Goal: Task Accomplishment & Management: Manage account settings

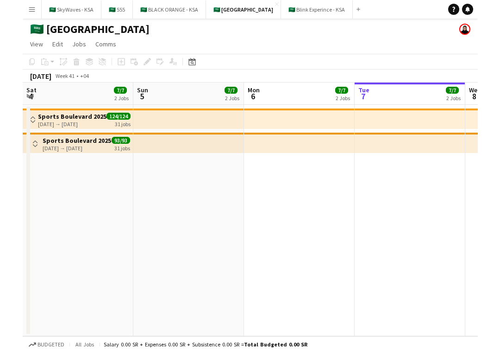
scroll to position [0, 249]
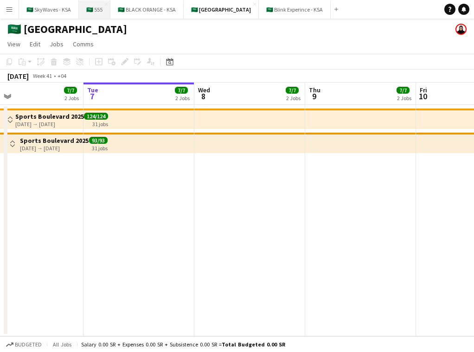
click at [94, 14] on button "🇸🇦 555 Close" at bounding box center [95, 9] width 32 height 18
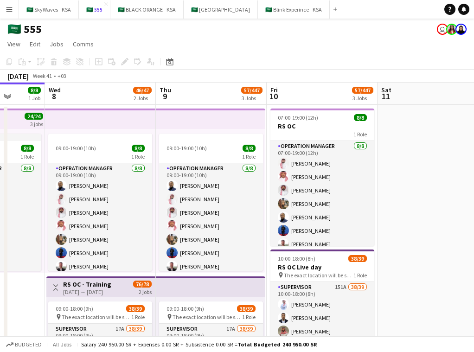
scroll to position [0, 400]
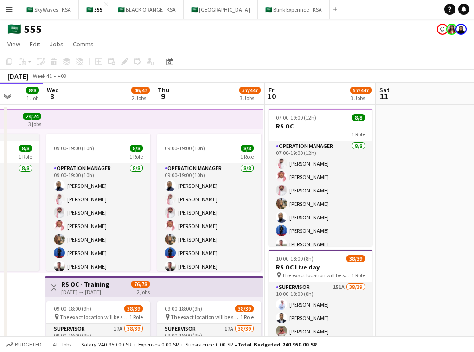
click at [180, 124] on app-top-bar at bounding box center [208, 118] width 109 height 20
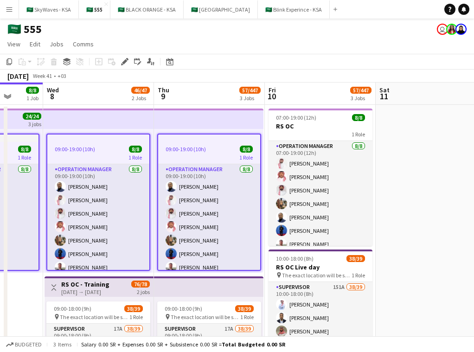
click at [124, 67] on app-toolbar "Copy Paste Paste Command V Paste with crew Command Shift V Paste linked Job [GE…" at bounding box center [237, 62] width 474 height 16
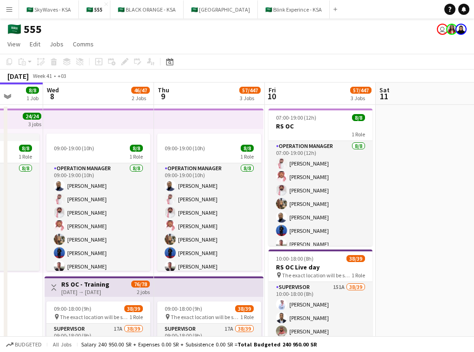
click at [124, 66] on div "Add job Add linked Job Edit Edit linked Job Applicants" at bounding box center [120, 61] width 71 height 11
click at [126, 117] on app-top-bar at bounding box center [98, 118] width 111 height 20
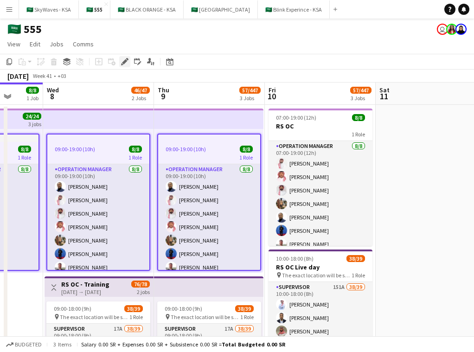
click at [124, 64] on icon "Edit" at bounding box center [124, 61] width 7 height 7
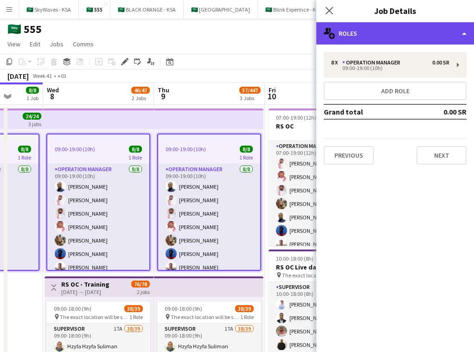
click at [252, 33] on div "multiple-users-add Roles" at bounding box center [395, 33] width 158 height 22
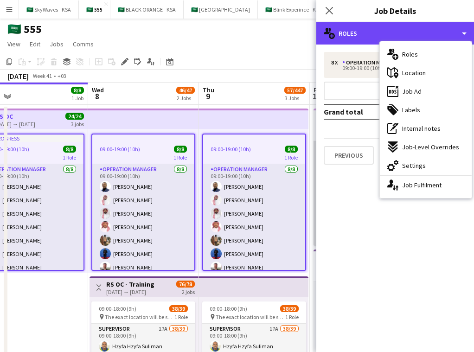
scroll to position [0, 285]
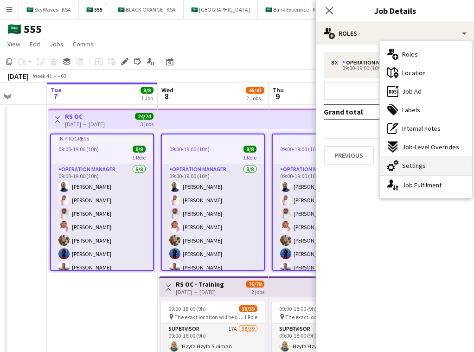
click at [252, 169] on span "Settings" at bounding box center [414, 165] width 24 height 8
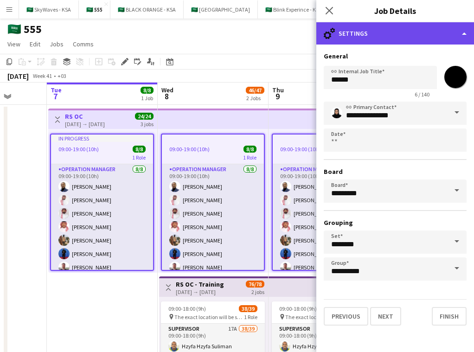
click at [252, 27] on div "cog-double-3 Settings" at bounding box center [395, 33] width 158 height 22
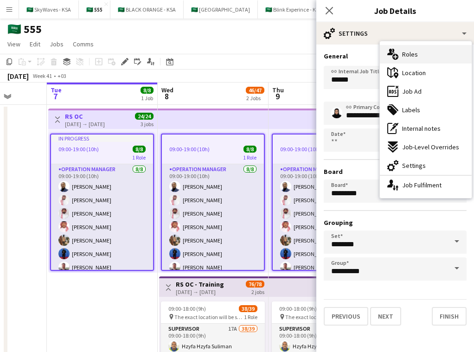
click at [252, 57] on div "multiple-users-add Roles" at bounding box center [425, 54] width 92 height 19
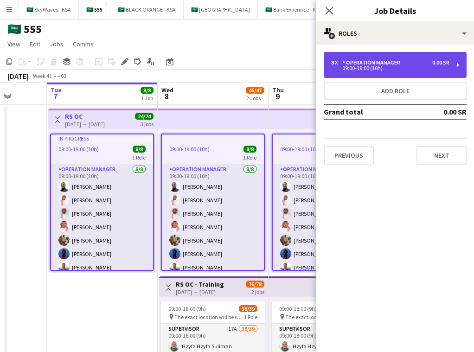
click at [252, 69] on div "09:00-19:00 (10h)" at bounding box center [390, 68] width 118 height 5
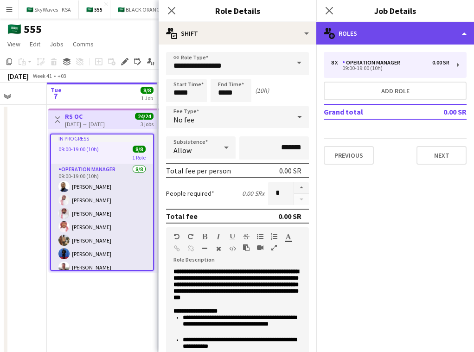
click at [252, 22] on div "multiple-users-add Roles" at bounding box center [395, 33] width 158 height 22
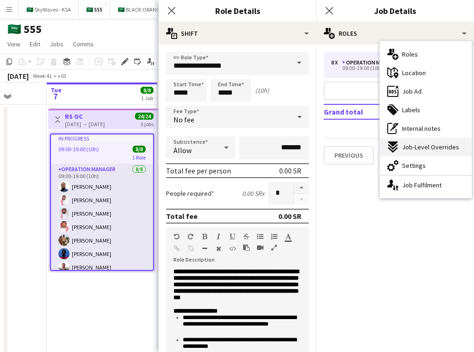
click at [252, 145] on span "Job-Level Overrides" at bounding box center [430, 147] width 57 height 8
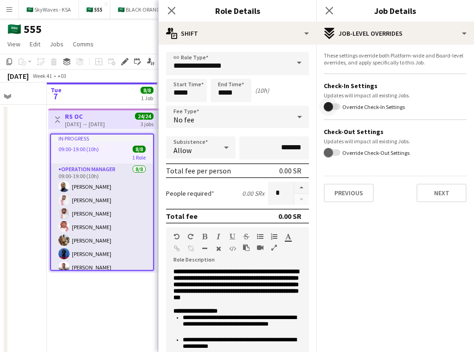
click at [252, 107] on span "button" at bounding box center [328, 106] width 19 height 19
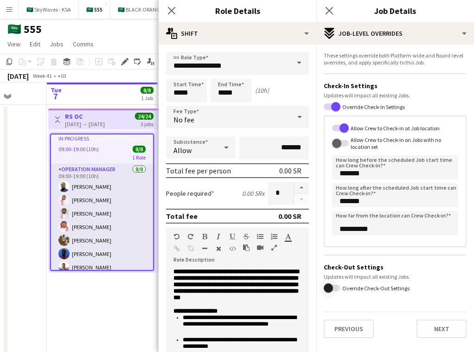
click at [252, 286] on span "button" at bounding box center [327, 287] width 9 height 9
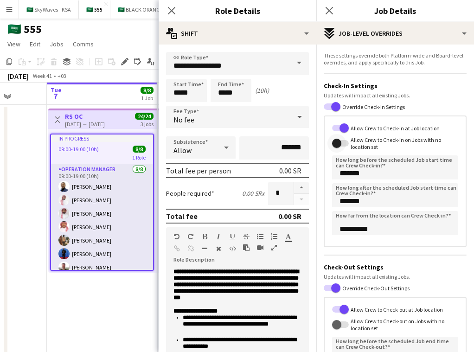
click at [252, 140] on span "button" at bounding box center [336, 143] width 9 height 9
click at [252, 321] on span "button" at bounding box center [336, 324] width 19 height 19
drag, startPoint x: 165, startPoint y: 11, endPoint x: 185, endPoint y: 11, distance: 19.5
click at [166, 11] on app-icon "Close pop-in" at bounding box center [171, 10] width 11 height 11
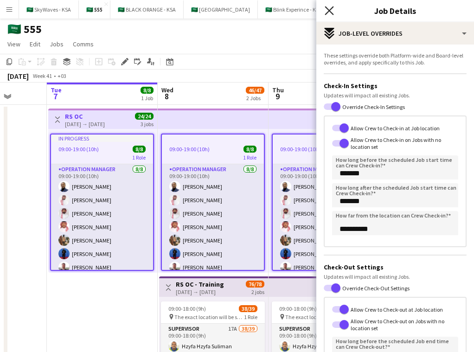
click at [252, 15] on icon at bounding box center [328, 10] width 9 height 9
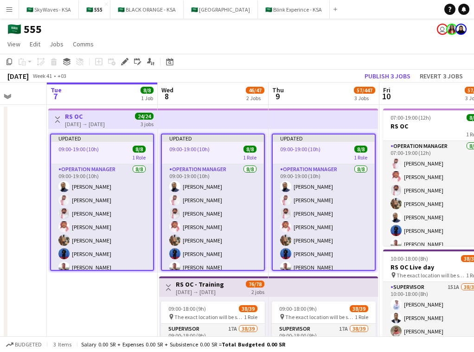
click at [242, 125] on app-top-bar at bounding box center [213, 118] width 111 height 20
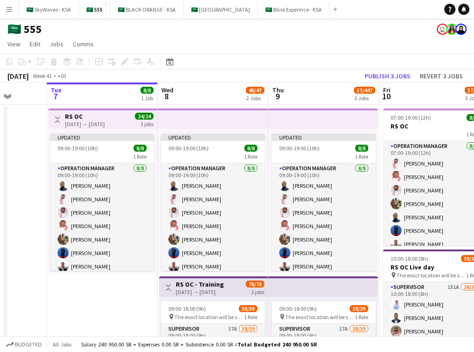
click at [242, 125] on app-top-bar at bounding box center [213, 118] width 111 height 20
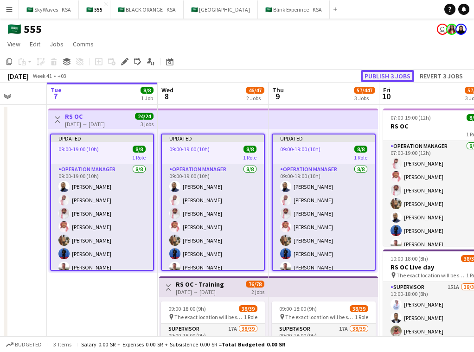
click at [252, 73] on button "Publish 3 jobs" at bounding box center [386, 76] width 53 height 12
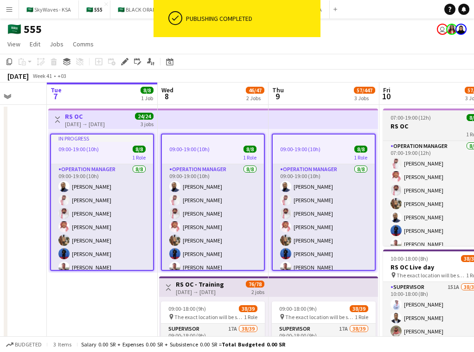
click at [252, 124] on h3 "RS OC" at bounding box center [435, 126] width 104 height 8
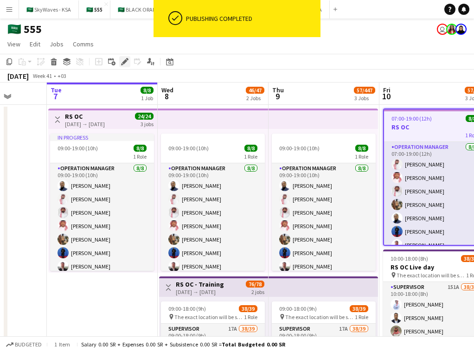
click at [126, 61] on icon at bounding box center [124, 61] width 5 height 5
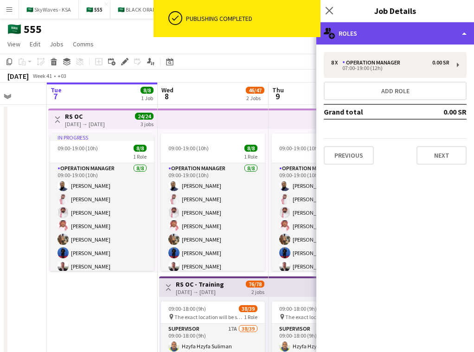
click at [252, 34] on div "multiple-users-add Roles" at bounding box center [395, 33] width 158 height 22
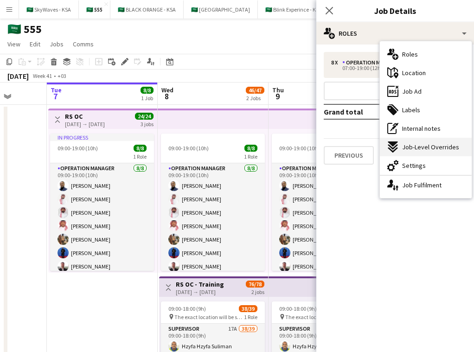
click at [252, 149] on span "Job-Level Overrides" at bounding box center [430, 147] width 57 height 8
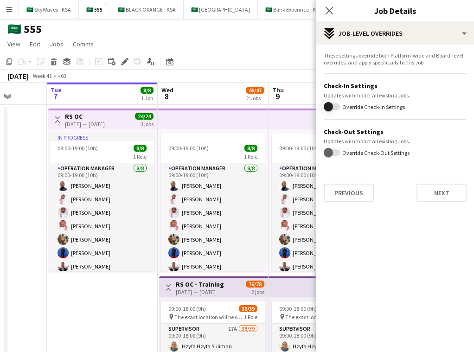
click at [252, 107] on span "button" at bounding box center [327, 106] width 9 height 9
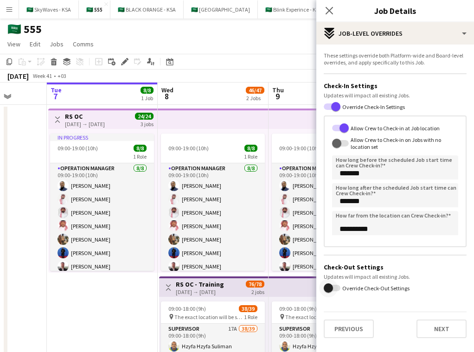
click at [252, 291] on span "button" at bounding box center [328, 287] width 19 height 19
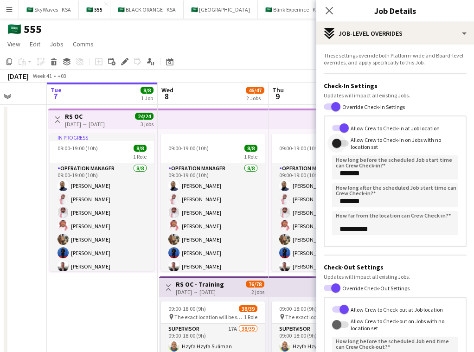
click at [252, 147] on span "button" at bounding box center [336, 143] width 9 height 9
click at [252, 329] on span "button" at bounding box center [336, 324] width 19 height 19
click at [252, 11] on icon "Close pop-in" at bounding box center [328, 10] width 9 height 9
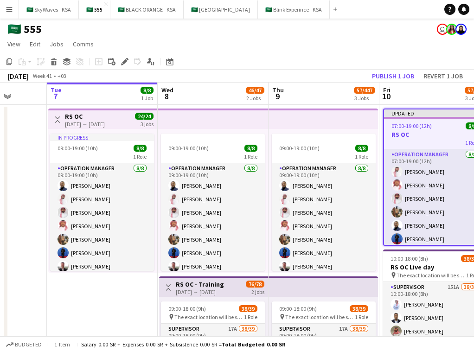
click at [252, 120] on app-job-card "Updated 07:00-19:00 (12h) 8/8 RS OC 1 Role Operation Manager [DATE] 07:00-19:00…" at bounding box center [435, 176] width 104 height 137
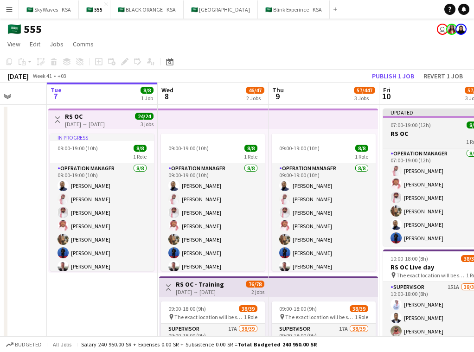
click at [252, 120] on app-job-card "Updated 07:00-19:00 (12h) 8/8 RS OC 1 Role Operation Manager [DATE] 07:00-19:00…" at bounding box center [435, 176] width 104 height 137
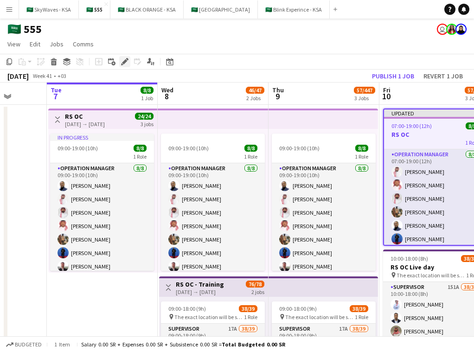
click at [122, 60] on icon "Edit" at bounding box center [124, 61] width 7 height 7
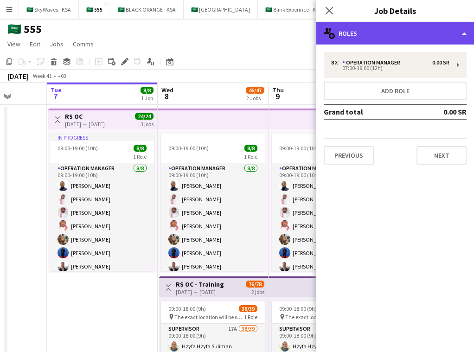
click at [252, 40] on div "multiple-users-add Roles" at bounding box center [395, 33] width 158 height 22
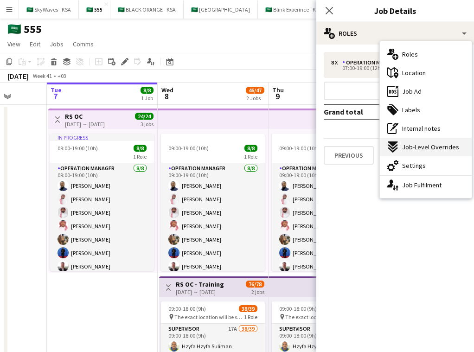
click at [252, 151] on span "Job-Level Overrides" at bounding box center [430, 147] width 57 height 8
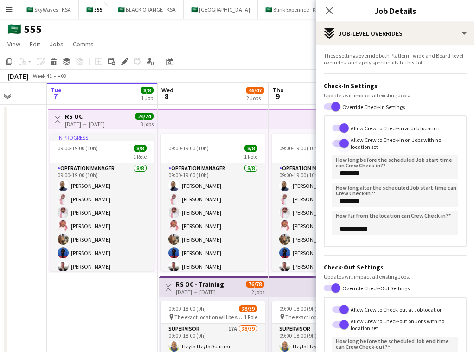
click at [252, 145] on span "button" at bounding box center [343, 143] width 9 height 9
click at [252, 147] on div "Allow Crew to Check-in on Jobs with no location set" at bounding box center [395, 143] width 126 height 14
click at [252, 146] on button "Allow Crew to Check-in on Jobs with no location set" at bounding box center [340, 143] width 17 height 6
click at [252, 6] on app-icon "Close pop-in" at bounding box center [328, 10] width 13 height 13
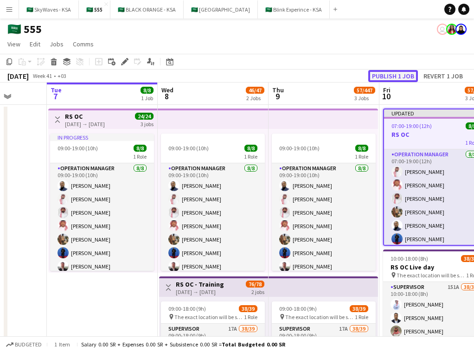
click at [252, 71] on button "Publish 1 job" at bounding box center [393, 76] width 50 height 12
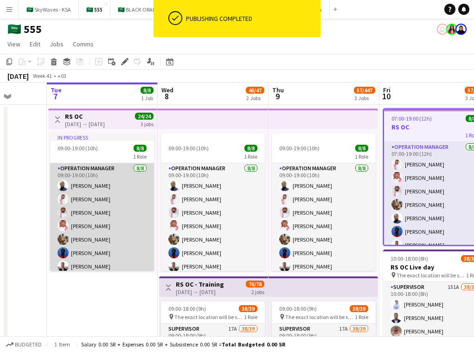
click at [120, 201] on app-card-role "Operation Manager 8/8 09:00-19:00 (10h) Abdulrahman Mohammed Basil Aljamal Moha…" at bounding box center [102, 226] width 104 height 126
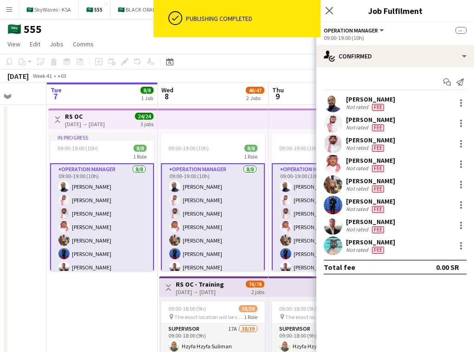
click at [101, 298] on app-date-cell "Toggle View RS OC 07-10-2025 → 09-10-2025 24/24 3 jobs In progress 09:00-19:00 …" at bounding box center [102, 352] width 111 height 495
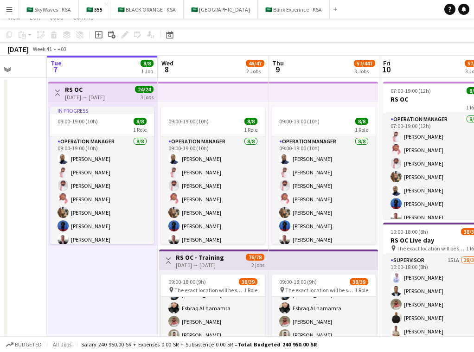
scroll to position [0, 0]
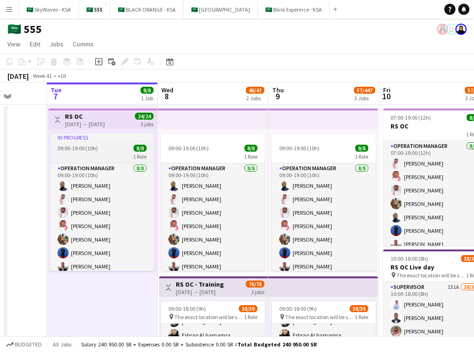
click at [113, 151] on div "09:00-19:00 (10h) 8/8" at bounding box center [102, 148] width 104 height 7
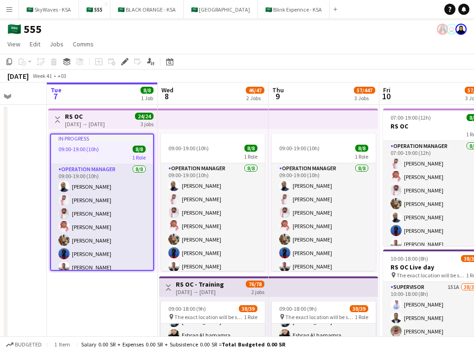
click at [144, 118] on span "24/24" at bounding box center [144, 116] width 19 height 7
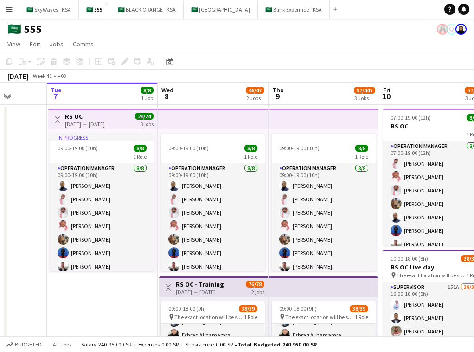
click at [137, 130] on div "In progress 09:00-19:00 (10h) 8/8 1 Role Operation Manager [DATE] 09:00-19:00 (…" at bounding box center [102, 201] width 109 height 144
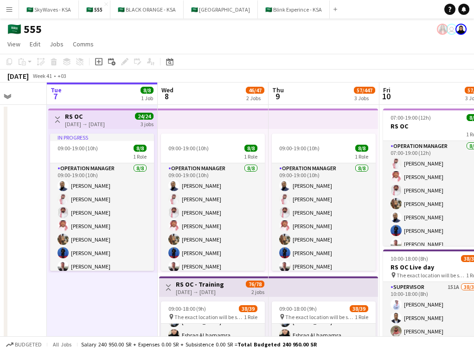
click at [137, 115] on span "24/24" at bounding box center [144, 116] width 19 height 7
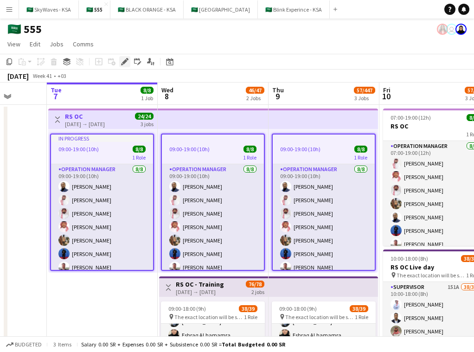
click at [121, 63] on icon "Edit" at bounding box center [124, 61] width 7 height 7
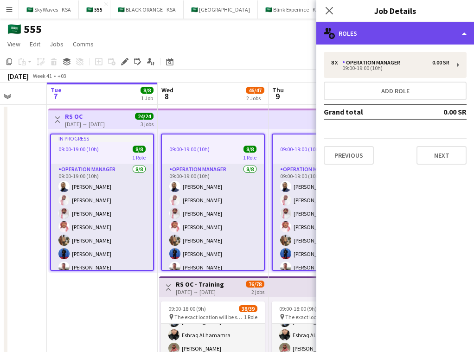
click at [252, 33] on div "multiple-users-add Roles" at bounding box center [395, 33] width 158 height 22
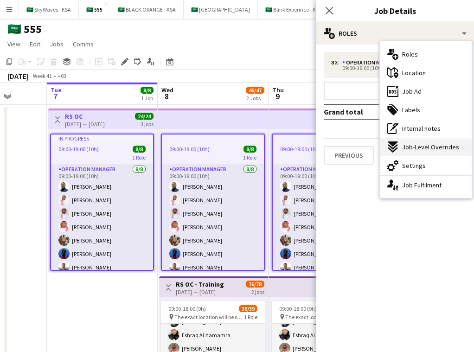
click at [252, 142] on div "expand-all-down Job-Level Overrides" at bounding box center [425, 147] width 92 height 19
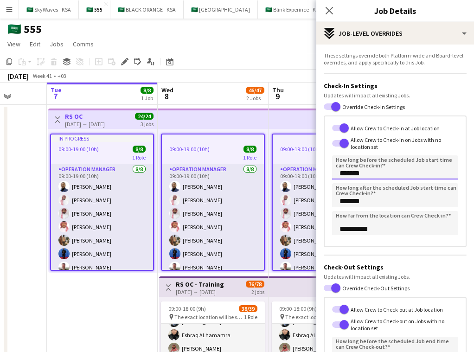
click at [252, 173] on input "*******" at bounding box center [395, 167] width 126 height 24
type input "******"
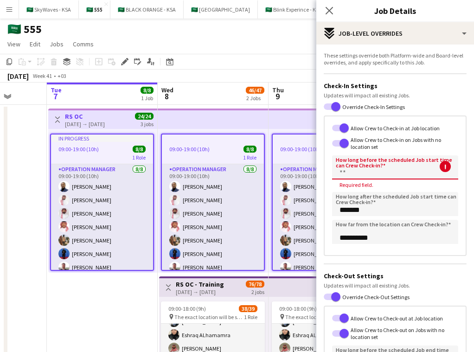
type input "******"
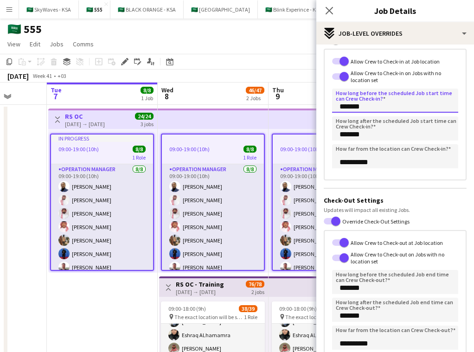
scroll to position [77, 0]
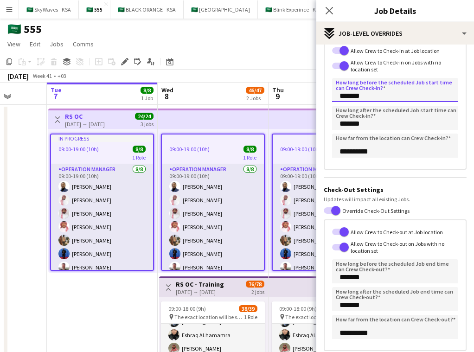
type input "*******"
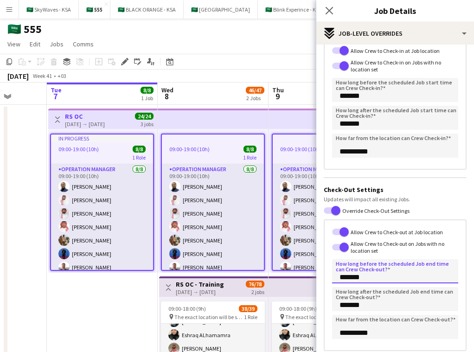
click at [252, 278] on input "*******" at bounding box center [395, 271] width 126 height 24
type input "******"
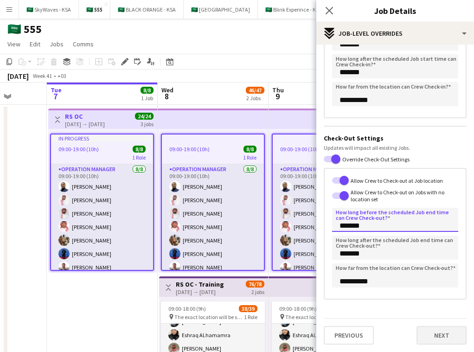
type input "*******"
click at [252, 337] on button "Next" at bounding box center [441, 335] width 50 height 19
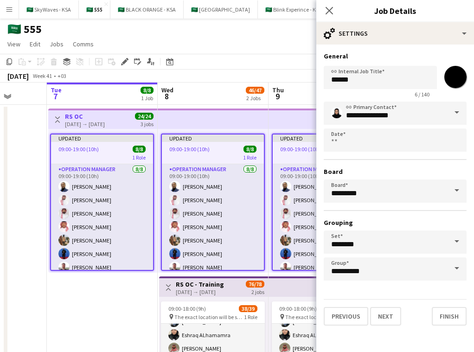
scroll to position [0, 0]
click at [252, 10] on icon "Close pop-in" at bounding box center [328, 10] width 9 height 9
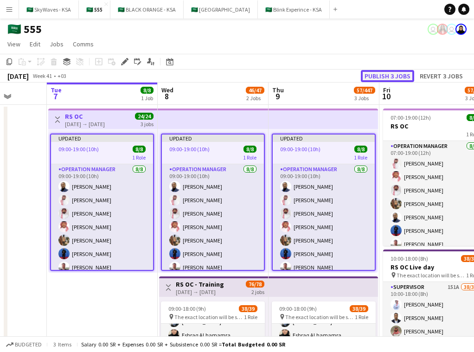
click at [252, 75] on button "Publish 3 jobs" at bounding box center [386, 76] width 53 height 12
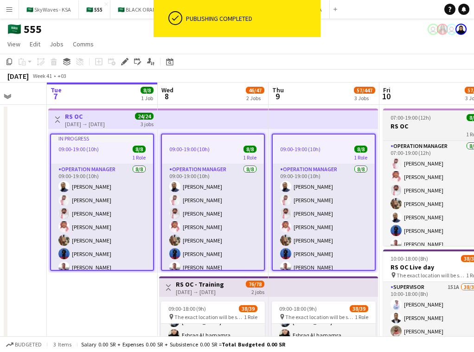
click at [252, 132] on div "1 Role" at bounding box center [435, 133] width 104 height 7
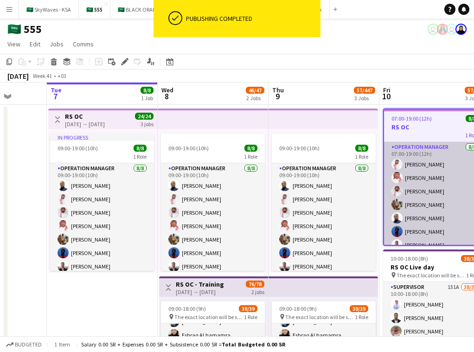
click at [252, 159] on app-card-role "Operation Manager 8/8 07:00-19:00 (12h) Basil Aljamal Khaled Mokhtar Mohammed A…" at bounding box center [435, 205] width 102 height 126
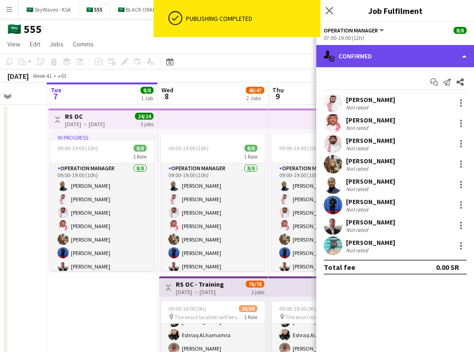
click at [252, 59] on div "single-neutral-actions-check-2 Confirmed" at bounding box center [395, 56] width 158 height 22
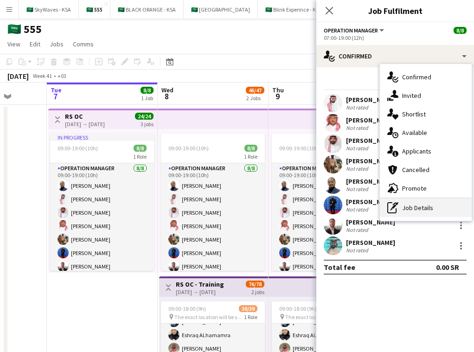
click at [252, 205] on div "pen-write Job Details" at bounding box center [425, 207] width 92 height 19
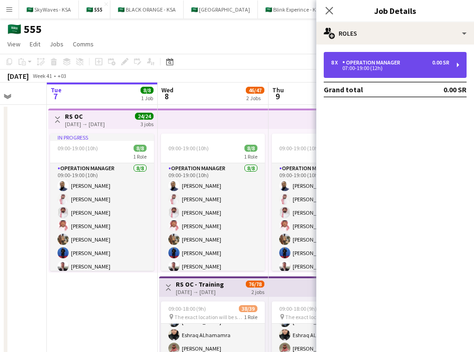
click at [252, 59] on div "0.00 SR" at bounding box center [440, 62] width 17 height 6
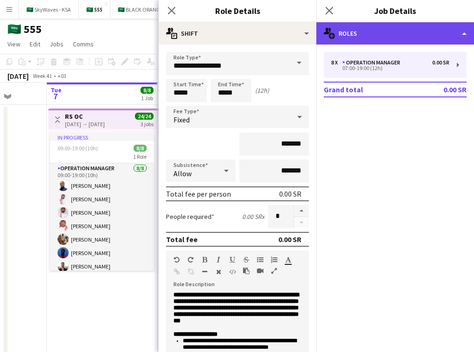
click at [252, 34] on div "multiple-users-add Roles" at bounding box center [395, 33] width 158 height 22
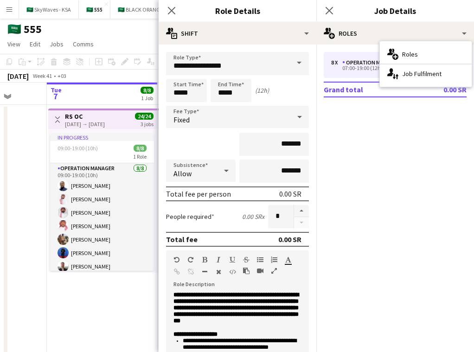
click at [252, 170] on mat-expansion-panel "pencil3 General details 8 x Operation Manager 0.00 SR 07:00-19:00 (12h) Grand t…" at bounding box center [395, 197] width 158 height 307
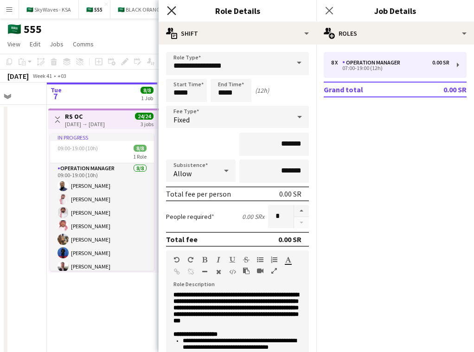
click at [170, 9] on icon at bounding box center [171, 10] width 9 height 9
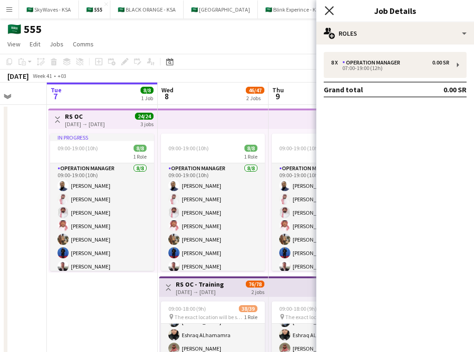
click at [252, 12] on icon "Close pop-in" at bounding box center [328, 10] width 9 height 9
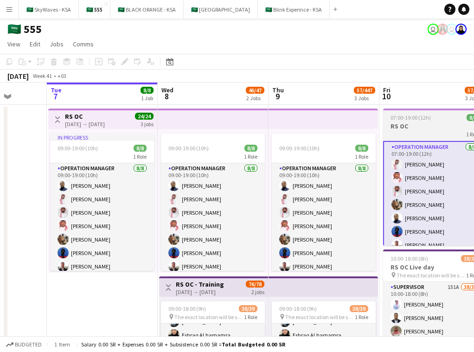
click at [252, 122] on h3 "RS OC" at bounding box center [435, 126] width 104 height 8
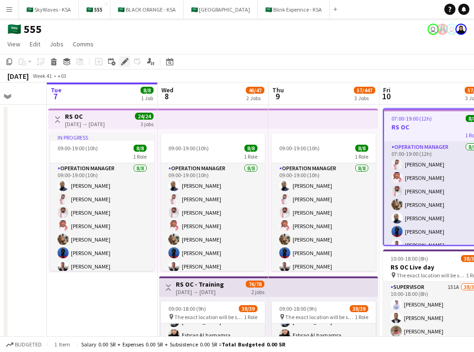
click at [124, 63] on icon at bounding box center [124, 61] width 5 height 5
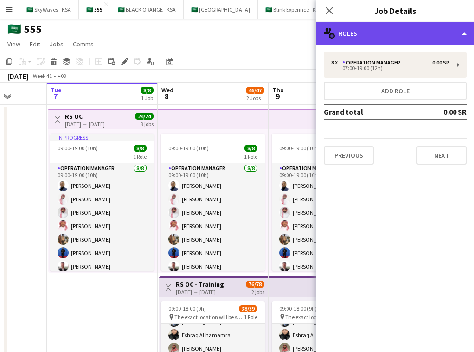
click at [252, 36] on div "multiple-users-add Roles" at bounding box center [395, 33] width 158 height 22
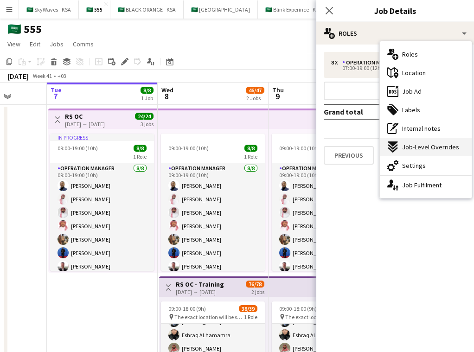
click at [252, 153] on div "expand-all-down Job-Level Overrides" at bounding box center [425, 147] width 92 height 19
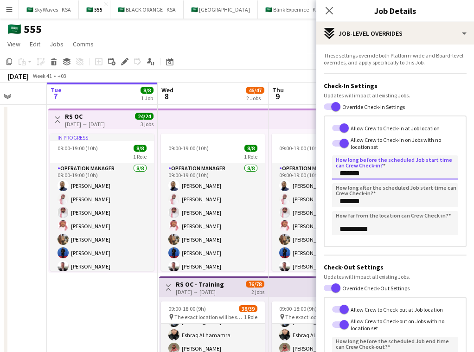
drag, startPoint x: 346, startPoint y: 173, endPoint x: 337, endPoint y: 173, distance: 8.8
click at [252, 173] on input "*******" at bounding box center [395, 167] width 126 height 24
click at [252, 16] on div "Close pop-in" at bounding box center [329, 10] width 26 height 21
click at [252, 13] on icon "Close pop-in" at bounding box center [328, 10] width 9 height 9
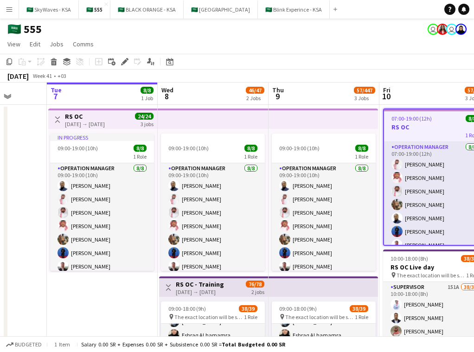
click at [252, 123] on app-top-bar at bounding box center [322, 118] width 109 height 20
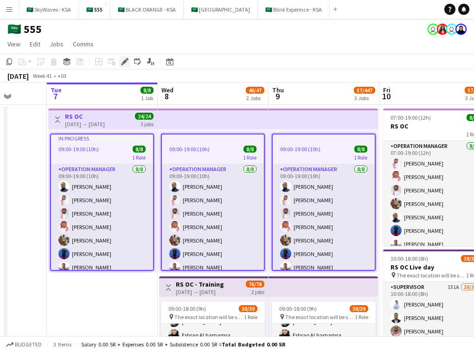
click at [125, 62] on icon at bounding box center [124, 61] width 5 height 5
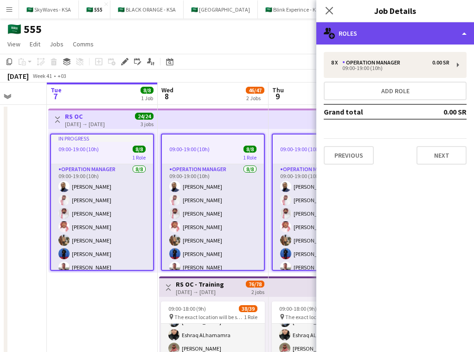
click at [252, 27] on div "multiple-users-add Roles" at bounding box center [395, 33] width 158 height 22
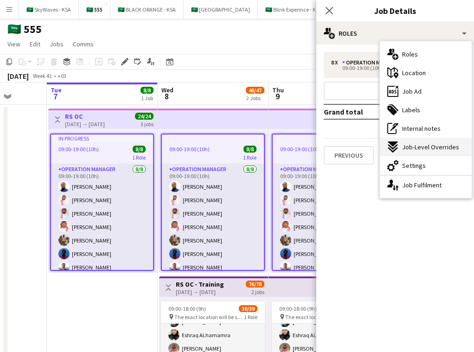
click at [252, 150] on span "Job-Level Overrides" at bounding box center [430, 147] width 57 height 8
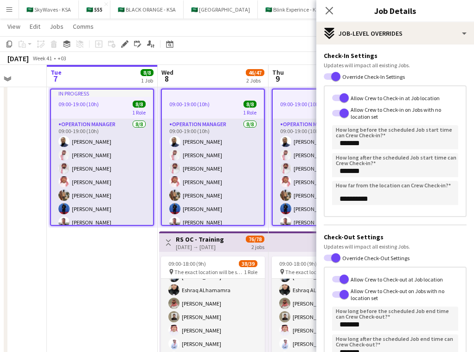
scroll to position [42, 0]
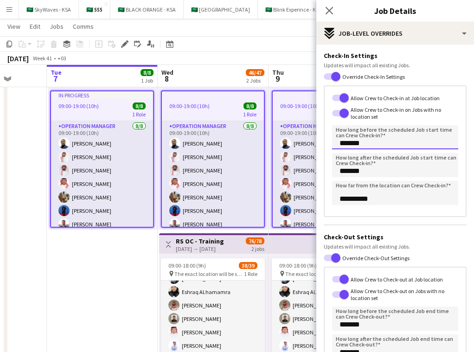
click at [252, 145] on input "*******" at bounding box center [395, 137] width 126 height 24
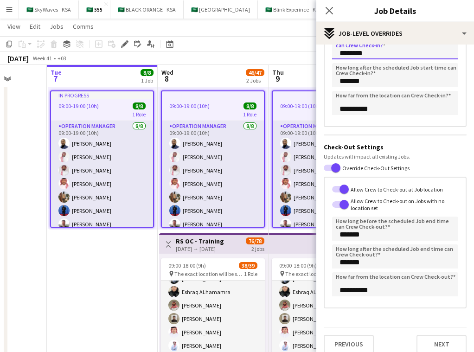
scroll to position [129, 0]
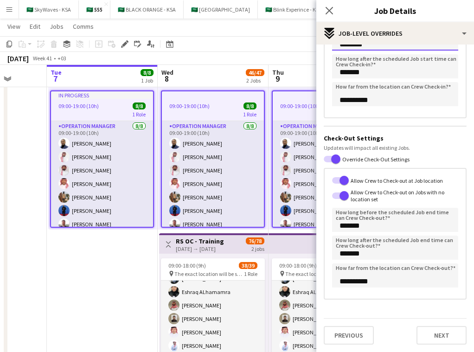
type input "********"
click at [252, 227] on input "*******" at bounding box center [395, 220] width 126 height 24
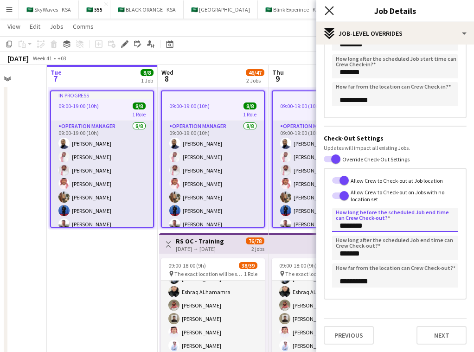
type input "********"
click at [252, 11] on icon at bounding box center [328, 10] width 9 height 9
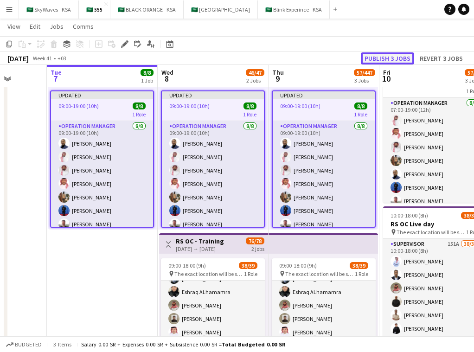
click at [252, 54] on button "Publish 3 jobs" at bounding box center [386, 58] width 53 height 12
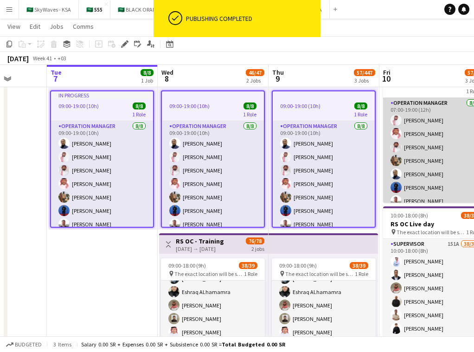
click at [252, 108] on app-card-role "Operation Manager 8/8 07:00-19:00 (12h) Basil Aljamal Khaled Mokhtar Mohammed A…" at bounding box center [435, 161] width 104 height 126
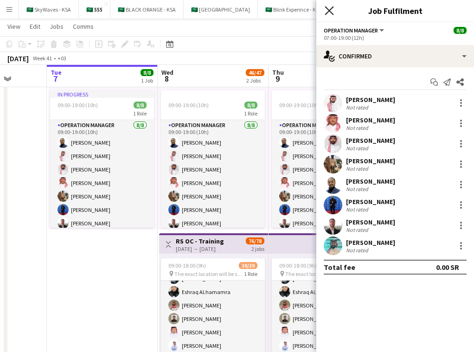
click at [252, 8] on icon "Close pop-in" at bounding box center [328, 10] width 9 height 9
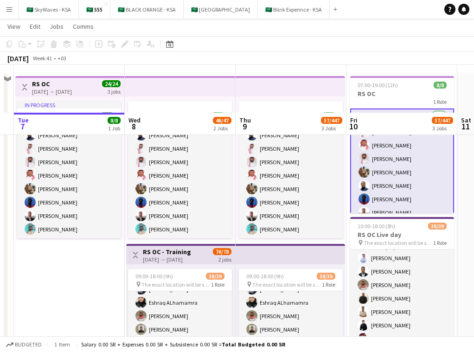
scroll to position [0, 0]
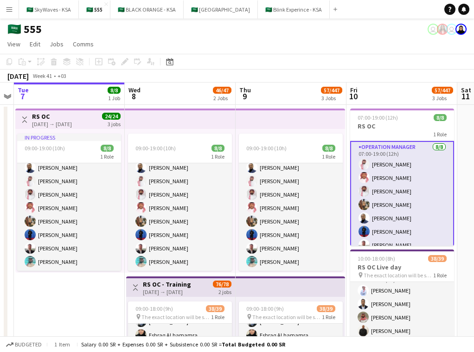
click at [112, 116] on span "24/24" at bounding box center [111, 116] width 19 height 7
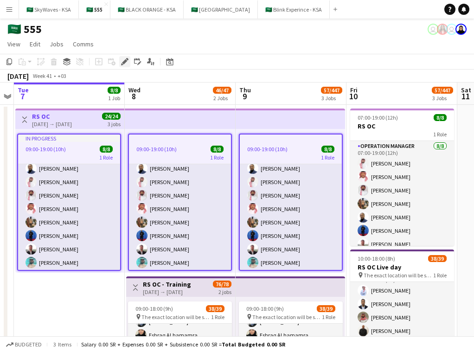
click at [121, 63] on icon "Edit" at bounding box center [124, 61] width 7 height 7
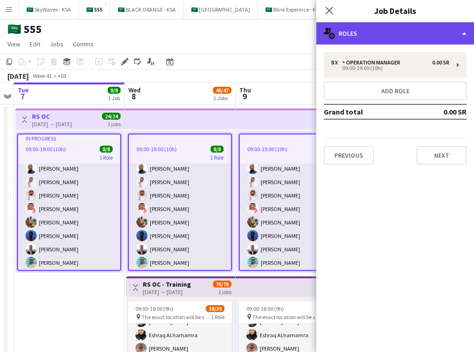
click at [252, 36] on div "multiple-users-add Roles" at bounding box center [395, 33] width 158 height 22
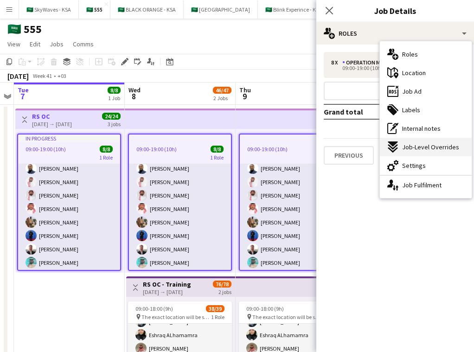
click at [252, 149] on div "expand-all-down Job-Level Overrides" at bounding box center [425, 147] width 92 height 19
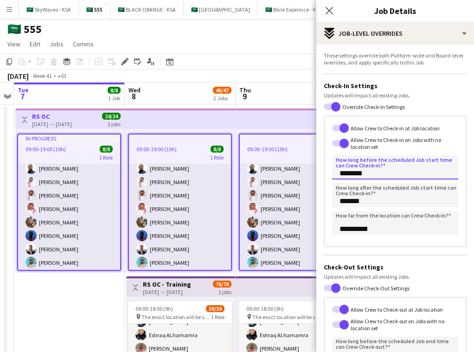
drag, startPoint x: 348, startPoint y: 173, endPoint x: 335, endPoint y: 177, distance: 13.8
click at [252, 177] on input "********" at bounding box center [395, 167] width 126 height 24
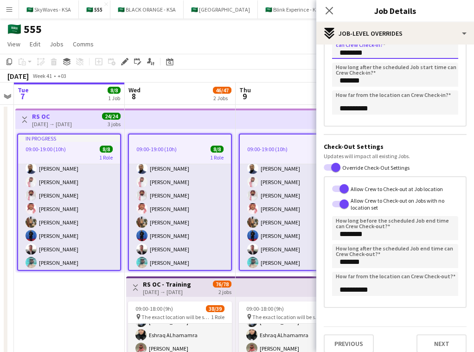
scroll to position [129, 0]
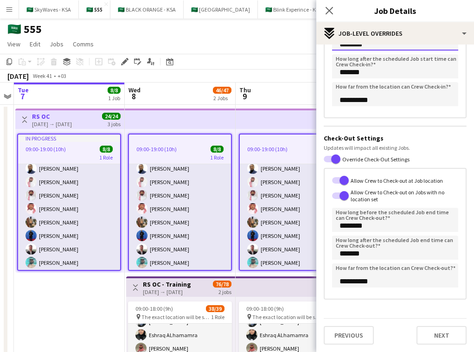
type input "********"
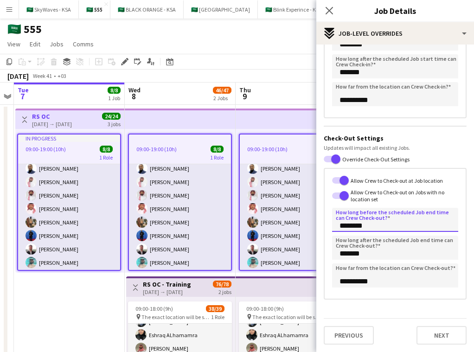
drag, startPoint x: 348, startPoint y: 227, endPoint x: 326, endPoint y: 233, distance: 22.9
click at [252, 233] on div "**********" at bounding box center [394, 234] width 143 height 132
type input "********"
click at [252, 6] on icon "Close pop-in" at bounding box center [328, 10] width 9 height 9
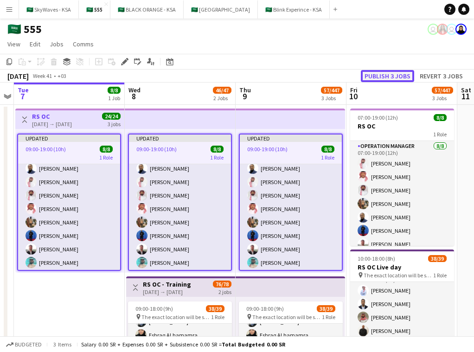
click at [252, 74] on button "Publish 3 jobs" at bounding box center [386, 76] width 53 height 12
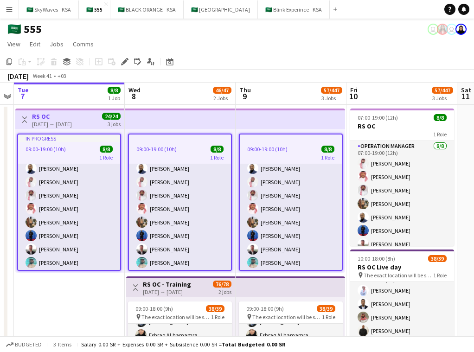
click at [205, 110] on app-top-bar at bounding box center [180, 118] width 111 height 20
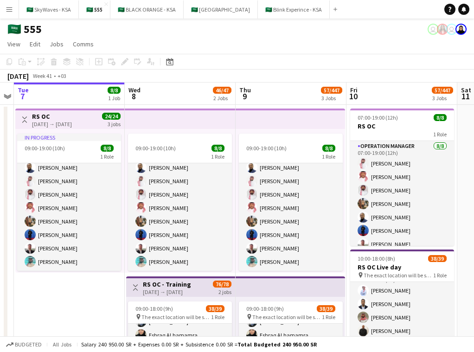
click at [149, 122] on app-top-bar at bounding box center [180, 118] width 111 height 20
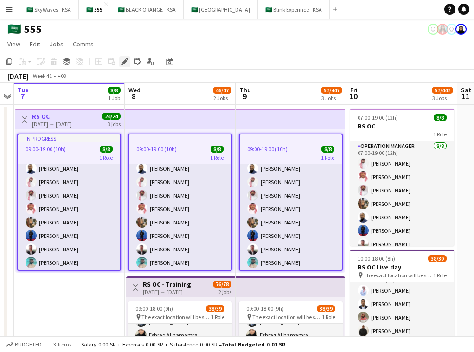
click at [124, 59] on icon "Edit" at bounding box center [124, 61] width 7 height 7
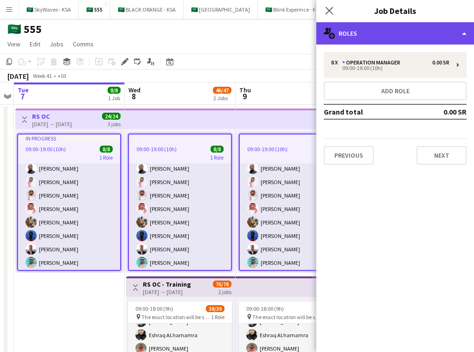
click at [252, 34] on div "multiple-users-add Roles" at bounding box center [395, 33] width 158 height 22
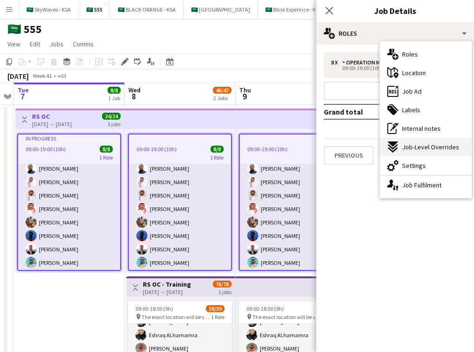
click at [252, 154] on div "expand-all-down Job-Level Overrides" at bounding box center [425, 147] width 92 height 19
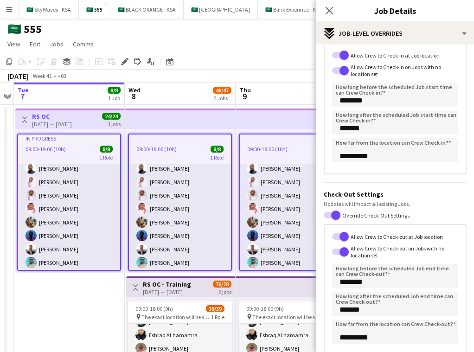
scroll to position [92, 0]
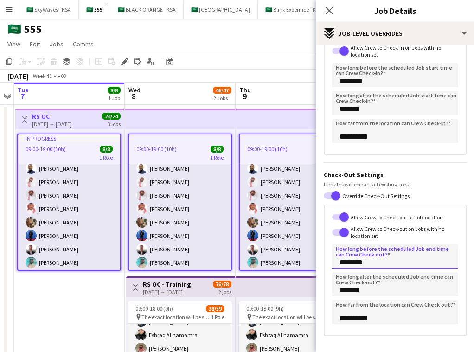
drag, startPoint x: 350, startPoint y: 263, endPoint x: 336, endPoint y: 265, distance: 13.5
click at [252, 265] on input "********" at bounding box center [395, 256] width 126 height 24
type input "******"
type input "********"
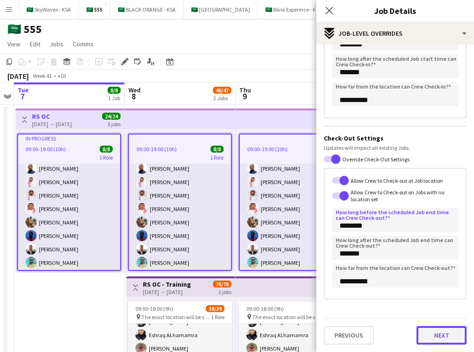
click at [252, 327] on button "Next" at bounding box center [441, 335] width 50 height 19
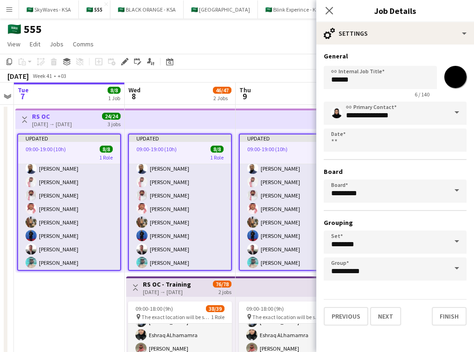
scroll to position [0, 0]
click at [252, 7] on icon at bounding box center [328, 10] width 9 height 9
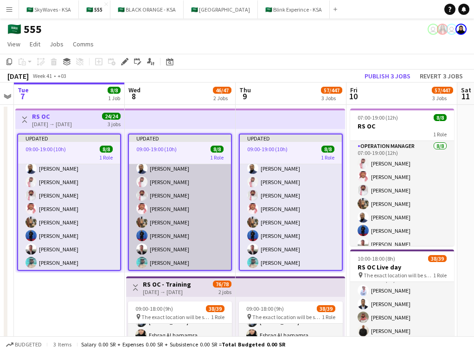
scroll to position [20, 0]
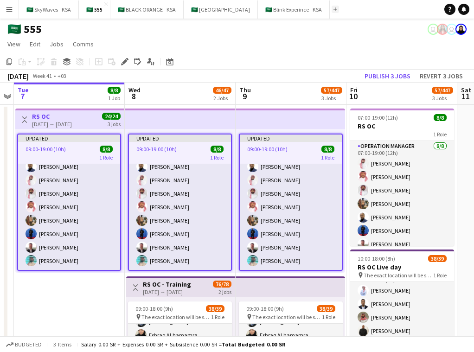
click at [252, 10] on app-icon "Add" at bounding box center [335, 9] width 4 height 4
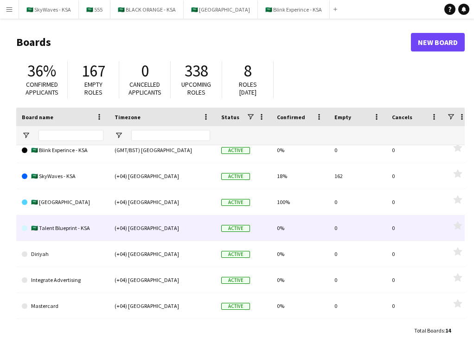
scroll to position [164, 0]
click at [52, 229] on link "🇸🇦 Talent Blueprint - KSA" at bounding box center [63, 228] width 82 height 26
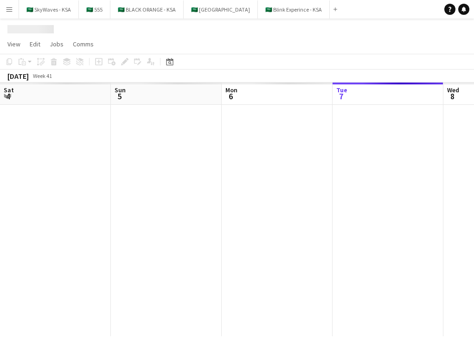
scroll to position [0, 221]
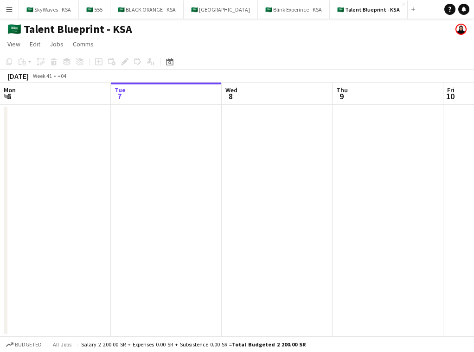
click at [252, 128] on app-date-cell at bounding box center [276, 220] width 111 height 231
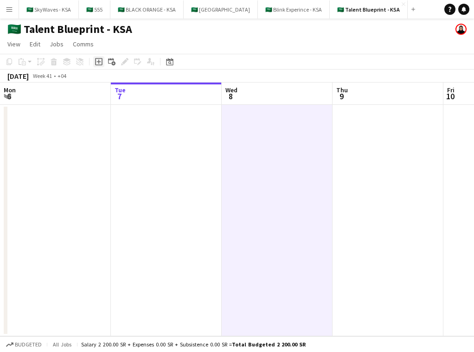
click at [97, 63] on icon "Add job" at bounding box center [98, 61] width 7 height 7
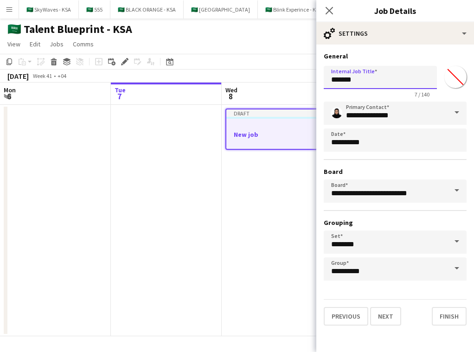
drag, startPoint x: 363, startPoint y: 79, endPoint x: 423, endPoint y: 74, distance: 59.5
click at [252, 75] on input "*******" at bounding box center [379, 77] width 113 height 23
click at [252, 78] on input "*******" at bounding box center [454, 76] width 33 height 33
type input "*******"
click at [252, 52] on h3 "General" at bounding box center [394, 56] width 143 height 8
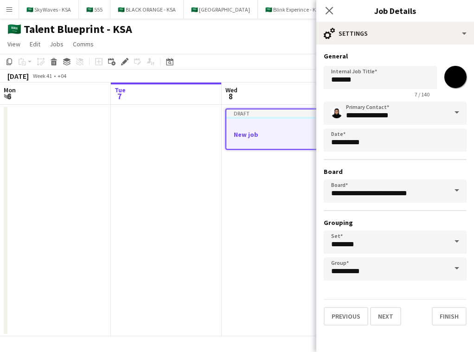
click at [252, 15] on h3 "Job Details" at bounding box center [395, 11] width 158 height 12
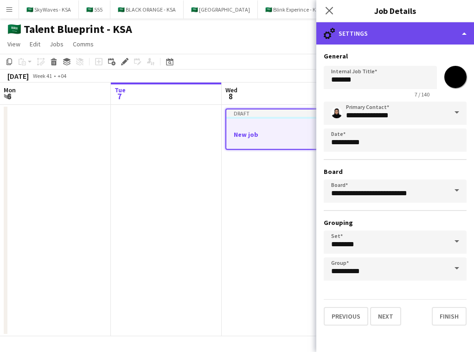
click at [252, 30] on div "cog-double-3 Settings" at bounding box center [395, 33] width 158 height 22
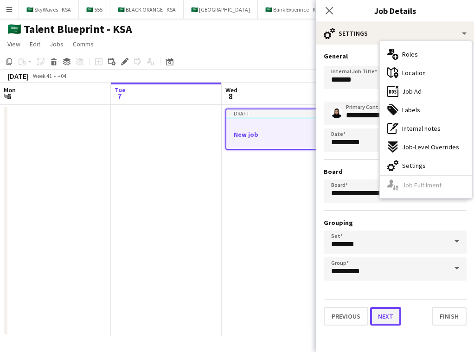
click at [252, 319] on button "Next" at bounding box center [385, 316] width 31 height 19
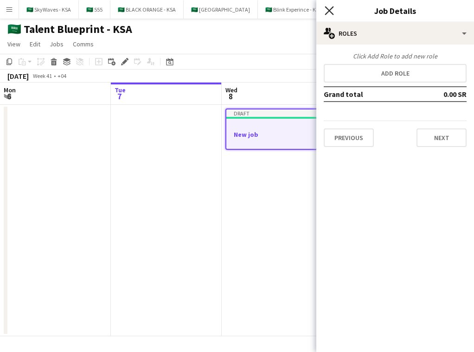
click at [252, 11] on icon "Close pop-in" at bounding box center [328, 10] width 9 height 9
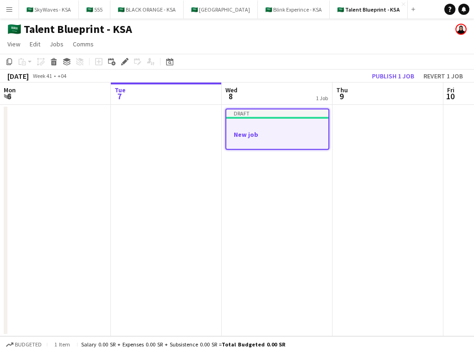
click at [252, 130] on h3 "New job" at bounding box center [277, 134] width 102 height 8
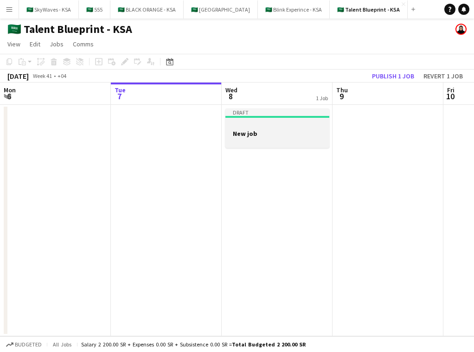
click at [252, 130] on h3 "New job" at bounding box center [277, 133] width 104 height 8
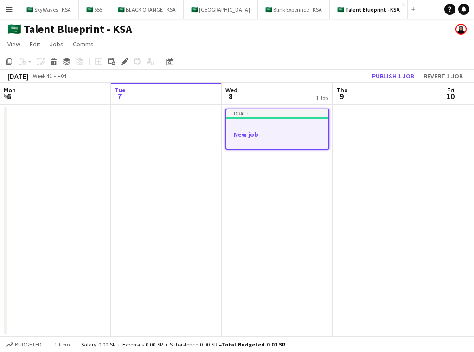
drag, startPoint x: 282, startPoint y: 130, endPoint x: 208, endPoint y: 102, distance: 79.4
click at [252, 130] on h3 "New job" at bounding box center [277, 134] width 102 height 8
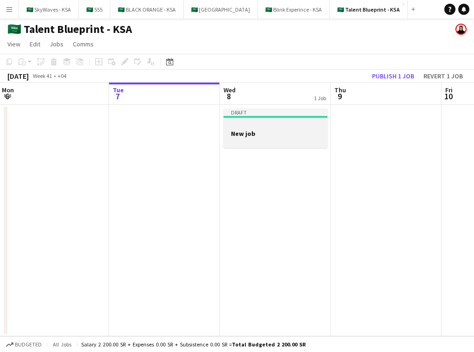
click at [236, 118] on app-job-card "Draft New job" at bounding box center [275, 127] width 104 height 39
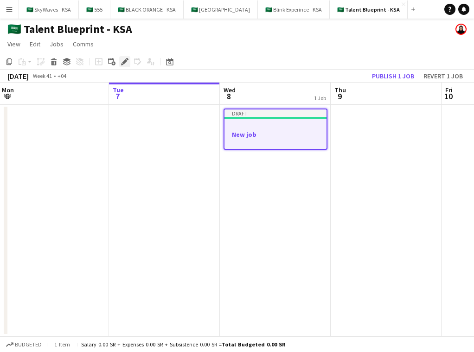
click at [124, 61] on icon at bounding box center [124, 61] width 5 height 5
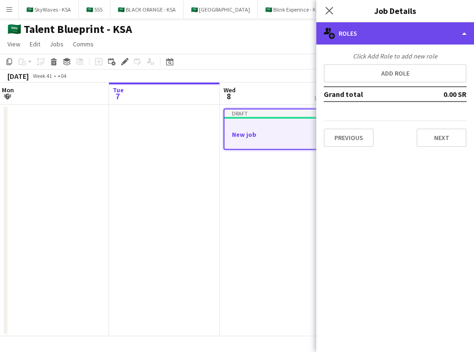
click at [252, 41] on div "multiple-users-add Roles" at bounding box center [395, 33] width 158 height 22
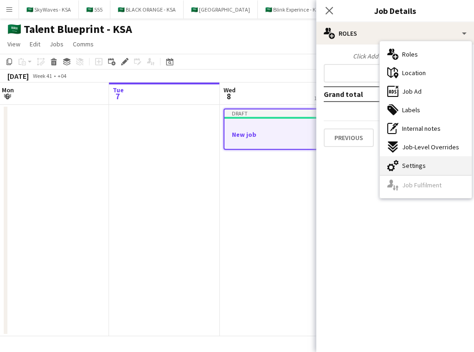
click at [252, 164] on span "Settings" at bounding box center [414, 165] width 24 height 8
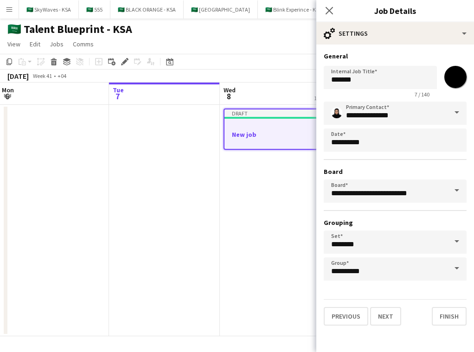
click at [252, 75] on input "*******" at bounding box center [454, 76] width 33 height 33
type input "*******"
click at [252, 50] on div "**********" at bounding box center [395, 188] width 158 height 288
click at [252, 314] on button "Next" at bounding box center [385, 316] width 31 height 19
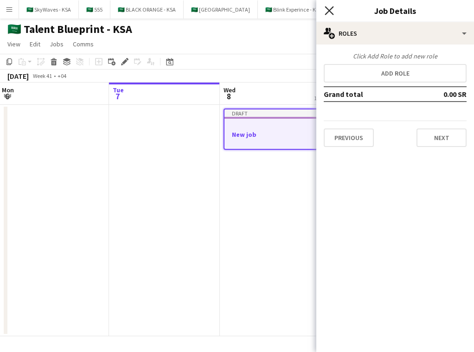
click at [252, 10] on icon "Close pop-in" at bounding box center [328, 10] width 9 height 9
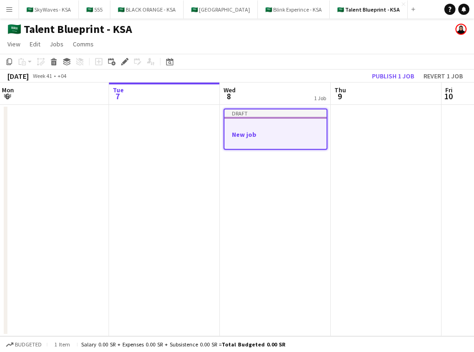
click at [252, 126] on div at bounding box center [275, 125] width 102 height 7
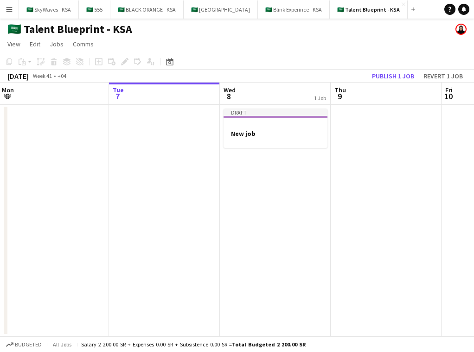
click at [252, 126] on app-date-cell at bounding box center [385, 220] width 111 height 231
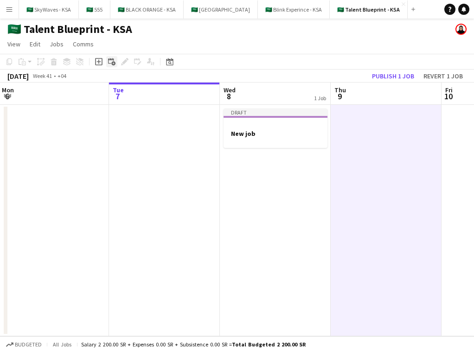
click at [111, 61] on icon "Add linked Job" at bounding box center [111, 61] width 7 height 7
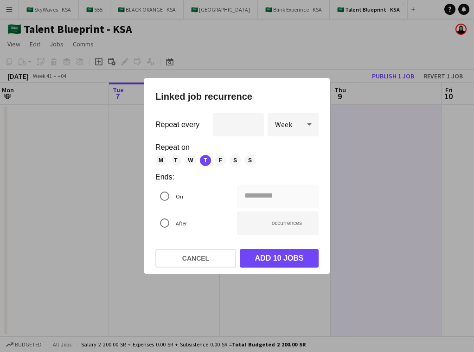
click at [215, 160] on span "F" at bounding box center [220, 160] width 11 height 11
click at [234, 160] on span "S" at bounding box center [234, 160] width 11 height 11
click at [244, 160] on span "S" at bounding box center [249, 160] width 11 height 11
click at [163, 162] on span "M" at bounding box center [160, 160] width 11 height 11
click at [249, 193] on div "**********" at bounding box center [237, 176] width 474 height 352
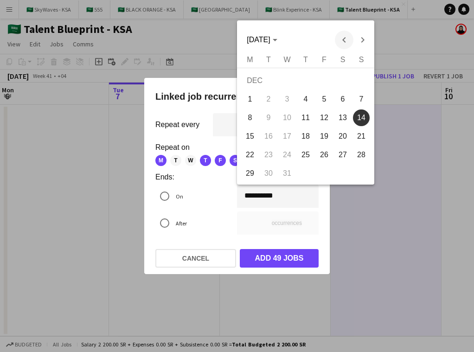
click at [252, 36] on span "Previous month" at bounding box center [344, 40] width 19 height 19
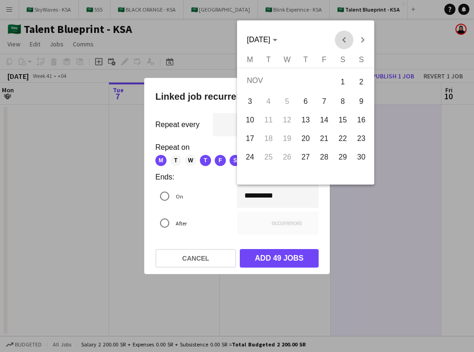
click at [252, 36] on span "Previous month" at bounding box center [344, 40] width 19 height 19
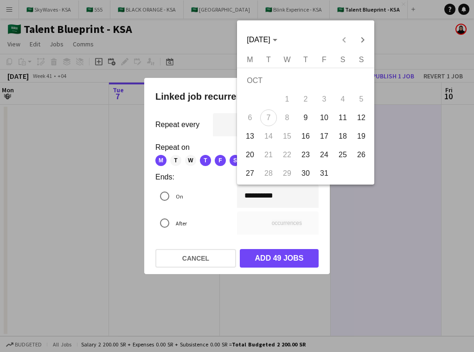
click at [252, 131] on button "17" at bounding box center [324, 136] width 19 height 19
type input "**********"
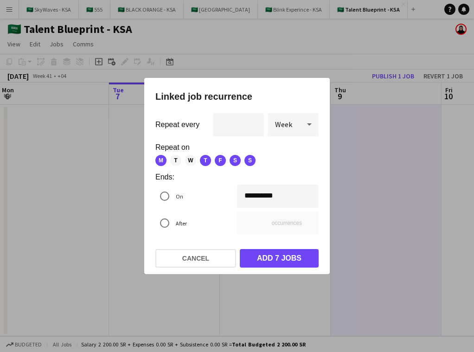
click at [205, 157] on span "T" at bounding box center [205, 160] width 11 height 11
click at [214, 157] on div "M T W T F S S" at bounding box center [233, 160] width 156 height 11
click at [227, 157] on div "M T W T F S S" at bounding box center [233, 160] width 156 height 11
click at [219, 158] on span "F" at bounding box center [220, 160] width 11 height 11
click at [230, 158] on span "S" at bounding box center [234, 160] width 11 height 11
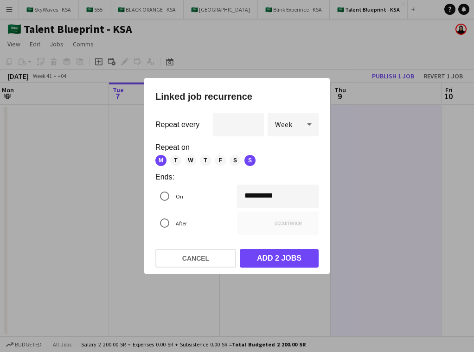
click at [203, 160] on span "T" at bounding box center [205, 160] width 11 height 11
type input "*"
click at [193, 160] on span "W" at bounding box center [190, 160] width 11 height 11
click at [177, 160] on span "T" at bounding box center [175, 160] width 11 height 11
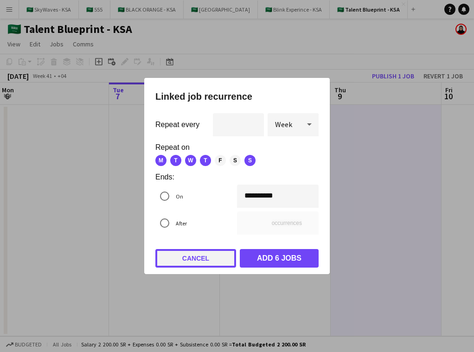
click at [205, 259] on button "Cancel" at bounding box center [195, 258] width 81 height 19
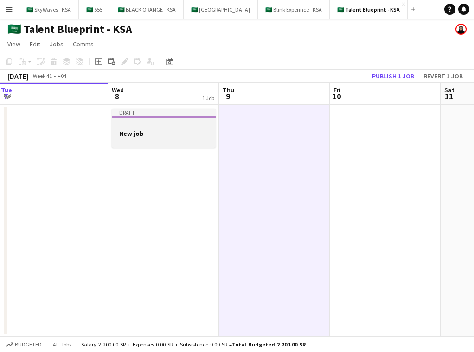
scroll to position [0, 410]
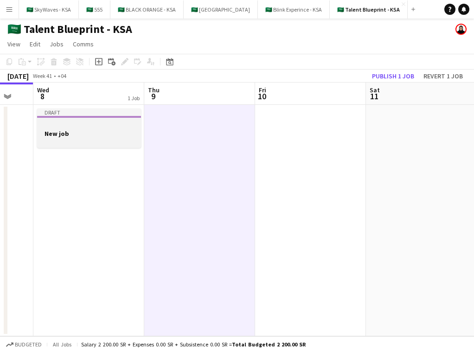
click at [101, 126] on div at bounding box center [89, 124] width 104 height 7
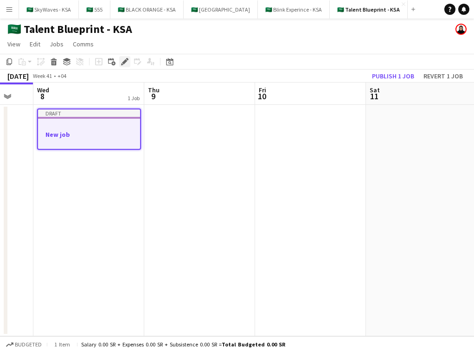
click at [123, 63] on icon at bounding box center [124, 61] width 5 height 5
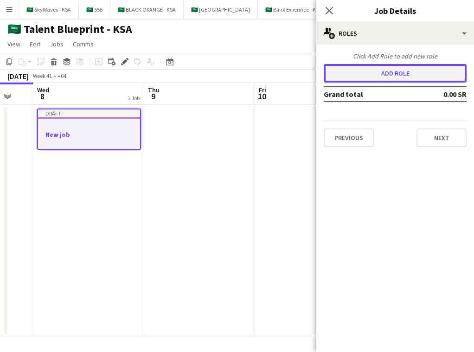
click at [252, 76] on button "Add role" at bounding box center [394, 73] width 143 height 19
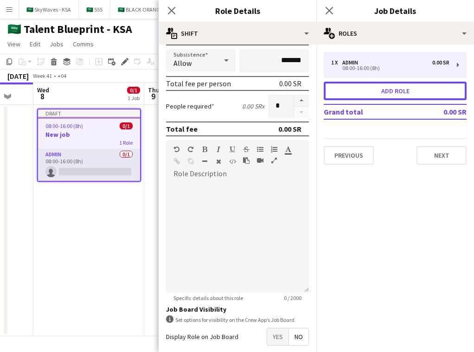
scroll to position [202, 0]
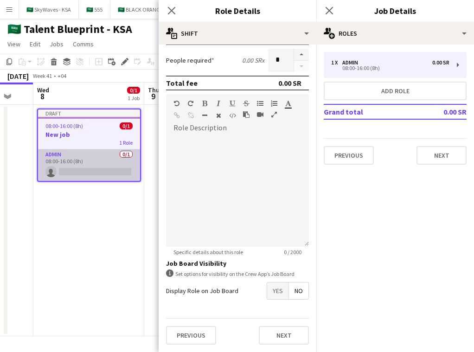
click at [95, 164] on app-card-role "Admin 0/1 08:00-16:00 (8h) single-neutral-actions" at bounding box center [89, 165] width 102 height 32
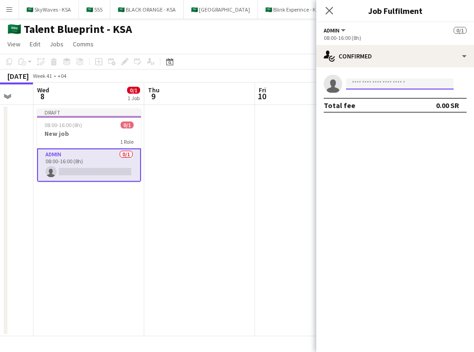
click at [252, 84] on input at bounding box center [399, 83] width 107 height 11
type input "*"
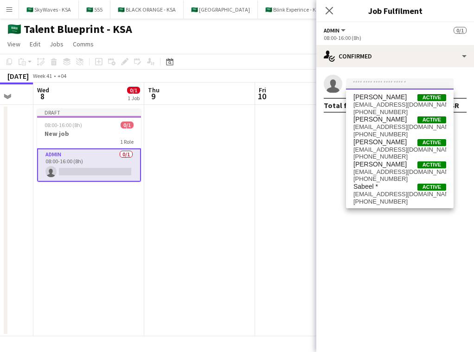
type input "*"
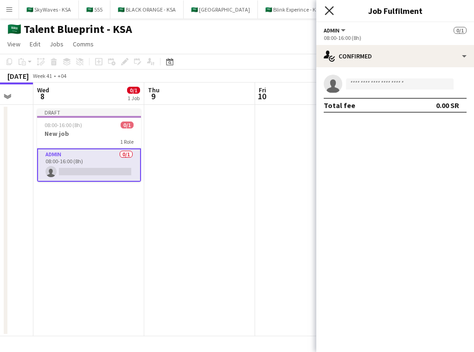
click at [252, 14] on icon "Close pop-in" at bounding box center [328, 10] width 9 height 9
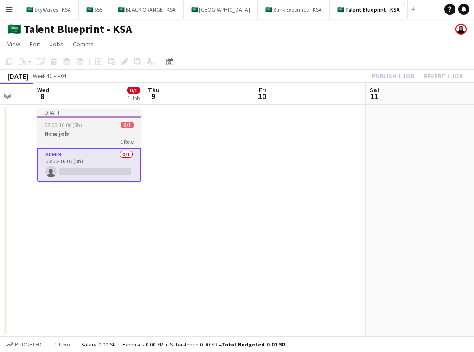
click at [86, 124] on div "08:00-16:00 (8h) 0/1" at bounding box center [89, 124] width 104 height 7
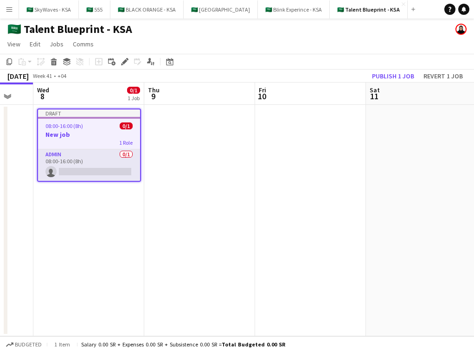
scroll to position [0, 340]
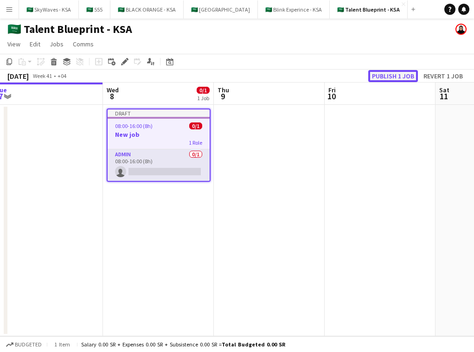
click at [252, 78] on button "Publish 1 job" at bounding box center [393, 76] width 50 height 12
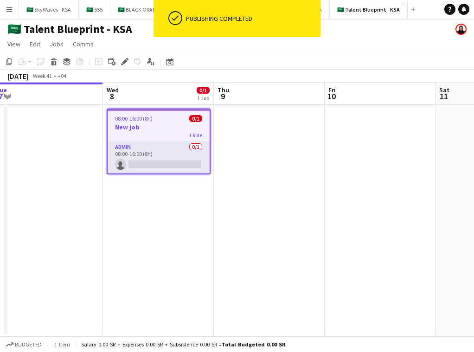
click at [151, 122] on app-job-card "08:00-16:00 (8h) 0/1 New job 1 Role Admin 0/1 08:00-16:00 (8h) single-neutral-a…" at bounding box center [159, 141] width 104 height 66
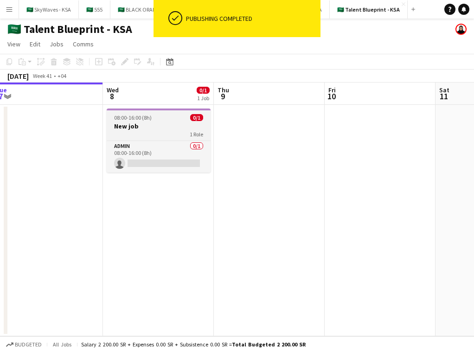
click at [153, 126] on h3 "New job" at bounding box center [159, 126] width 104 height 8
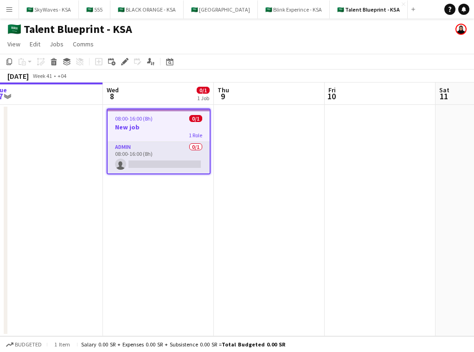
click at [133, 126] on h3 "New job" at bounding box center [158, 127] width 102 height 8
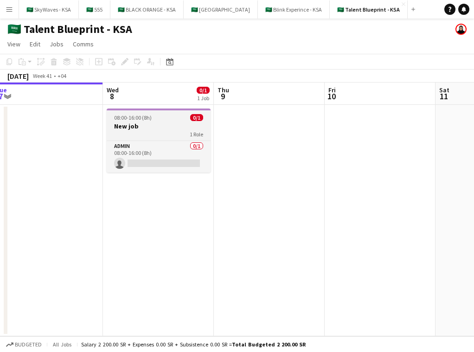
click at [133, 126] on h3 "New job" at bounding box center [159, 126] width 104 height 8
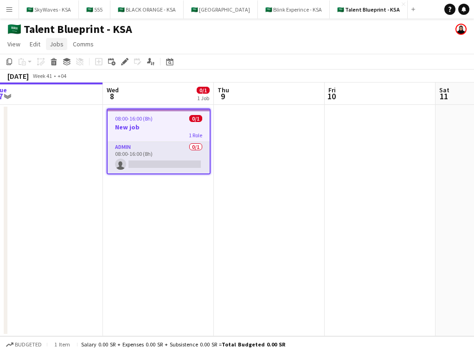
click at [53, 44] on span "Jobs" at bounding box center [57, 44] width 14 height 8
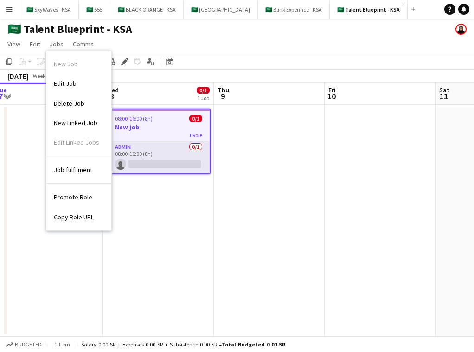
click at [156, 201] on app-date-cell "08:00-16:00 (8h) 0/1 New job 1 Role Admin 0/1 08:00-16:00 (8h) single-neutral-a…" at bounding box center [158, 220] width 111 height 231
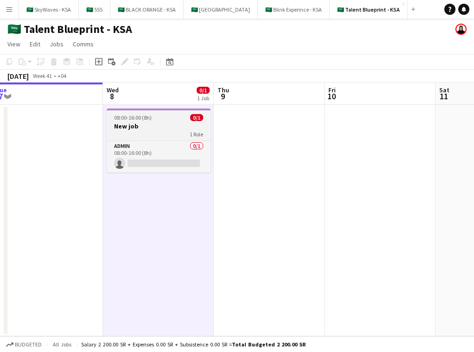
click at [154, 126] on h3 "New job" at bounding box center [159, 126] width 104 height 8
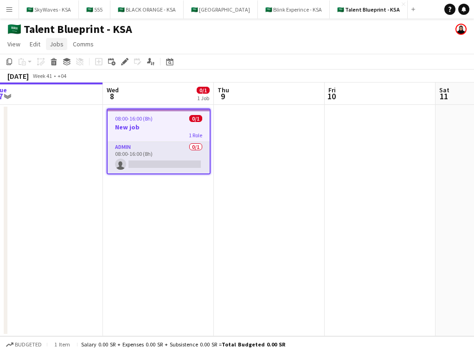
click at [58, 44] on span "Jobs" at bounding box center [57, 44] width 14 height 8
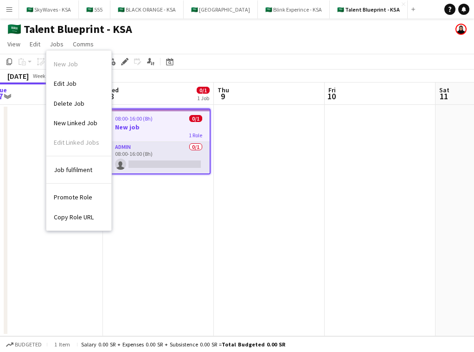
drag, startPoint x: 107, startPoint y: 262, endPoint x: 224, endPoint y: 205, distance: 130.6
click at [107, 262] on app-date-cell "08:00-16:00 (8h) 0/1 New job 1 Role Admin 0/1 08:00-16:00 (8h) single-neutral-a…" at bounding box center [158, 220] width 111 height 231
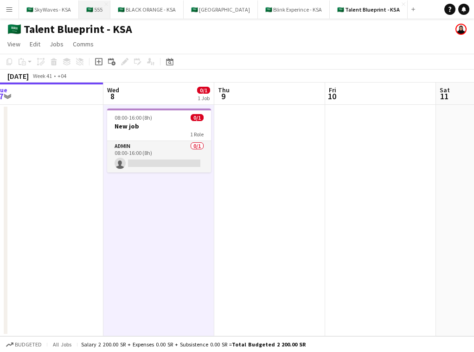
click at [97, 12] on button "🇸🇦 555 Close" at bounding box center [95, 9] width 32 height 18
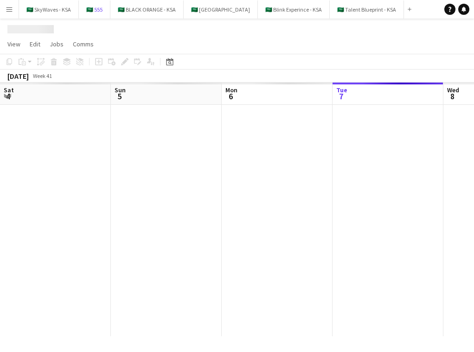
scroll to position [0, 221]
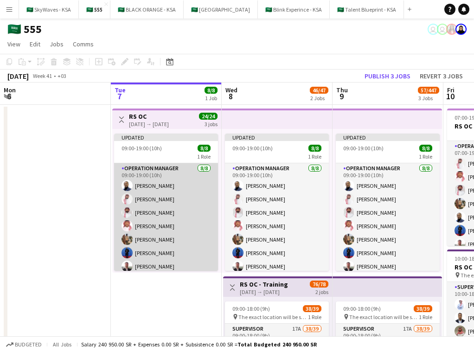
click at [169, 180] on app-card-role "Operation Manager 8/8 09:00-19:00 (10h) Abdulrahman Mohammed Basil Aljamal Moha…" at bounding box center [166, 226] width 104 height 126
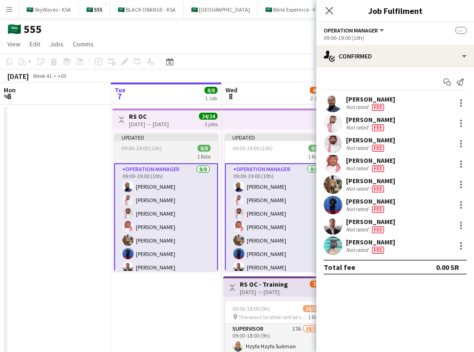
click at [170, 152] on app-job-card "Updated 09:00-19:00 (10h) 8/8 1 Role Operation Manager 8/8 09:00-19:00 (10h) Ab…" at bounding box center [166, 201] width 104 height 137
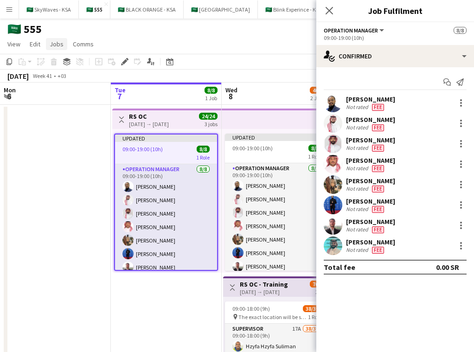
click at [60, 45] on span "Jobs" at bounding box center [57, 44] width 14 height 8
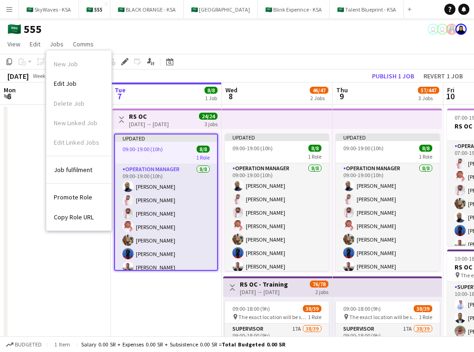
click at [166, 303] on app-date-cell "Toggle View RS OC 07-10-2025 → 09-10-2025 24/24 3 jobs Updated 09:00-19:00 (10h…" at bounding box center [166, 352] width 111 height 495
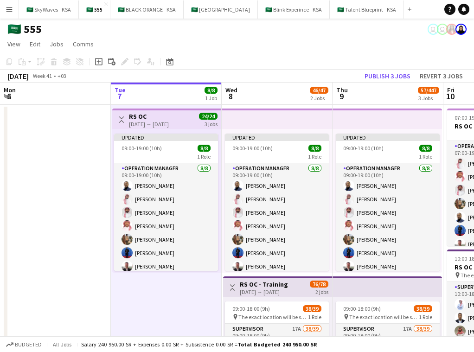
click at [252, 124] on app-top-bar at bounding box center [276, 118] width 111 height 20
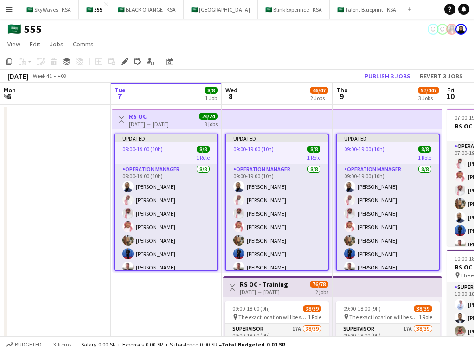
click at [178, 152] on div "09:00-19:00 (10h) 8/8" at bounding box center [166, 148] width 102 height 7
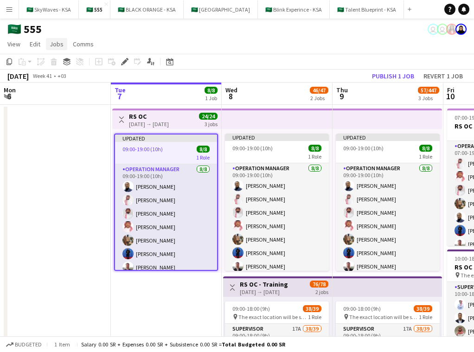
click at [59, 43] on span "Jobs" at bounding box center [57, 44] width 14 height 8
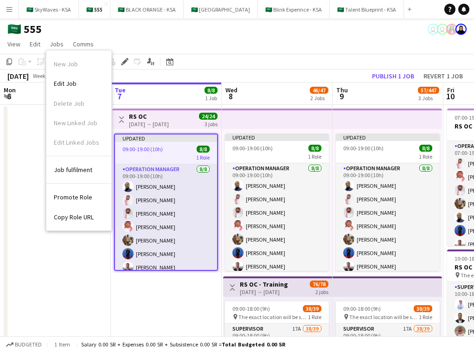
click at [252, 108] on app-top-bar at bounding box center [276, 118] width 111 height 20
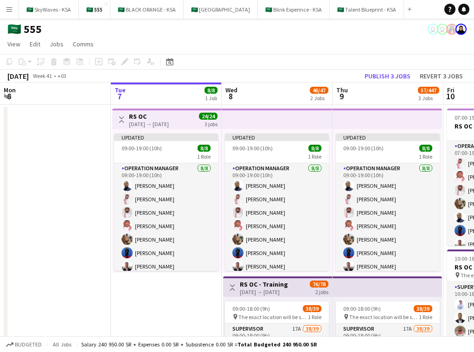
click at [252, 116] on app-top-bar at bounding box center [276, 118] width 111 height 20
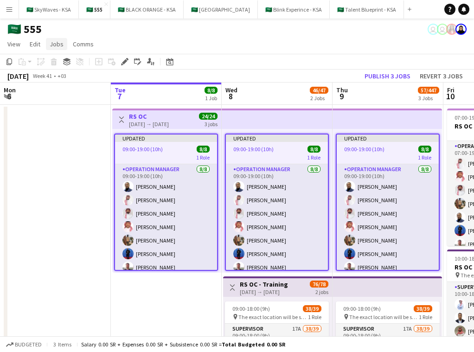
click at [59, 44] on span "Jobs" at bounding box center [57, 44] width 14 height 8
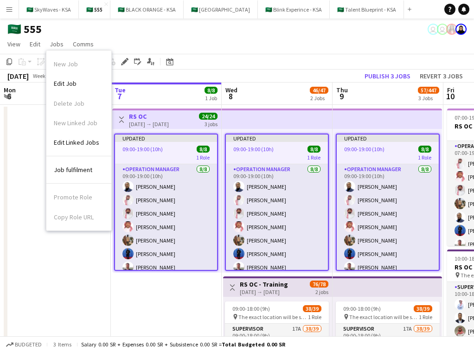
click at [78, 263] on app-date-cell at bounding box center [55, 352] width 111 height 495
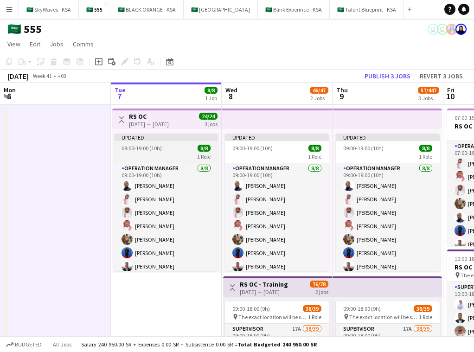
click at [142, 148] on span "09:00-19:00 (10h)" at bounding box center [141, 148] width 40 height 7
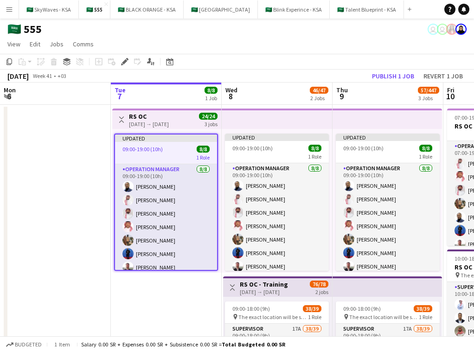
click at [54, 48] on span "Jobs" at bounding box center [57, 44] width 14 height 8
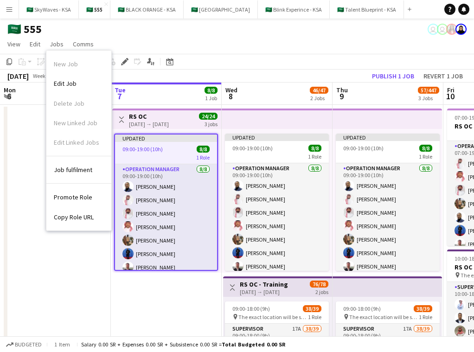
click at [37, 336] on div "Budgeted 1 item Salary 0.00 SR + Expenses 0.00 SR + Subsistence 0.00 SR = Total…" at bounding box center [237, 344] width 474 height 16
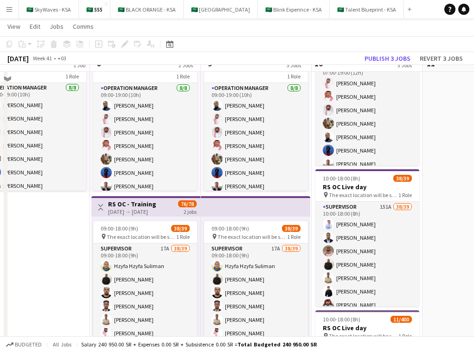
scroll to position [0, 0]
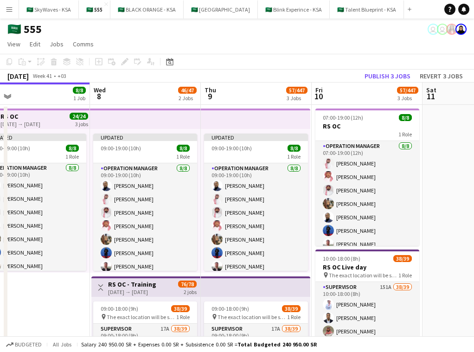
click at [185, 123] on app-top-bar at bounding box center [145, 118] width 111 height 20
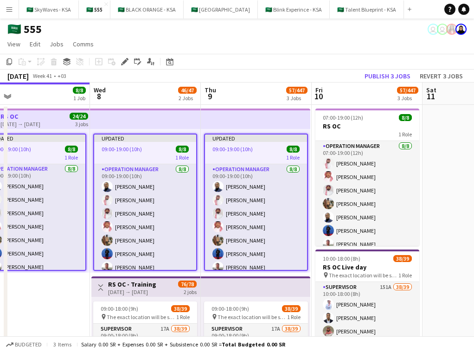
click at [252, 69] on div "Copy Paste Paste Command V Paste with crew Command Shift V Paste linked Job [GE…" at bounding box center [237, 68] width 474 height 29
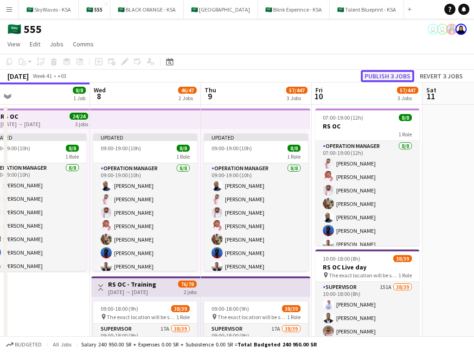
click at [252, 70] on button "Publish 3 jobs" at bounding box center [386, 76] width 53 height 12
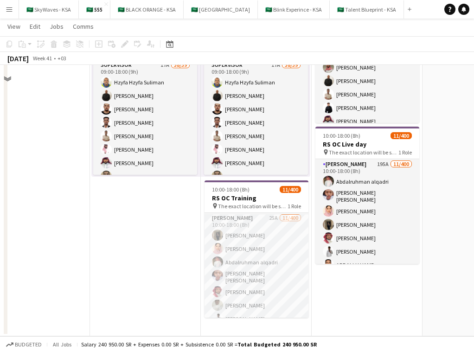
scroll to position [34, 0]
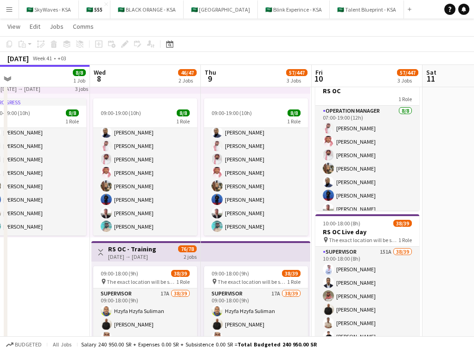
click at [6, 12] on app-icon "Menu" at bounding box center [9, 9] width 7 height 7
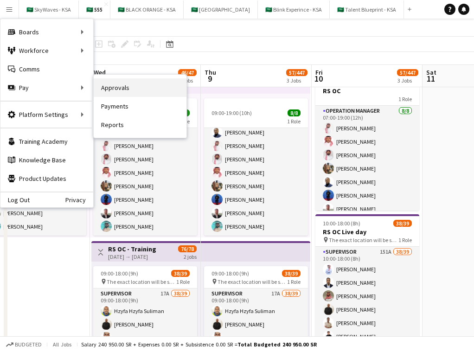
click at [130, 87] on link "Approvals" at bounding box center [140, 87] width 93 height 19
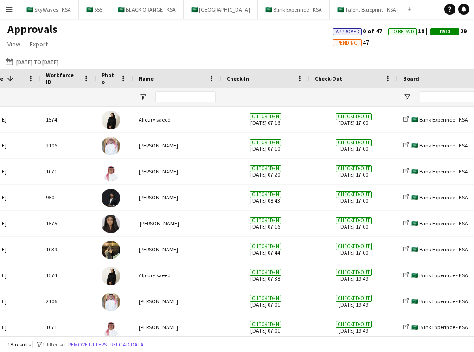
click at [6, 13] on app-icon "Menu" at bounding box center [9, 9] width 7 height 7
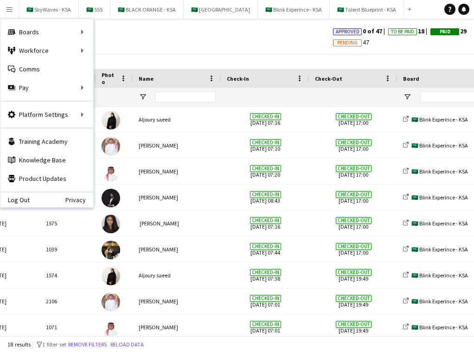
click at [122, 54] on div "15-09-2025 to 17-09-2025 15-09-2025 to 17-09-2025 Today This Week This Month Ye…" at bounding box center [237, 61] width 474 height 15
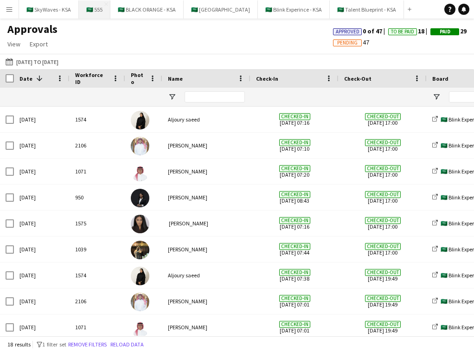
click at [95, 14] on button "🇸🇦 555 Close" at bounding box center [95, 9] width 32 height 18
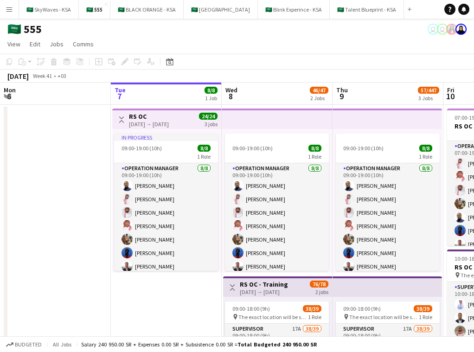
click at [232, 123] on app-top-bar at bounding box center [276, 118] width 111 height 20
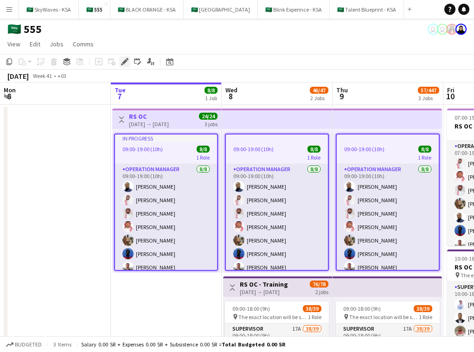
click at [124, 60] on icon at bounding box center [124, 61] width 5 height 5
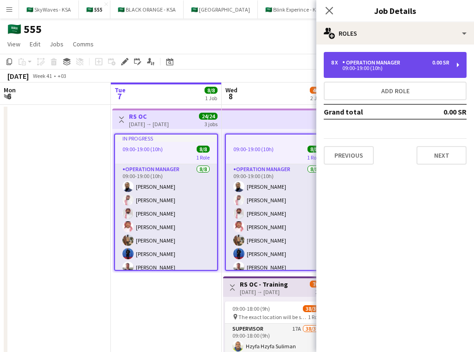
click at [252, 59] on div "8 x Operation Manager 0.00 SR 09:00-19:00 (10h)" at bounding box center [394, 65] width 143 height 26
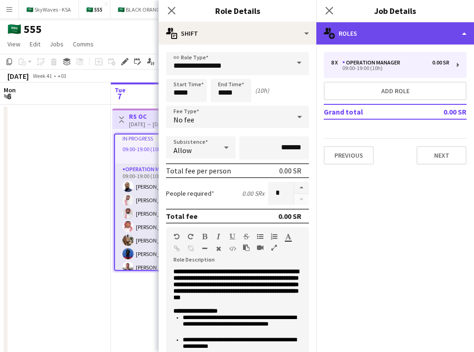
click at [252, 38] on div "multiple-users-add Roles" at bounding box center [395, 33] width 158 height 22
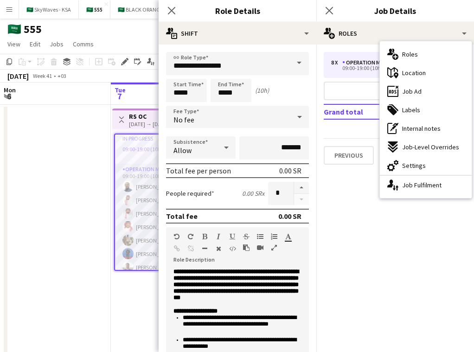
click at [252, 256] on mat-expansion-panel "pencil3 General details 8 x Operation Manager 0.00 SR 09:00-19:00 (10h) Add rol…" at bounding box center [395, 197] width 158 height 307
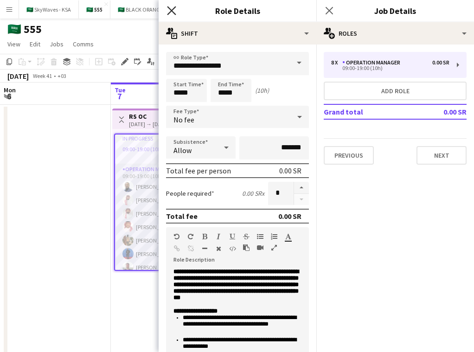
click at [171, 14] on icon "Close pop-in" at bounding box center [171, 10] width 9 height 9
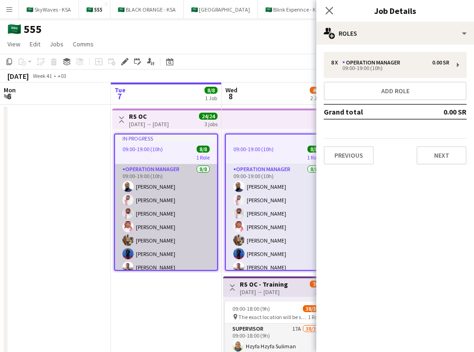
click at [156, 185] on app-card-role "Operation Manager 8/8 09:00-19:00 (10h) Abdulrahman Mohammed Basil Aljamal Moha…" at bounding box center [166, 227] width 102 height 126
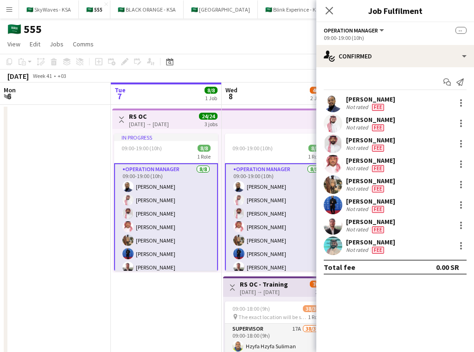
click at [200, 119] on span "24/24" at bounding box center [208, 116] width 19 height 7
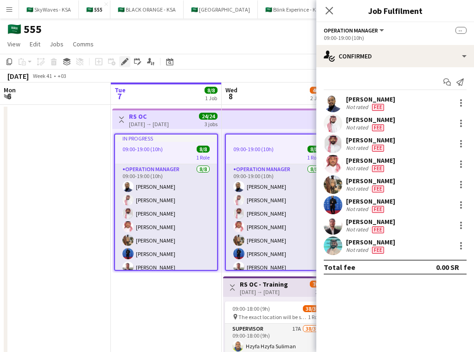
click at [125, 63] on icon "Edit" at bounding box center [124, 61] width 7 height 7
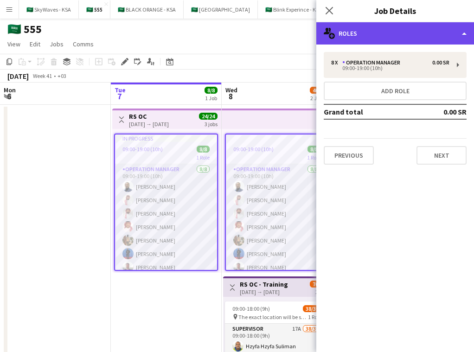
click at [252, 28] on div "multiple-users-add Roles" at bounding box center [395, 33] width 158 height 22
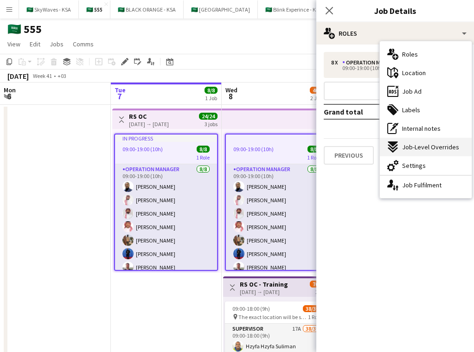
click at [252, 145] on span "Job-Level Overrides" at bounding box center [430, 147] width 57 height 8
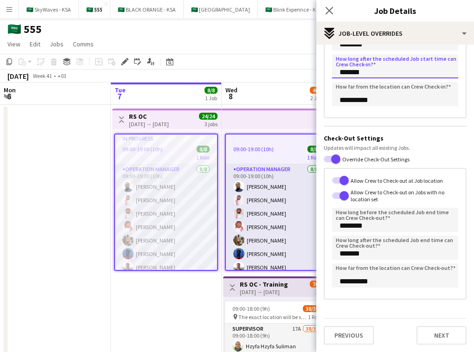
drag, startPoint x: 345, startPoint y: 71, endPoint x: 339, endPoint y: 71, distance: 6.0
click at [252, 71] on input "*******" at bounding box center [395, 66] width 126 height 24
type input "********"
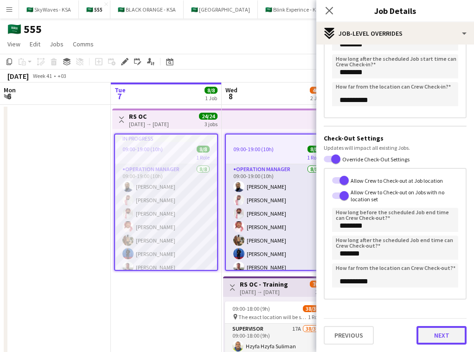
click at [252, 334] on button "Next" at bounding box center [441, 335] width 50 height 19
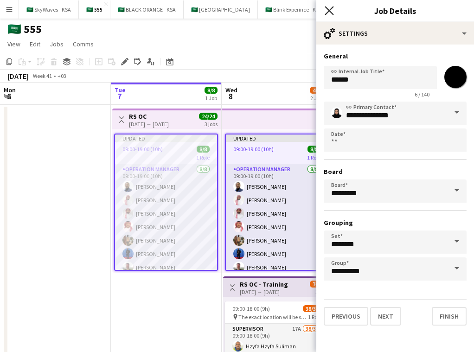
click at [252, 11] on icon "Close pop-in" at bounding box center [328, 10] width 9 height 9
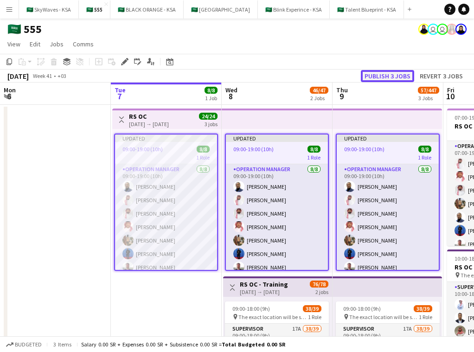
click at [252, 72] on button "Publish 3 jobs" at bounding box center [386, 76] width 53 height 12
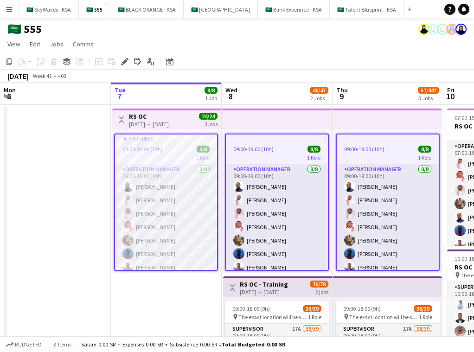
click at [207, 126] on div "3 jobs" at bounding box center [210, 124] width 13 height 8
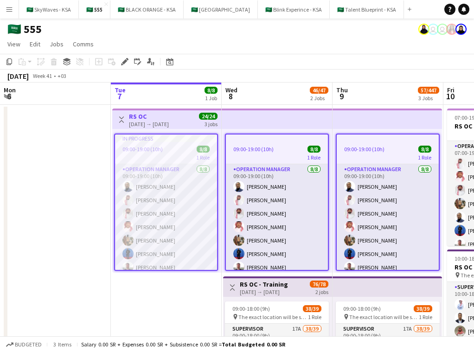
click at [252, 125] on app-top-bar at bounding box center [276, 118] width 111 height 20
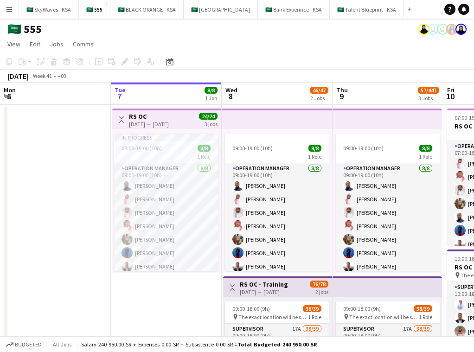
click at [204, 117] on span "24/24" at bounding box center [208, 116] width 19 height 7
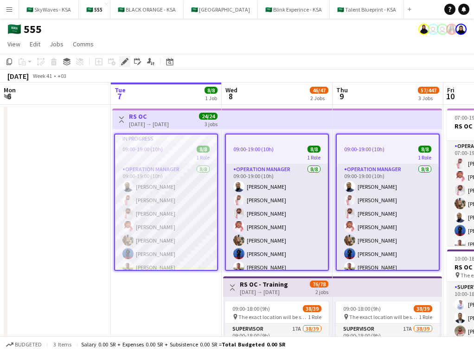
click at [122, 62] on icon "Edit" at bounding box center [124, 61] width 7 height 7
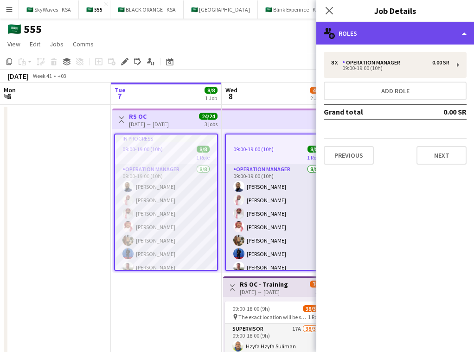
click at [252, 38] on div "multiple-users-add Roles" at bounding box center [395, 33] width 158 height 22
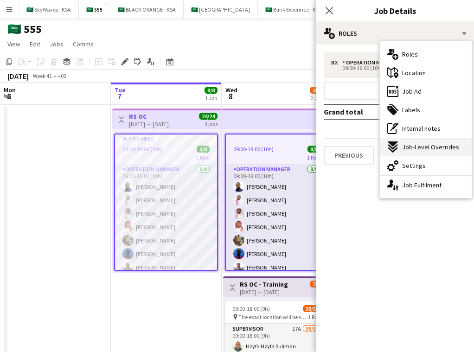
click at [252, 149] on span "Job-Level Overrides" at bounding box center [430, 147] width 57 height 8
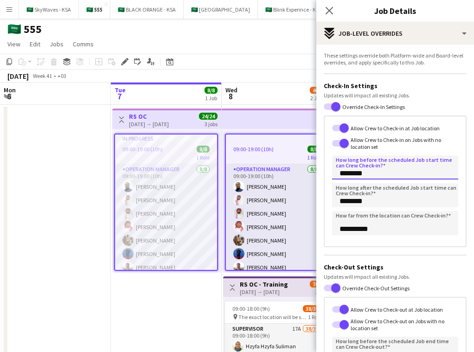
drag, startPoint x: 352, startPoint y: 173, endPoint x: 341, endPoint y: 176, distance: 11.0
click at [252, 176] on input "********" at bounding box center [395, 167] width 126 height 24
type input "******"
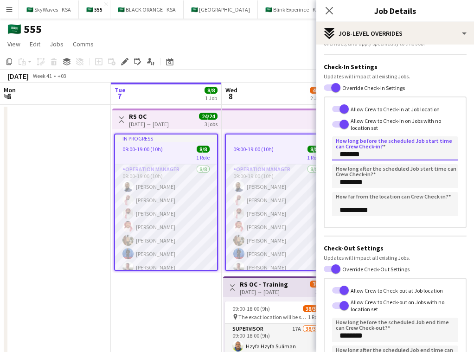
type input "*******"
click at [252, 182] on input "********" at bounding box center [395, 176] width 126 height 24
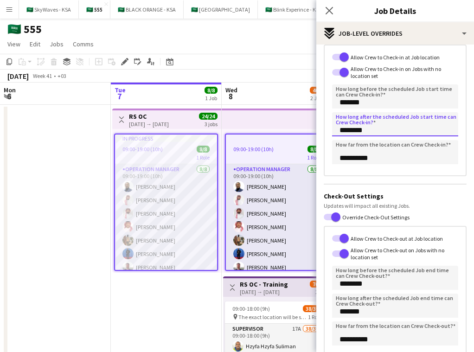
scroll to position [92, 0]
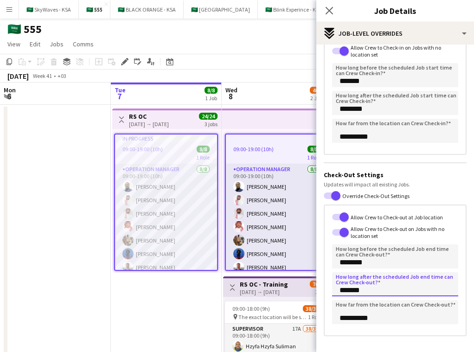
drag, startPoint x: 346, startPoint y: 290, endPoint x: 331, endPoint y: 291, distance: 14.9
click at [252, 291] on div "**********" at bounding box center [394, 270] width 143 height 132
type input "********"
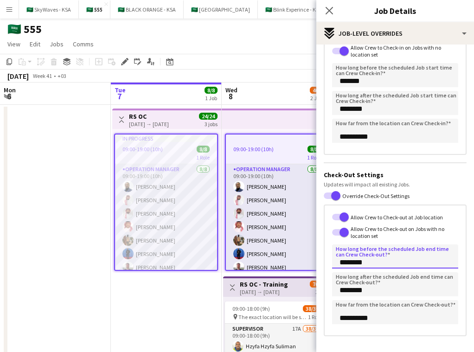
drag, startPoint x: 348, startPoint y: 263, endPoint x: 339, endPoint y: 264, distance: 9.3
click at [252, 264] on input "********" at bounding box center [395, 256] width 126 height 24
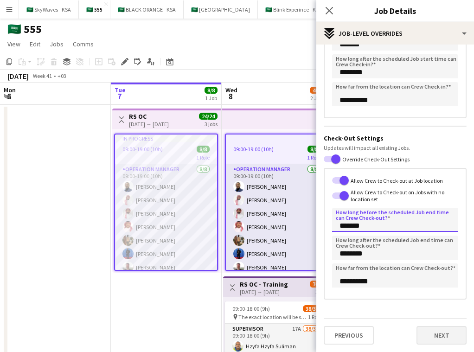
type input "*******"
click at [252, 336] on button "Next" at bounding box center [441, 335] width 50 height 19
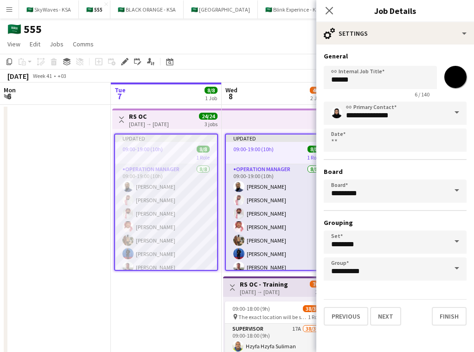
scroll to position [0, 0]
click at [252, 13] on icon "Close pop-in" at bounding box center [328, 10] width 9 height 9
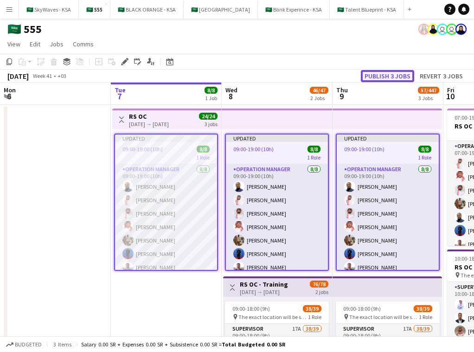
click at [252, 77] on button "Publish 3 jobs" at bounding box center [386, 76] width 53 height 12
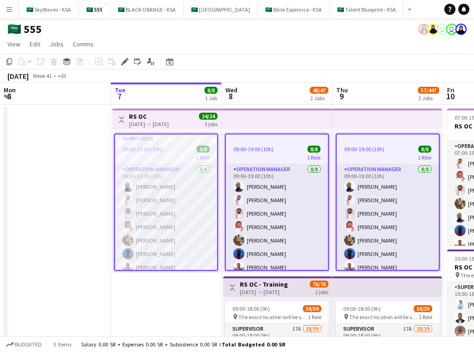
click at [9, 8] on app-icon "Menu" at bounding box center [9, 9] width 7 height 7
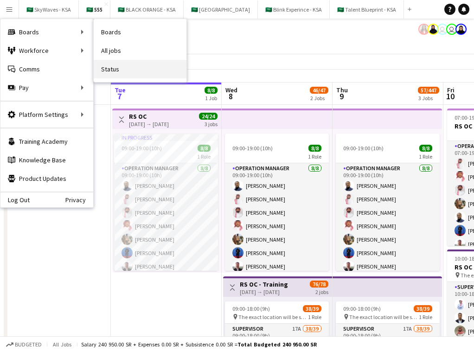
click at [133, 66] on link "Status" at bounding box center [140, 69] width 93 height 19
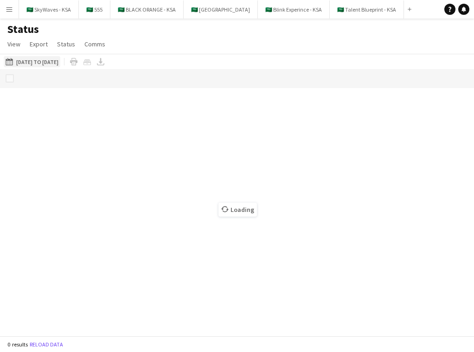
click at [9, 62] on app-icon "[DATE] to [DATE]" at bounding box center [11, 61] width 11 height 7
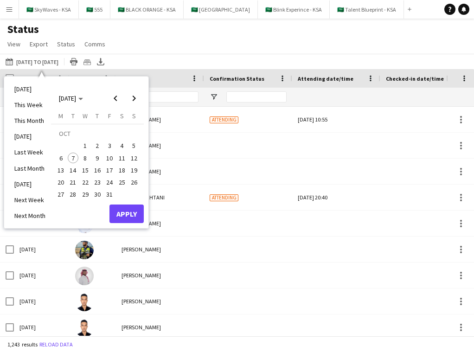
click at [71, 158] on span "7" at bounding box center [73, 157] width 11 height 11
click at [128, 215] on button "Apply" at bounding box center [126, 213] width 34 height 19
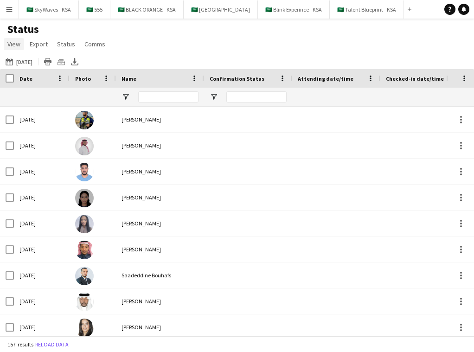
click at [12, 47] on span "View" at bounding box center [13, 44] width 13 height 8
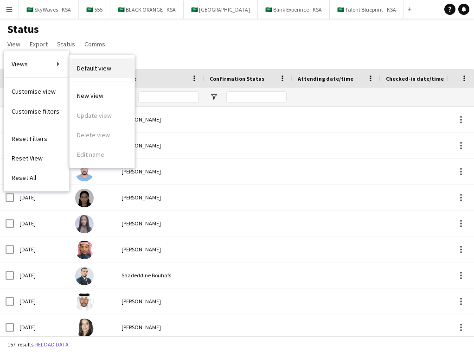
click at [100, 69] on span "Default view" at bounding box center [94, 68] width 34 height 8
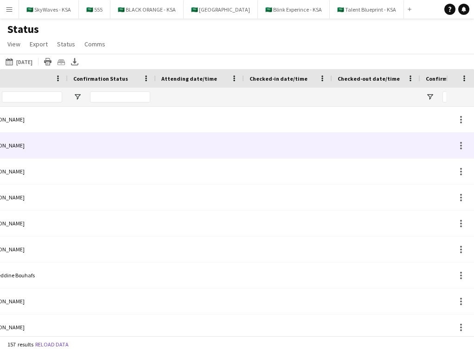
scroll to position [0, 281]
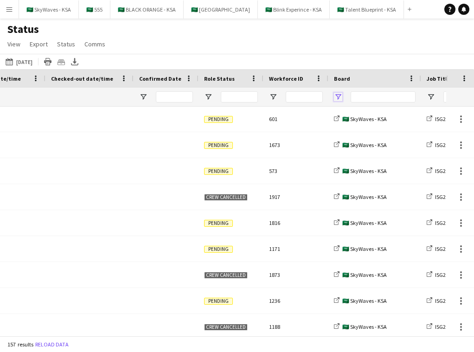
click at [252, 98] on span "Open Filter Menu" at bounding box center [338, 97] width 8 height 8
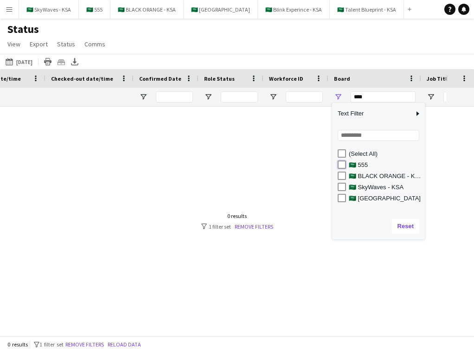
type input "**********"
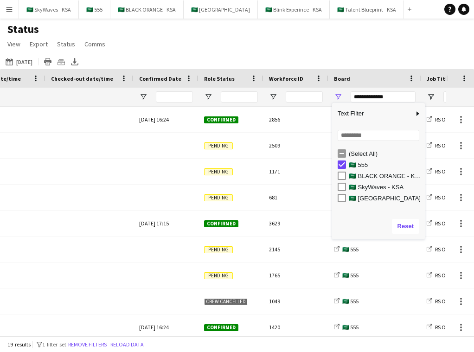
click at [252, 39] on div "Status View Views Default view New view Update view Delete view Edit name Custo…" at bounding box center [237, 38] width 474 height 32
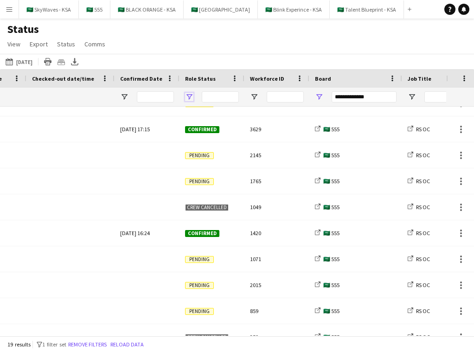
click at [186, 95] on span "Open Filter Menu" at bounding box center [189, 97] width 8 height 8
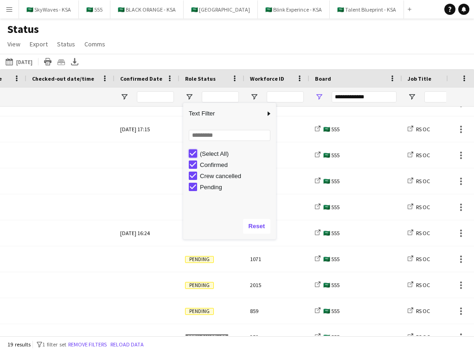
type input "***"
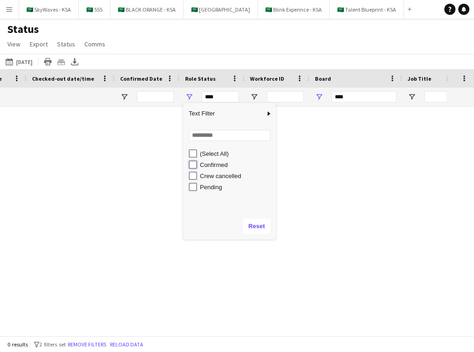
type input "**********"
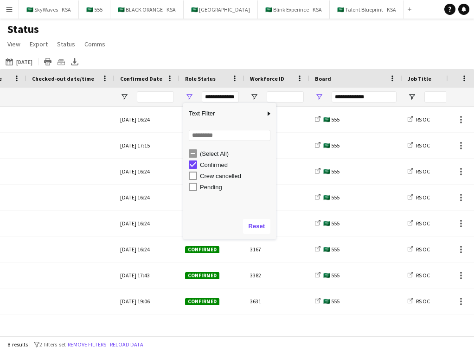
click at [209, 49] on div "Status View Views Default view New view Update view Delete view Edit name Custo…" at bounding box center [237, 38] width 474 height 32
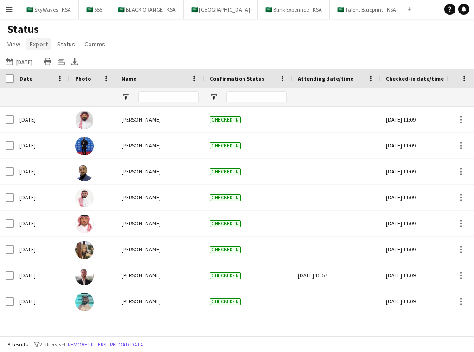
click at [40, 47] on span "Export" at bounding box center [39, 44] width 18 height 8
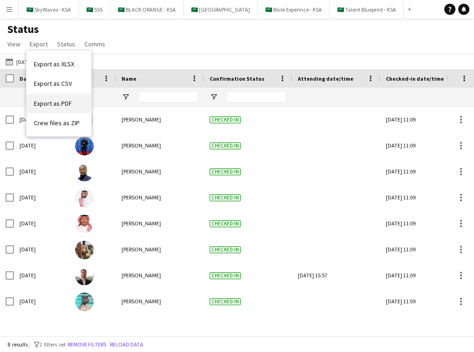
click at [76, 98] on link "Export as PDF" at bounding box center [58, 103] width 65 height 19
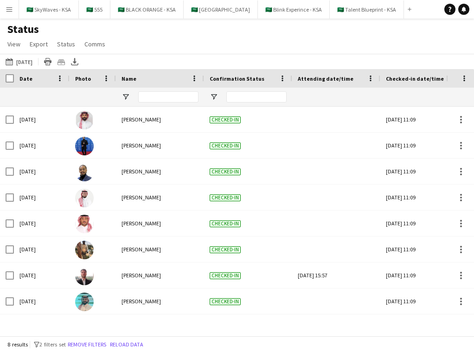
click at [12, 9] on app-icon "Menu" at bounding box center [9, 9] width 7 height 7
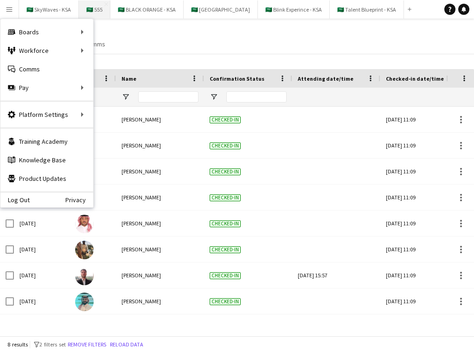
click at [86, 13] on button "🇸🇦 555 Close" at bounding box center [95, 9] width 32 height 18
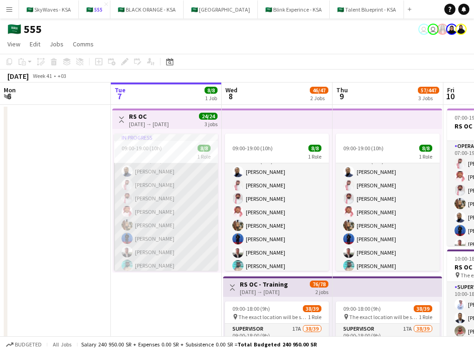
scroll to position [14, 0]
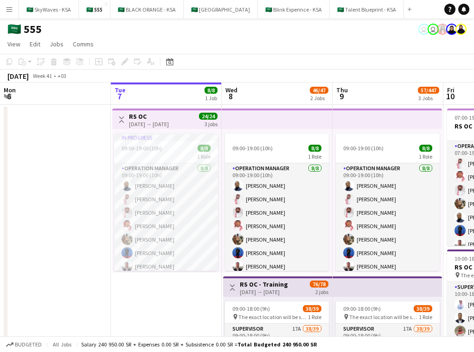
click at [167, 284] on app-date-cell "Toggle View RS OC 07-10-2025 → 09-10-2025 24/24 3 jobs In progress 09:00-19:00 …" at bounding box center [166, 352] width 111 height 495
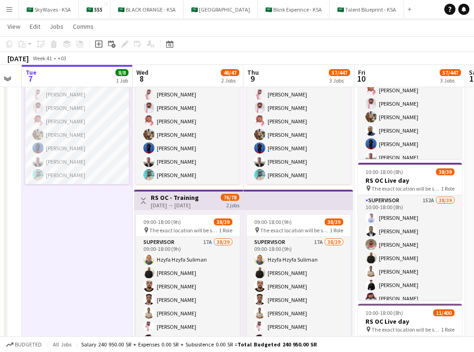
click at [252, 203] on app-top-bar at bounding box center [297, 199] width 109 height 20
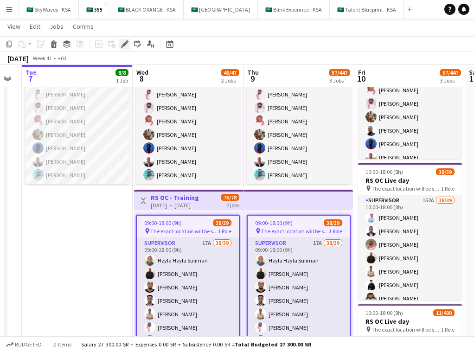
click at [123, 45] on icon at bounding box center [124, 44] width 5 height 5
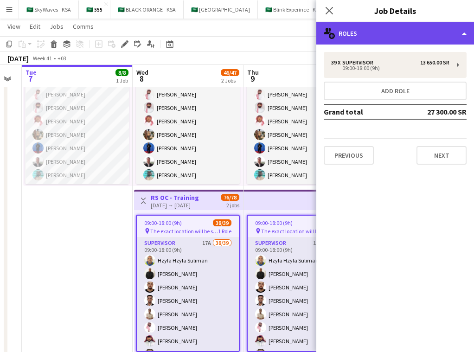
click at [252, 25] on div "multiple-users-add Roles" at bounding box center [395, 33] width 158 height 22
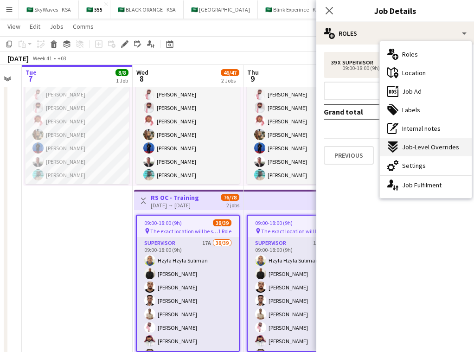
click at [252, 147] on span "Job-Level Overrides" at bounding box center [430, 147] width 57 height 8
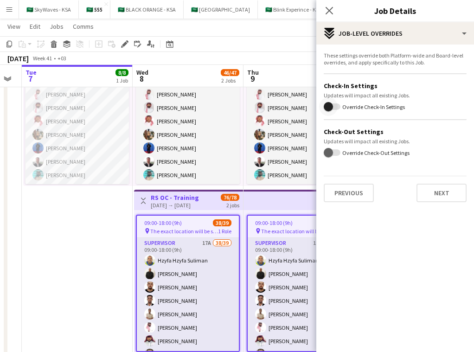
click at [252, 103] on span "button" at bounding box center [331, 106] width 17 height 6
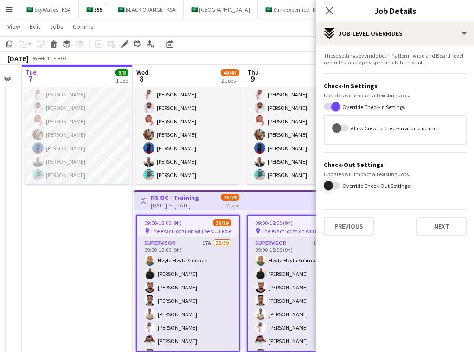
click at [252, 185] on span "button" at bounding box center [328, 185] width 19 height 19
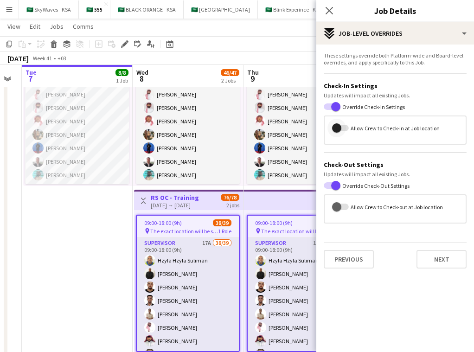
click at [252, 129] on span "button" at bounding box center [336, 127] width 9 height 9
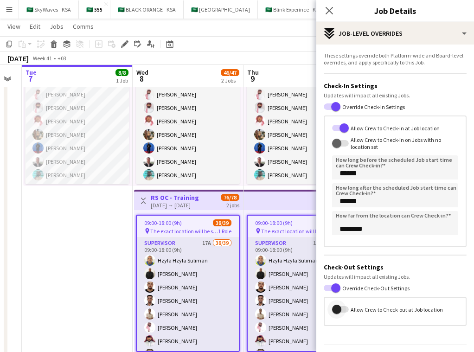
click at [252, 310] on span "button" at bounding box center [336, 308] width 9 height 9
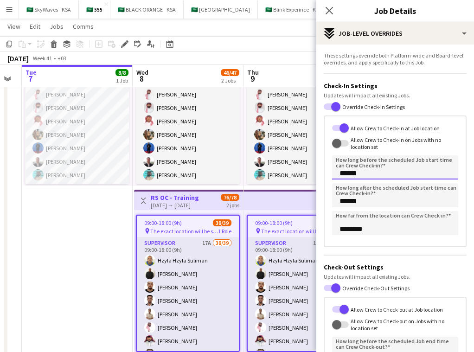
click at [252, 172] on input "******" at bounding box center [395, 167] width 126 height 24
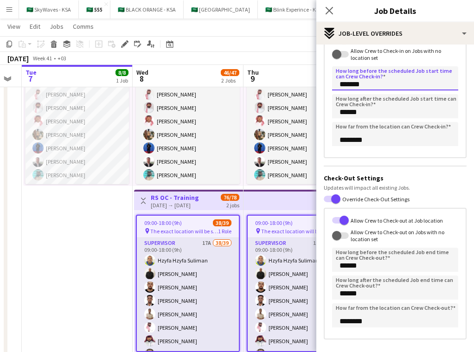
scroll to position [124, 0]
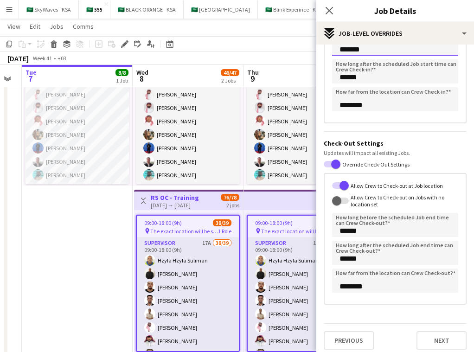
type input "*******"
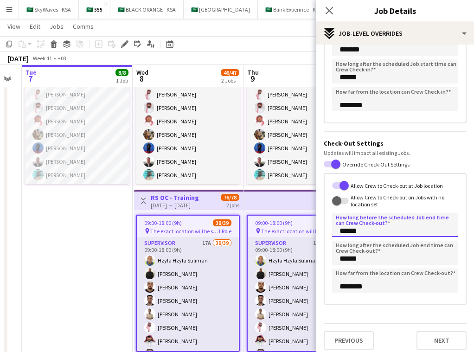
click at [252, 229] on input "******" at bounding box center [395, 225] width 126 height 24
type input "*******"
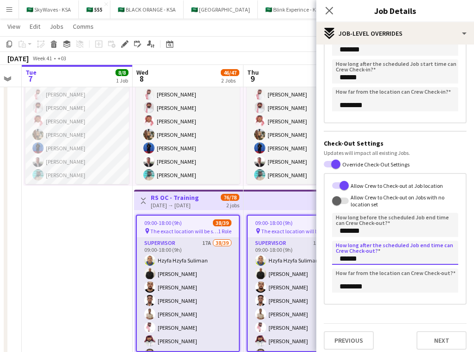
click at [252, 257] on input "******" at bounding box center [395, 252] width 126 height 24
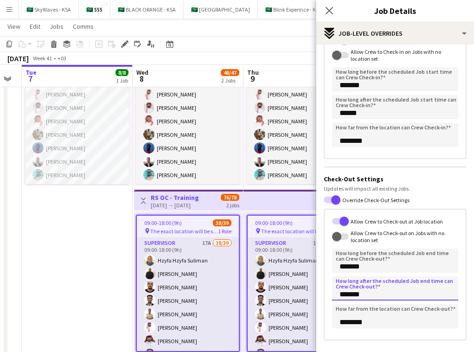
type input "*******"
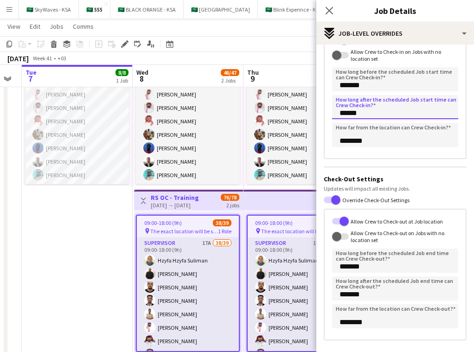
click at [252, 115] on input "******" at bounding box center [395, 107] width 126 height 24
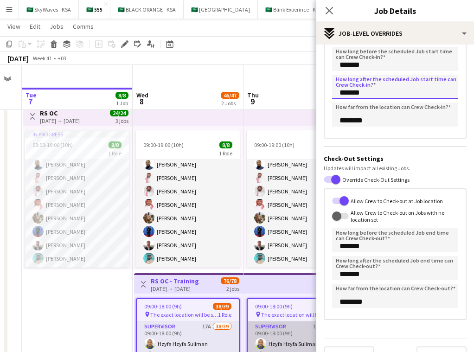
scroll to position [0, 0]
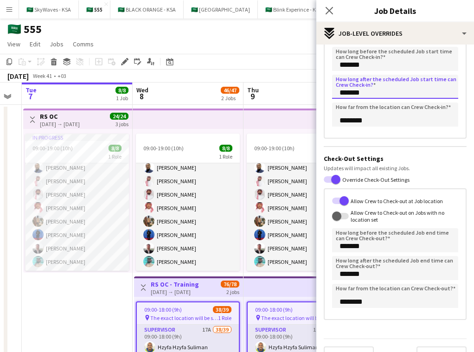
type input "*******"
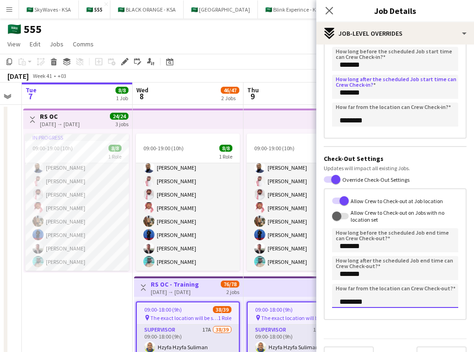
click at [252, 304] on input "********" at bounding box center [395, 296] width 126 height 24
type input "*********"
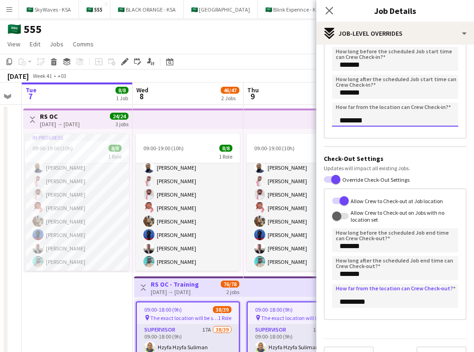
click at [252, 120] on input "********" at bounding box center [395, 114] width 126 height 24
type input "********"
click at [252, 9] on icon at bounding box center [328, 10] width 9 height 9
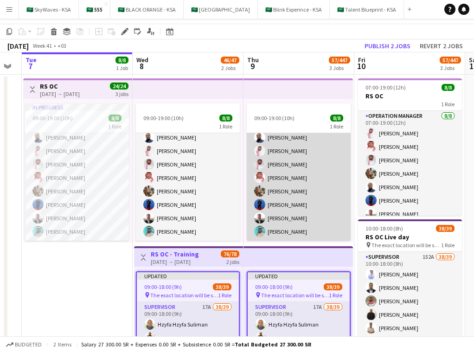
scroll to position [34, 0]
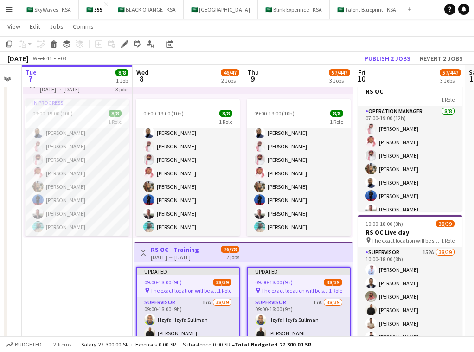
click at [252, 260] on app-top-bar at bounding box center [297, 251] width 109 height 20
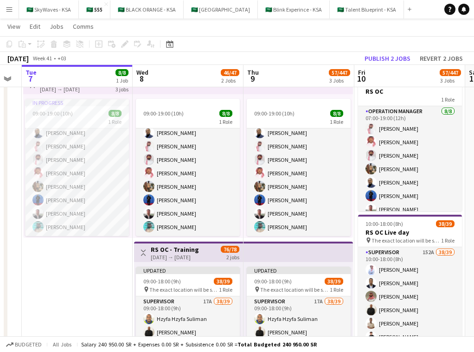
click at [252, 252] on app-top-bar at bounding box center [297, 251] width 109 height 20
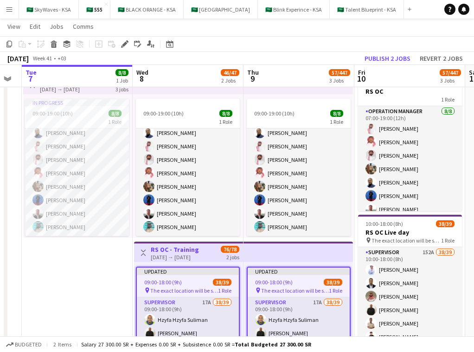
click at [252, 49] on app-toolbar "Copy Paste Paste Command V Paste with crew Command Shift V Paste linked Job [GE…" at bounding box center [237, 44] width 474 height 16
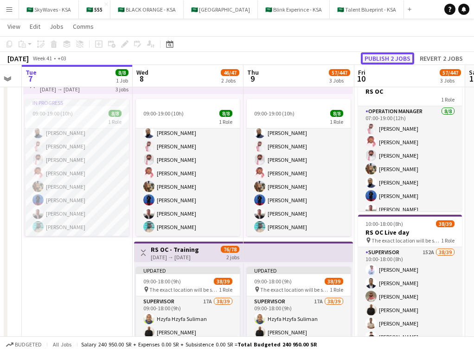
click at [252, 61] on button "Publish 2 jobs" at bounding box center [386, 58] width 53 height 12
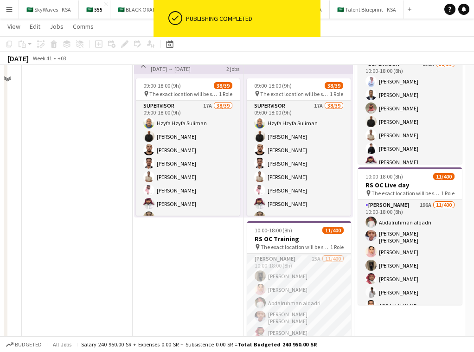
scroll to position [263, 0]
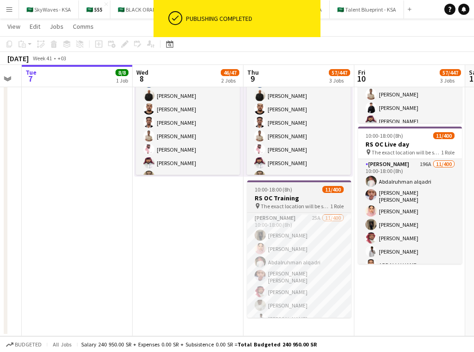
click at [252, 205] on span "The exact location will be shared later" at bounding box center [294, 205] width 69 height 7
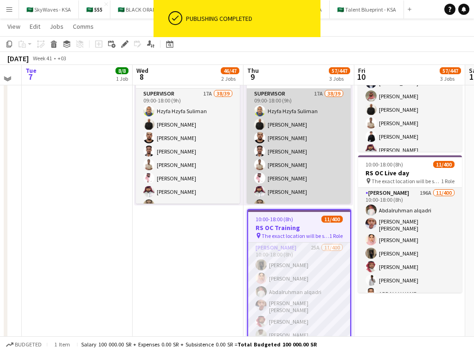
scroll to position [230, 0]
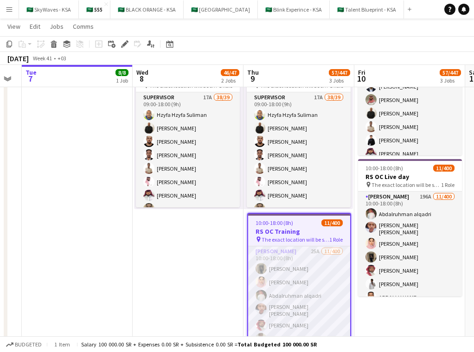
click at [207, 278] on app-date-cell "09:00-19:00 (10h) 8/8 1 Role Operation Manager 8/8 09:00-19:00 (10h) Abdulrahma…" at bounding box center [188, 121] width 111 height 495
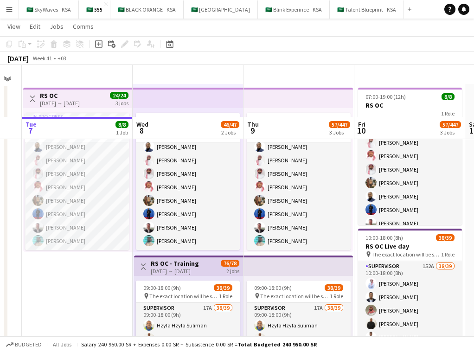
scroll to position [0, 0]
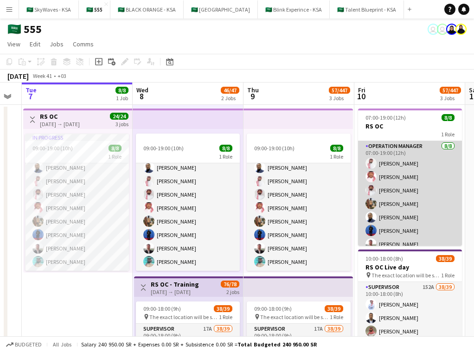
click at [252, 145] on app-card-role "Operation Manager 8/8 07:00-19:00 (12h) Basil Aljamal Khaled Mokhtar Mohammed A…" at bounding box center [410, 204] width 104 height 126
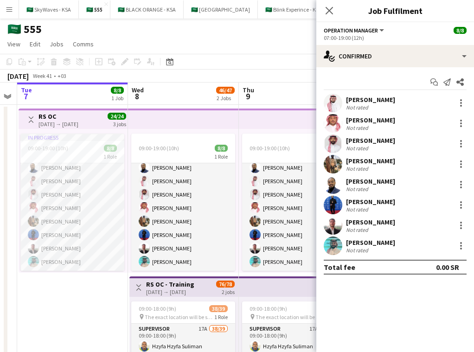
scroll to position [0, 358]
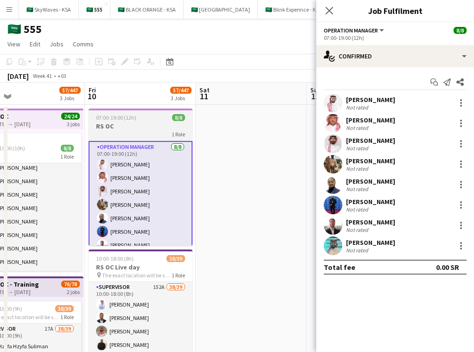
click at [134, 121] on app-job-card "07:00-19:00 (12h) 8/8 RS OC 1 Role Operation Manager [DATE] 07:00-19:00 (12h) B…" at bounding box center [140, 176] width 104 height 137
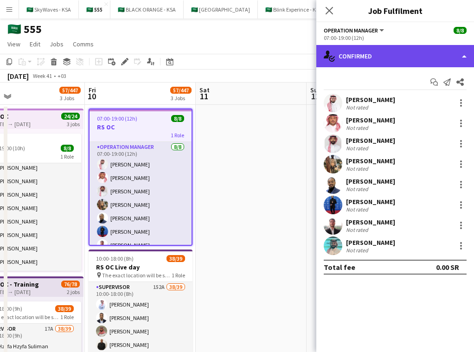
click at [252, 53] on div "single-neutral-actions-check-2 Confirmed" at bounding box center [395, 56] width 158 height 22
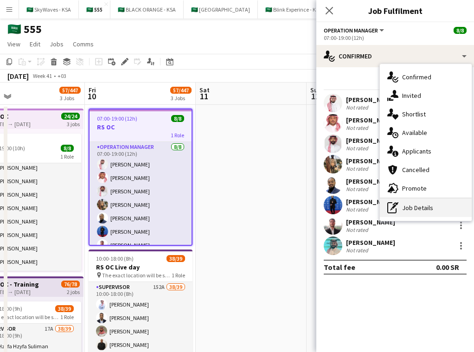
click at [252, 202] on div "pen-write Job Details" at bounding box center [425, 207] width 92 height 19
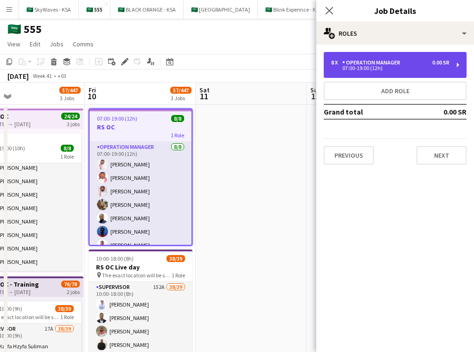
click at [252, 58] on div "8 x Operation Manager 0.00 SR 07:00-19:00 (12h)" at bounding box center [394, 65] width 143 height 26
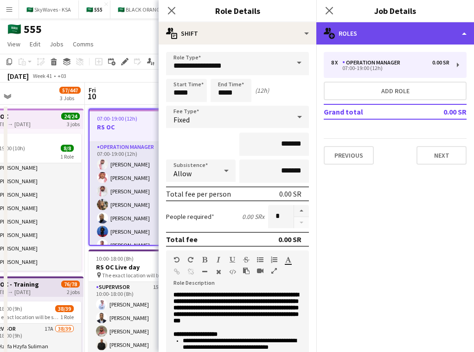
click at [252, 29] on div "multiple-users-add Roles" at bounding box center [395, 33] width 158 height 22
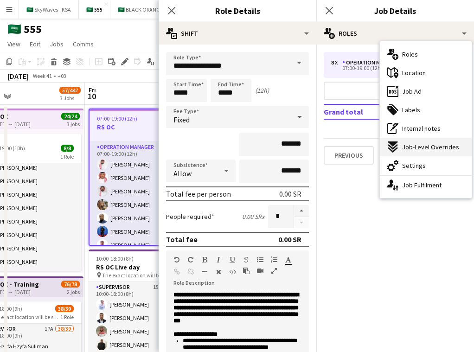
click at [252, 153] on div "expand-all-down Job-Level Overrides" at bounding box center [425, 147] width 92 height 19
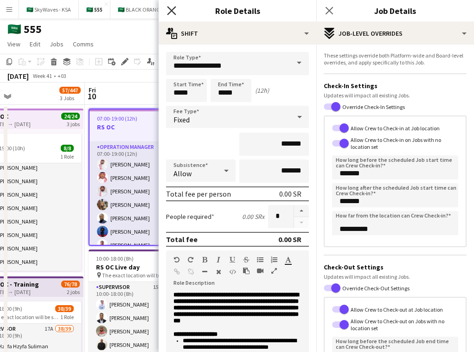
click at [173, 8] on icon at bounding box center [171, 10] width 9 height 9
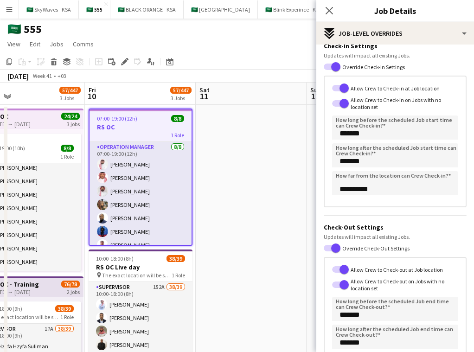
scroll to position [44, 0]
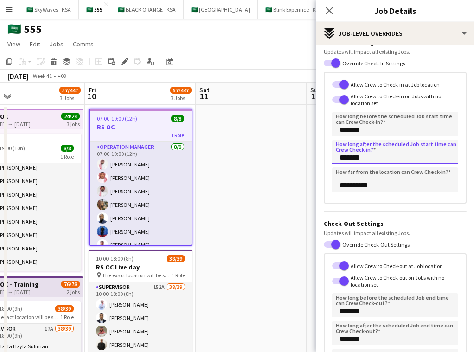
drag, startPoint x: 343, startPoint y: 157, endPoint x: 338, endPoint y: 158, distance: 4.7
click at [252, 158] on input "*******" at bounding box center [395, 151] width 126 height 24
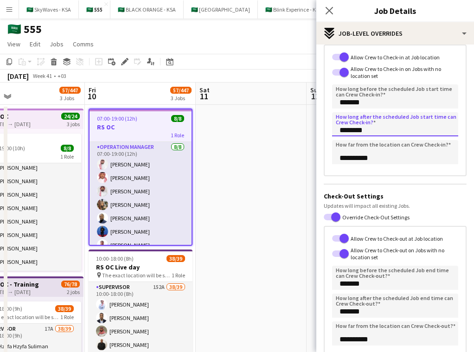
scroll to position [73, 0]
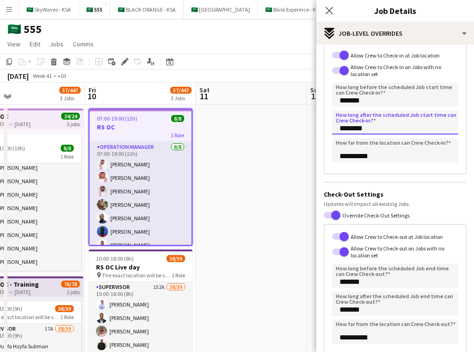
type input "********"
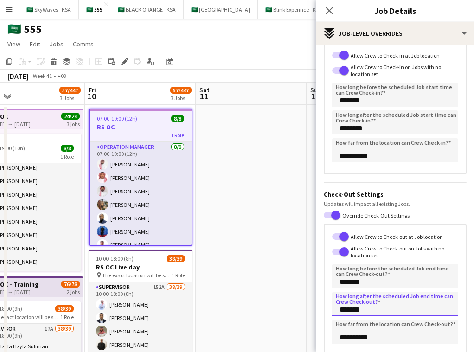
click at [252, 310] on input "*******" at bounding box center [395, 303] width 126 height 24
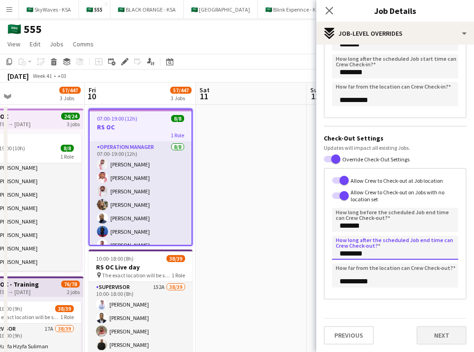
type input "********"
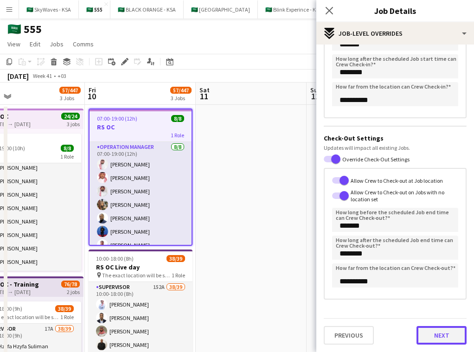
click at [252, 331] on button "Next" at bounding box center [441, 335] width 50 height 19
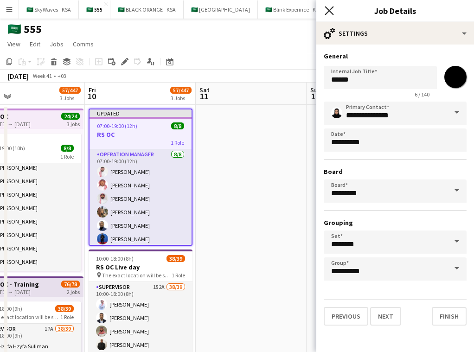
click at [252, 12] on icon "Close pop-in" at bounding box center [328, 10] width 9 height 9
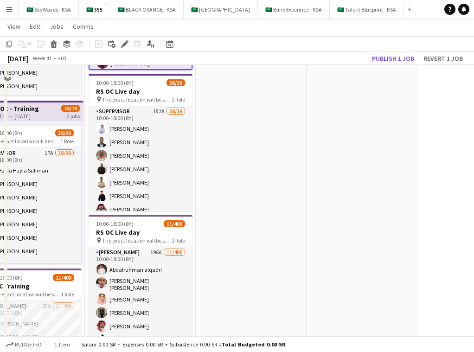
scroll to position [241, 0]
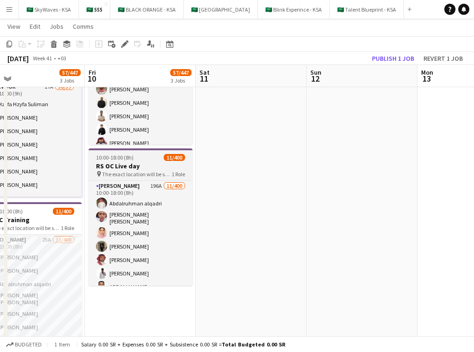
click at [167, 166] on h3 "RS OC Live day" at bounding box center [140, 166] width 104 height 8
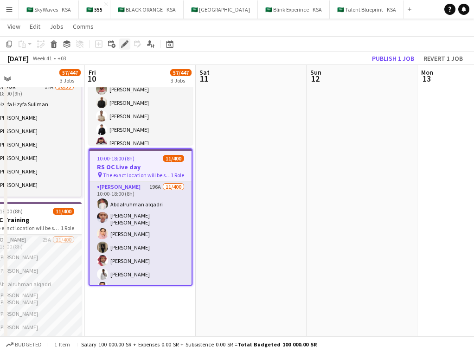
click at [125, 46] on icon "Edit" at bounding box center [124, 43] width 7 height 7
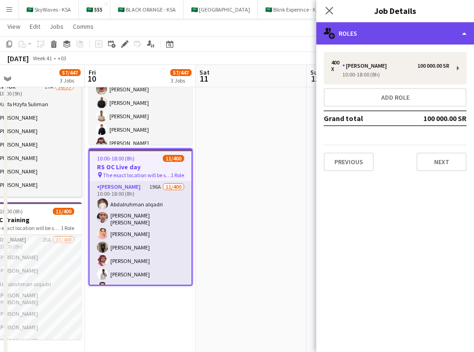
click at [252, 32] on div "multiple-users-add Roles" at bounding box center [395, 33] width 158 height 22
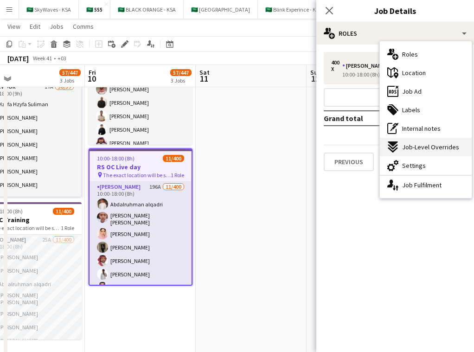
click at [252, 153] on div "expand-all-down Job-Level Overrides" at bounding box center [425, 147] width 92 height 19
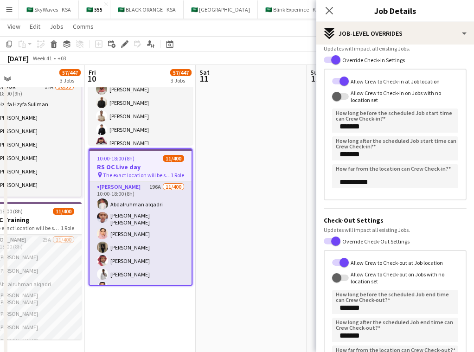
scroll to position [129, 0]
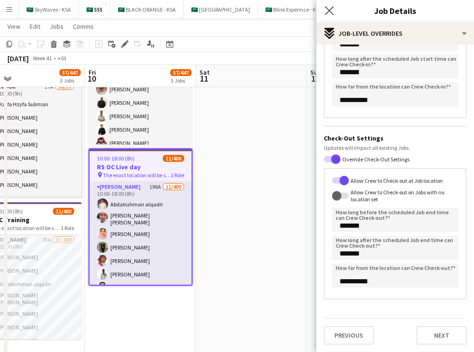
click at [252, 9] on app-icon "Close pop-in" at bounding box center [328, 10] width 13 height 13
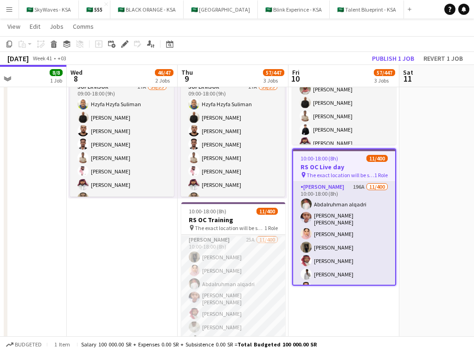
scroll to position [0, 218]
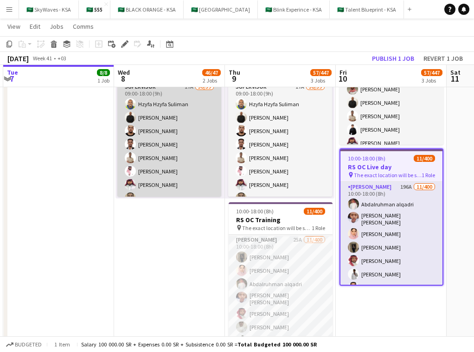
click at [157, 108] on app-card-role "Supervisor 17A 38/39 09:00-18:00 (9h) Hzyfa Hzyfa Suliman [PERSON_NAME] Khaled …" at bounding box center [169, 354] width 104 height 545
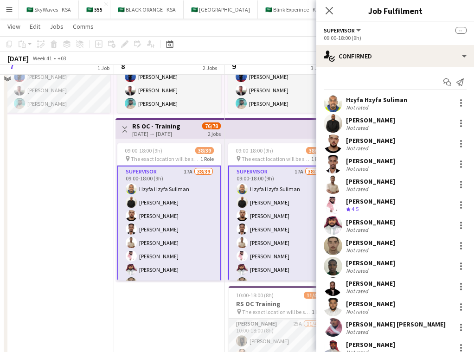
scroll to position [145, 0]
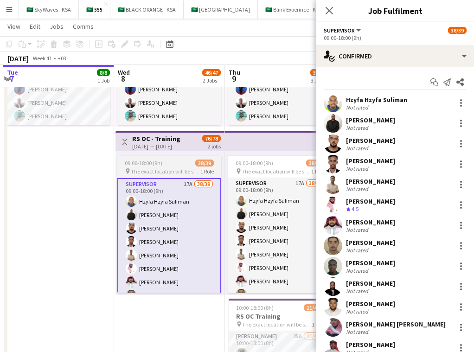
click at [192, 168] on span "The exact location will be shared later" at bounding box center [165, 171] width 69 height 7
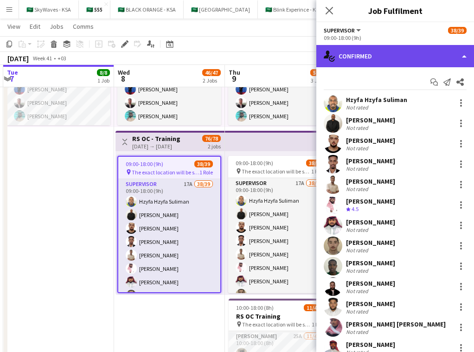
click at [252, 53] on div "single-neutral-actions-check-2 Confirmed" at bounding box center [395, 56] width 158 height 22
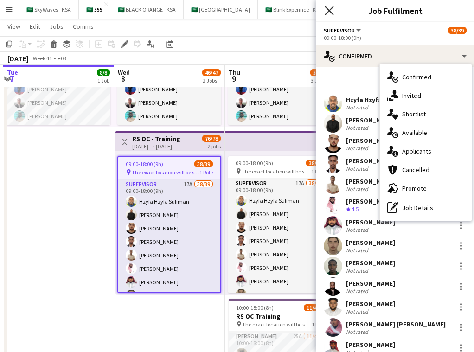
click at [252, 7] on icon at bounding box center [328, 10] width 9 height 9
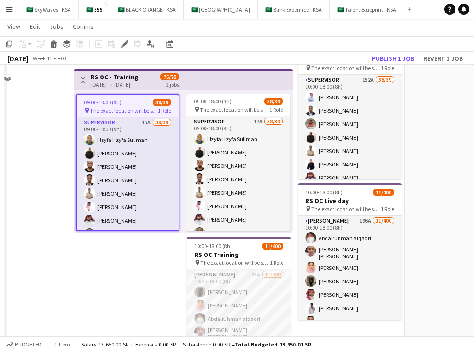
scroll to position [263, 0]
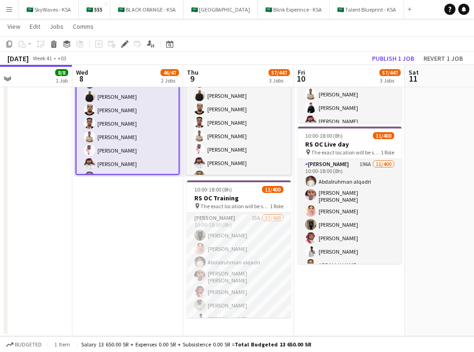
click at [252, 329] on app-date-cell "09:00-19:00 (10h) 8/8 1 Role Operation Manager 8/8 09:00-19:00 (10h) Abdulrahma…" at bounding box center [238, 88] width 111 height 495
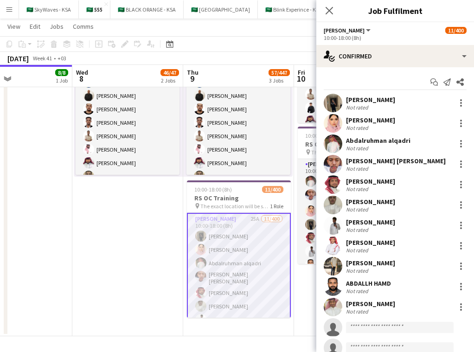
click at [252, 7] on icon "Close pop-in" at bounding box center [328, 10] width 7 height 7
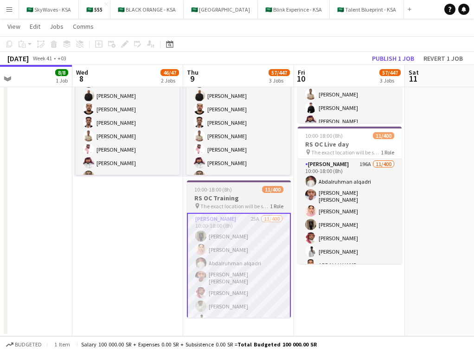
click at [215, 208] on span "The exact location will be shared later" at bounding box center [234, 205] width 69 height 7
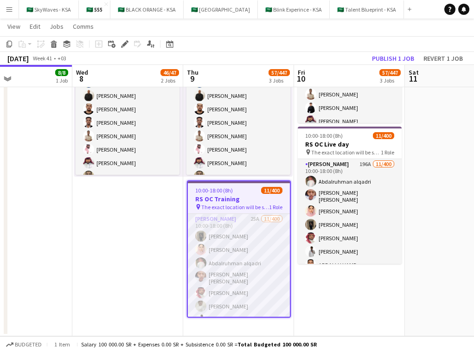
click at [244, 323] on app-date-cell "09:00-19:00 (10h) 8/8 1 Role Operation Manager 8/8 09:00-19:00 (10h) Abdulrahma…" at bounding box center [238, 88] width 111 height 495
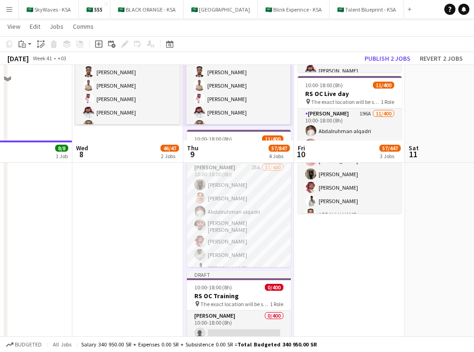
scroll to position [404, 0]
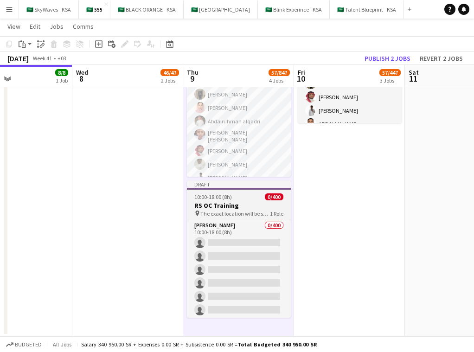
click at [231, 202] on h3 "RS OC Training" at bounding box center [239, 205] width 104 height 8
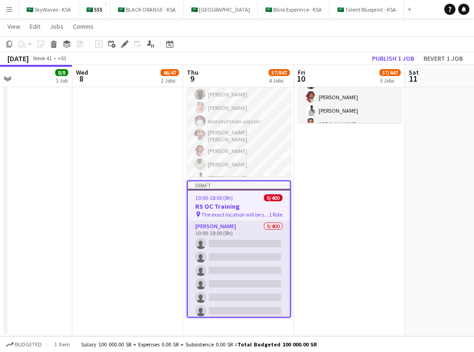
scroll to position [263, 0]
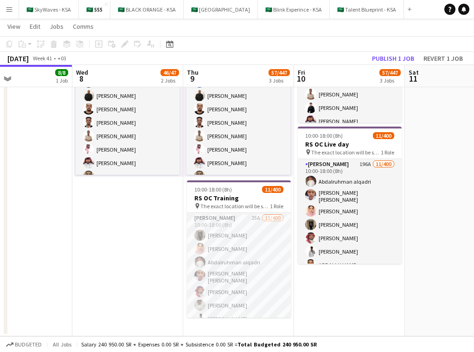
click at [252, 329] on app-date-cell "09:00-19:00 (10h) 8/8 1 Role Operation Manager 8/8 09:00-19:00 (10h) Abdulrahma…" at bounding box center [238, 88] width 111 height 495
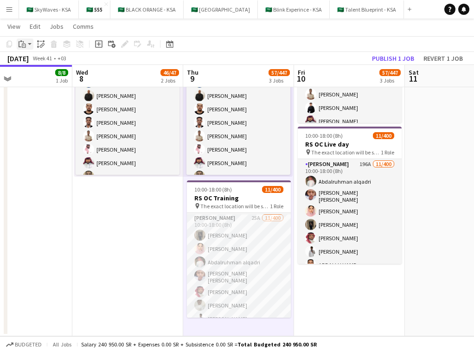
click at [29, 43] on app-action-btn "Paste" at bounding box center [25, 43] width 17 height 11
click at [46, 77] on link "Paste with crew Command Shift V" at bounding box center [61, 77] width 73 height 8
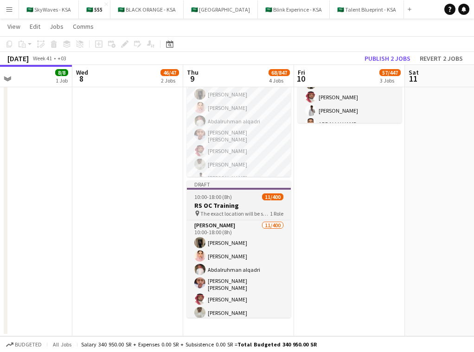
click at [241, 202] on h3 "RS OC Training" at bounding box center [239, 205] width 104 height 8
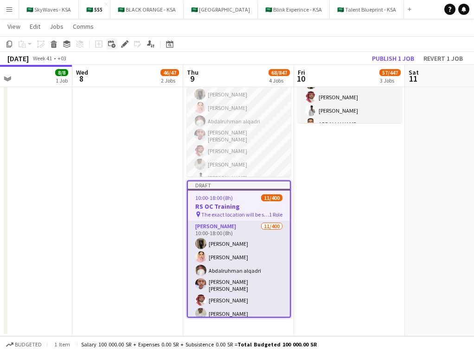
click at [109, 48] on div "Add linked Job" at bounding box center [111, 43] width 11 height 11
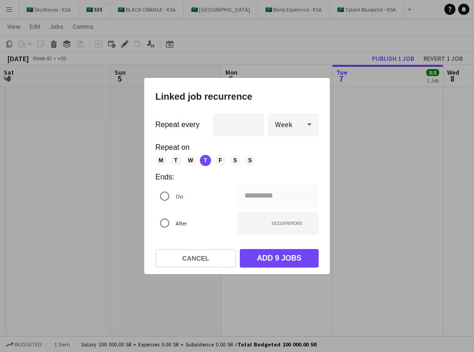
scroll to position [18, 0]
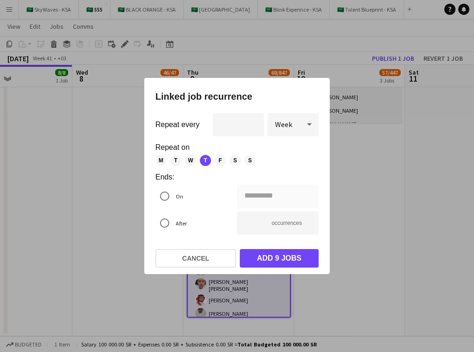
click at [161, 161] on span "M" at bounding box center [160, 160] width 11 height 11
click at [156, 161] on span "M" at bounding box center [160, 160] width 11 height 11
click at [218, 160] on span "F" at bounding box center [220, 160] width 11 height 11
click at [246, 194] on div "**********" at bounding box center [237, 176] width 474 height 352
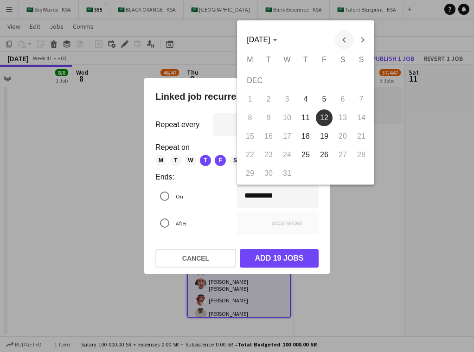
click at [345, 39] on span "Previous month" at bounding box center [344, 40] width 19 height 19
click at [321, 119] on span "10" at bounding box center [324, 117] width 17 height 17
type input "**********"
type input "*"
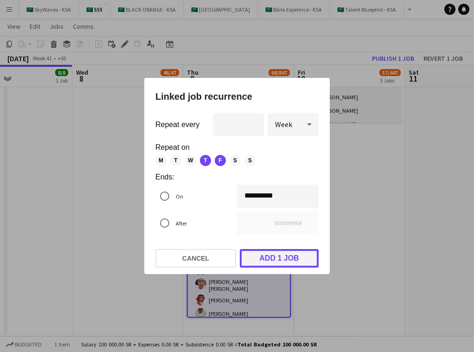
click at [299, 259] on button "Add 1 job" at bounding box center [279, 258] width 79 height 19
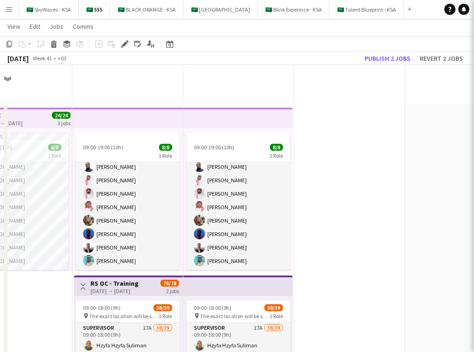
scroll to position [404, 0]
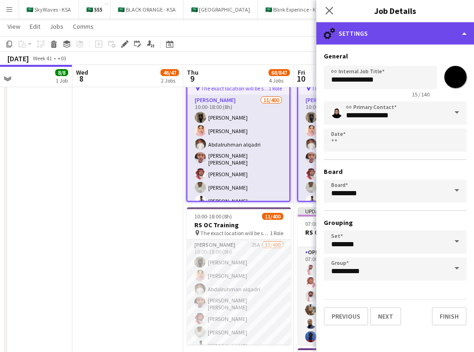
click at [411, 29] on div "cog-double-3 Settings" at bounding box center [395, 33] width 158 height 22
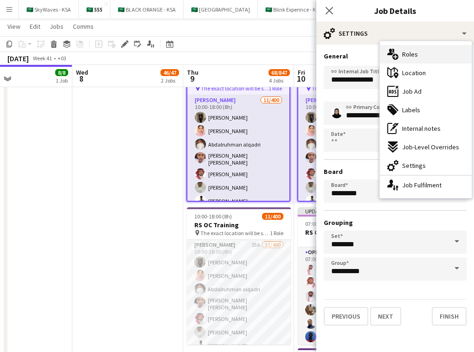
click at [438, 54] on div "multiple-users-add Roles" at bounding box center [425, 54] width 92 height 19
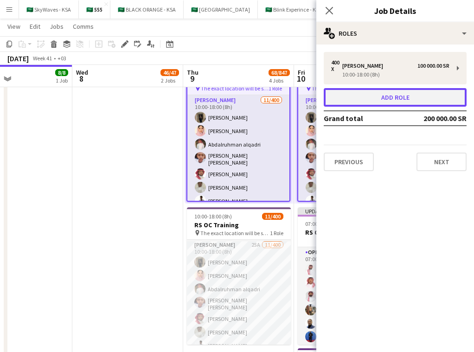
click at [407, 95] on button "Add role" at bounding box center [394, 97] width 143 height 19
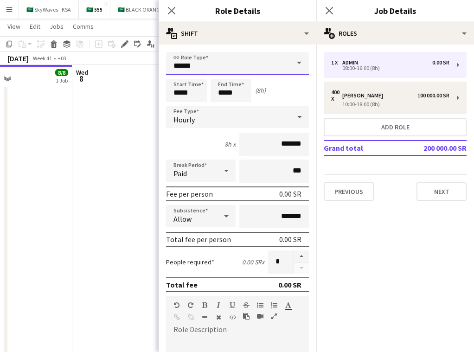
click at [265, 68] on input "*****" at bounding box center [237, 63] width 143 height 23
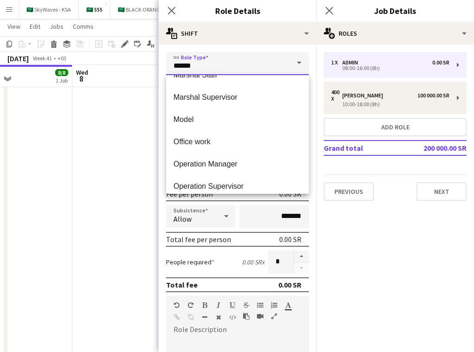
scroll to position [171, 0]
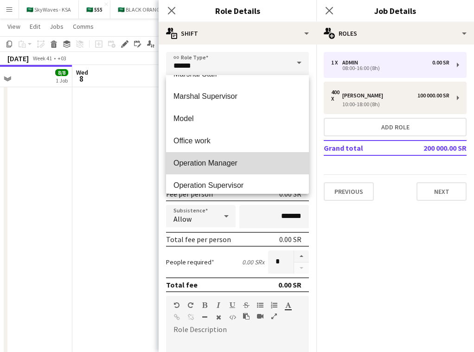
click at [262, 162] on span "Operation Manager" at bounding box center [237, 162] width 128 height 9
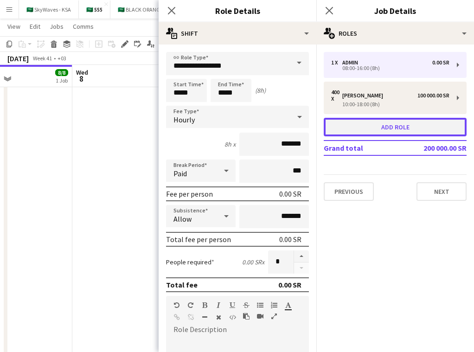
click at [377, 129] on button "Add role" at bounding box center [394, 127] width 143 height 19
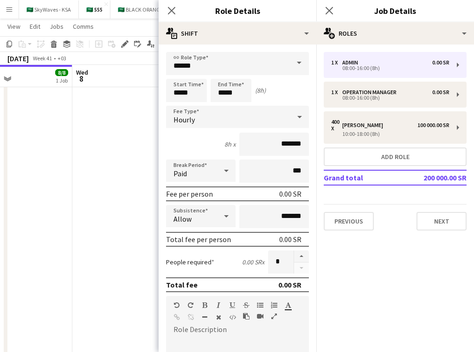
click at [297, 63] on span at bounding box center [298, 63] width 19 height 22
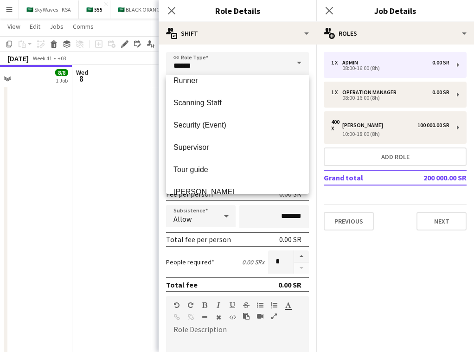
scroll to position [457, 0]
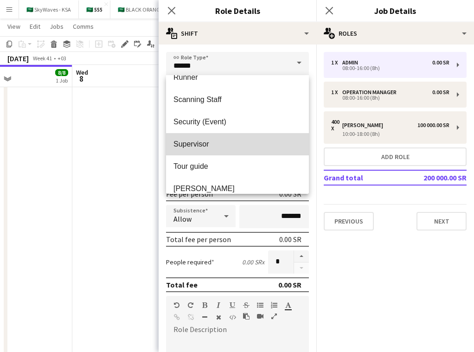
click at [267, 142] on span "Supervisor" at bounding box center [237, 143] width 128 height 9
type input "**********"
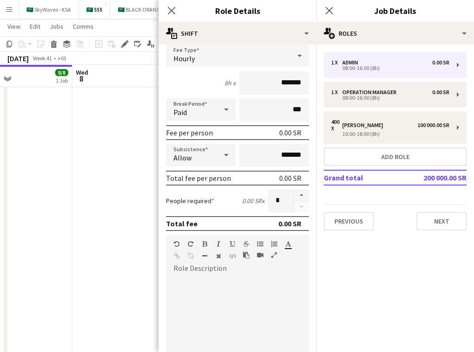
scroll to position [202, 0]
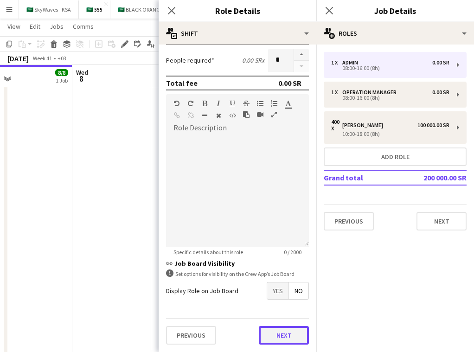
click at [292, 331] on button "Next" at bounding box center [284, 335] width 50 height 19
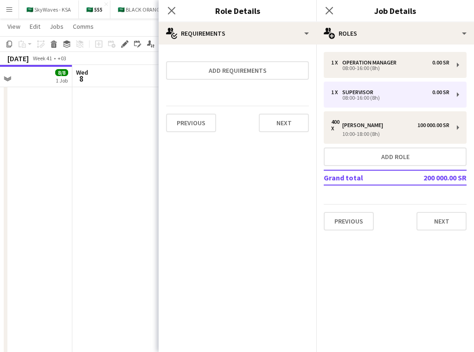
scroll to position [0, 0]
click at [172, 12] on icon at bounding box center [171, 10] width 9 height 9
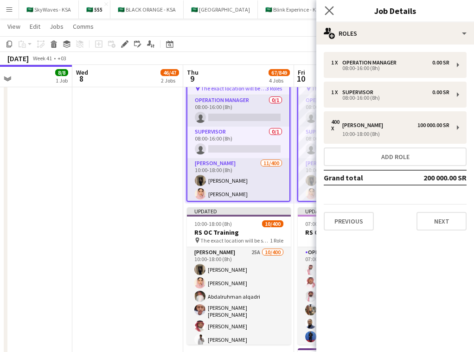
click at [323, 6] on app-icon "Close pop-in" at bounding box center [328, 10] width 13 height 13
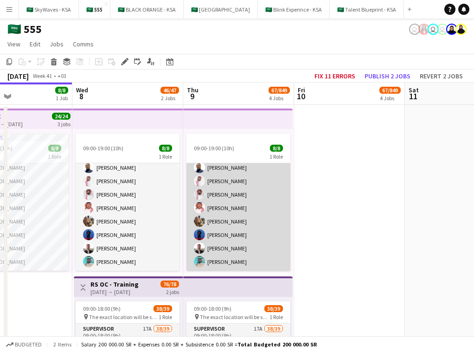
click at [242, 184] on app-card-role "Operation Manager 8/8 09:00-19:00 (10h) Abdulrahman Mohammed Basil Aljamal Moha…" at bounding box center [238, 208] width 104 height 126
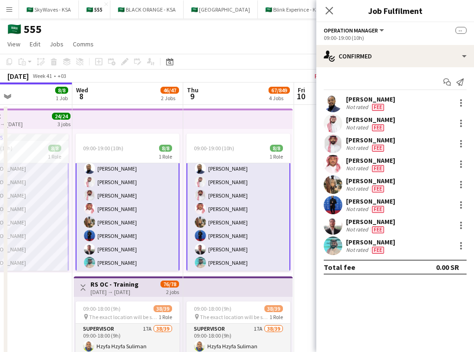
scroll to position [19, 0]
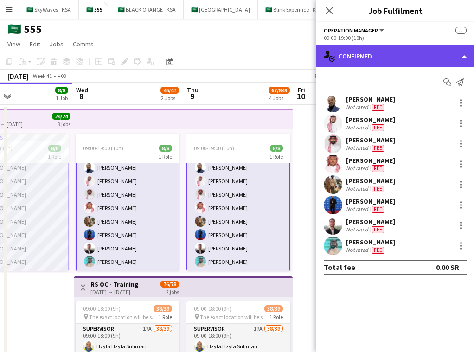
click at [385, 55] on div "single-neutral-actions-check-2 Confirmed" at bounding box center [395, 56] width 158 height 22
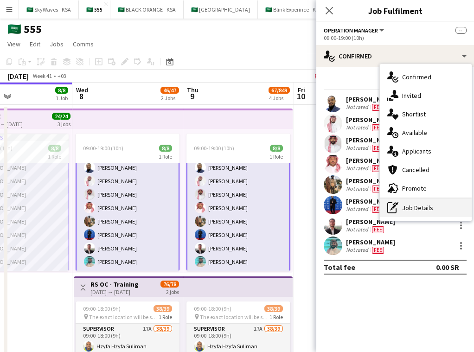
click at [443, 202] on div "pen-write Job Details" at bounding box center [425, 207] width 92 height 19
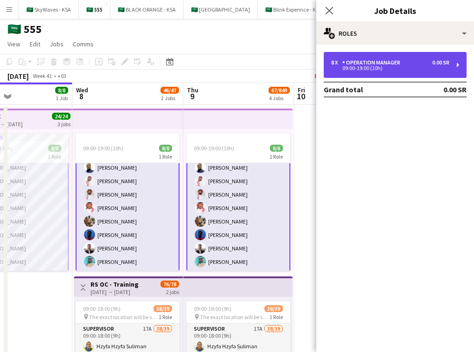
click at [419, 72] on div "8 x Operation Manager 0.00 SR 09:00-19:00 (10h)" at bounding box center [394, 65] width 143 height 26
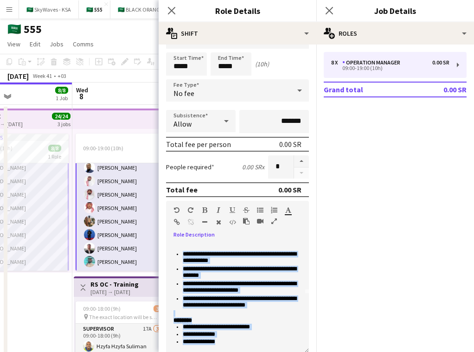
scroll to position [180, 0]
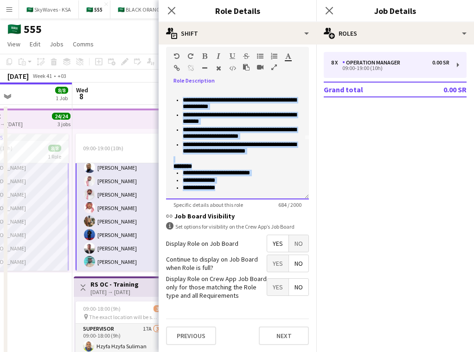
drag, startPoint x: 172, startPoint y: 271, endPoint x: 243, endPoint y: 264, distance: 71.7
click at [243, 264] on form "**********" at bounding box center [237, 112] width 158 height 480
copy div "**********"
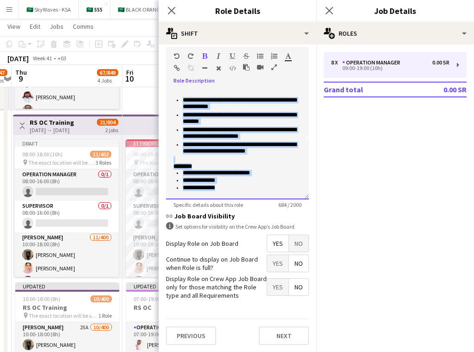
scroll to position [0, 319]
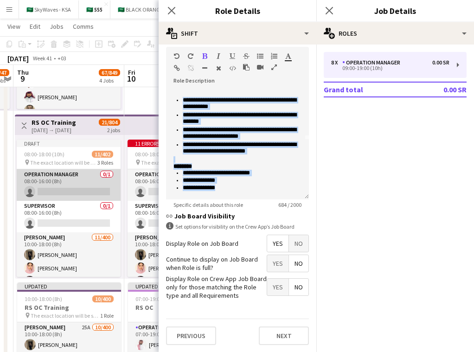
click at [74, 186] on app-card-role "Operation Manager 0/1 08:00-16:00 (8h) single-neutral-actions" at bounding box center [69, 185] width 104 height 32
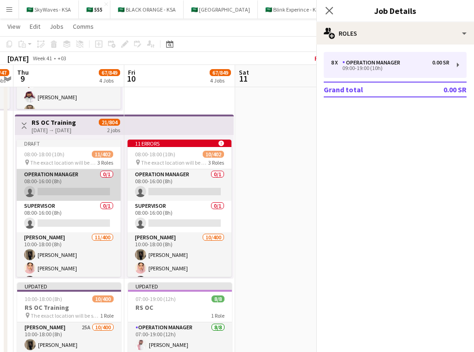
scroll to position [18, 0]
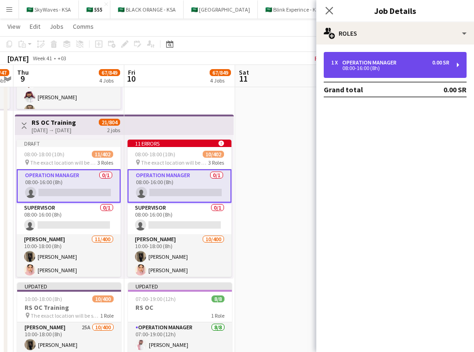
click at [359, 59] on div "1 x Operation Manager 0.00 SR 08:00-16:00 (8h)" at bounding box center [394, 65] width 143 height 26
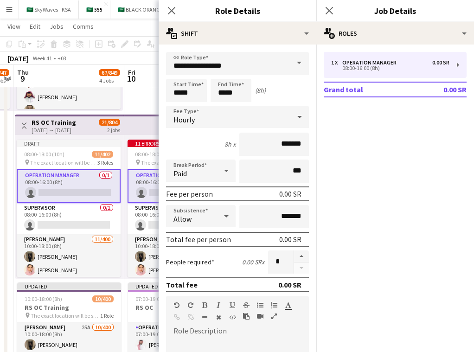
paste div
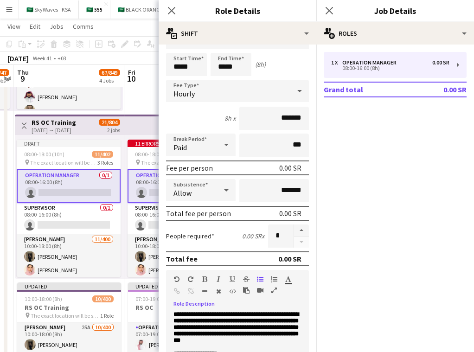
scroll to position [0, 0]
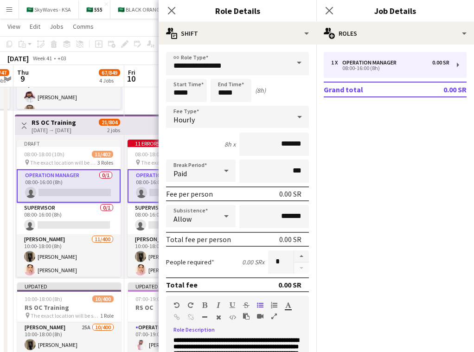
click at [193, 114] on div "Hourly" at bounding box center [228, 117] width 124 height 22
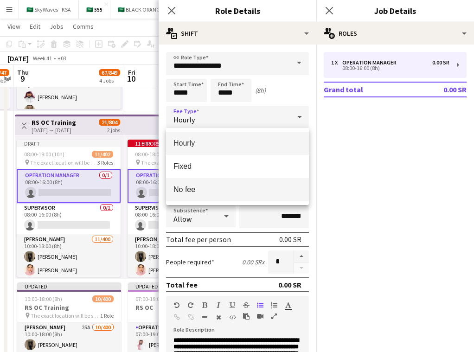
click at [231, 184] on mat-option "No fee" at bounding box center [237, 189] width 143 height 23
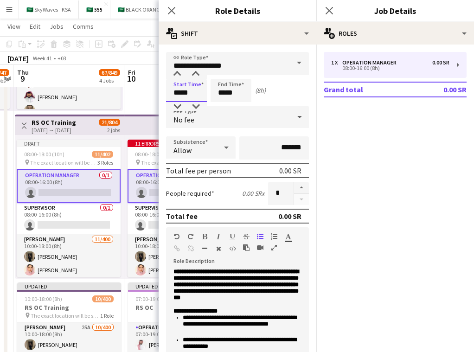
click at [180, 93] on input "*****" at bounding box center [186, 90] width 41 height 23
type input "*****"
click at [177, 75] on div at bounding box center [177, 73] width 19 height 9
click at [224, 96] on input "*****" at bounding box center [230, 90] width 41 height 23
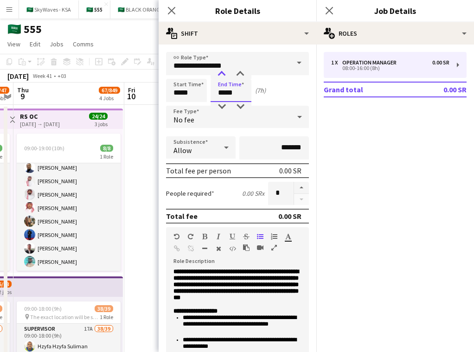
click at [222, 75] on div at bounding box center [221, 73] width 19 height 9
type input "*****"
click at [222, 75] on div at bounding box center [221, 73] width 19 height 9
click at [301, 189] on button "button" at bounding box center [301, 188] width 15 height 12
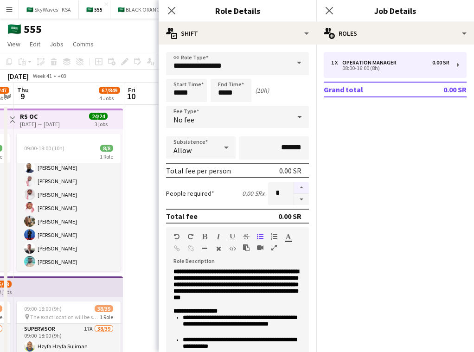
click at [301, 189] on button "button" at bounding box center [301, 188] width 15 height 12
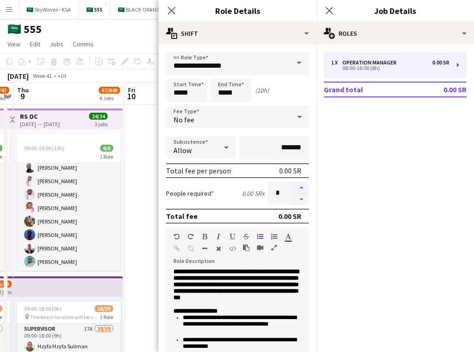
click at [301, 189] on button "button" at bounding box center [301, 188] width 15 height 12
type input "*"
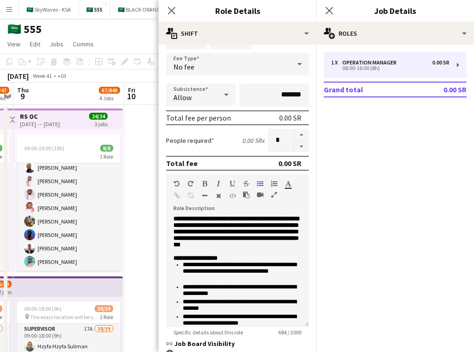
scroll to position [133, 0]
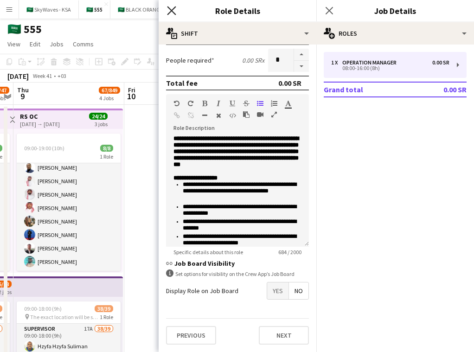
click at [172, 8] on icon "Close pop-in" at bounding box center [171, 10] width 9 height 9
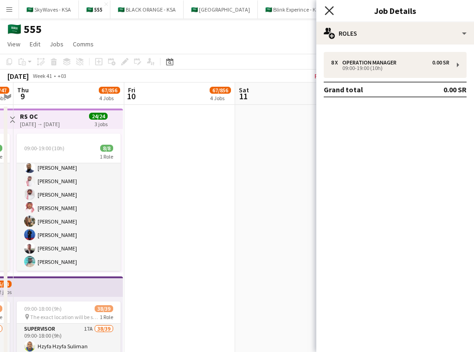
click at [330, 13] on icon "Close pop-in" at bounding box center [328, 10] width 9 height 9
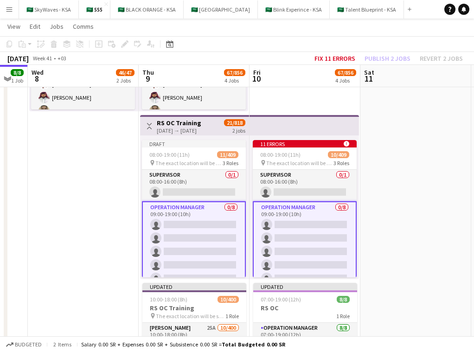
scroll to position [309, 0]
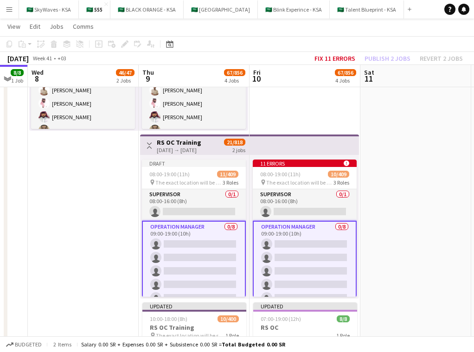
click at [280, 148] on app-top-bar at bounding box center [303, 144] width 109 height 20
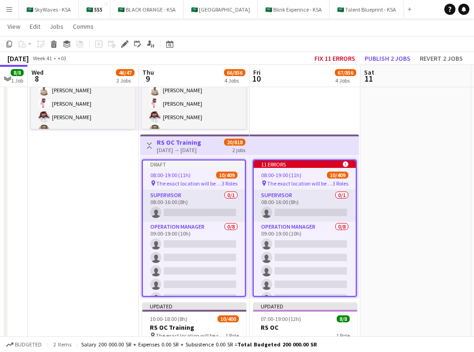
scroll to position [0, 0]
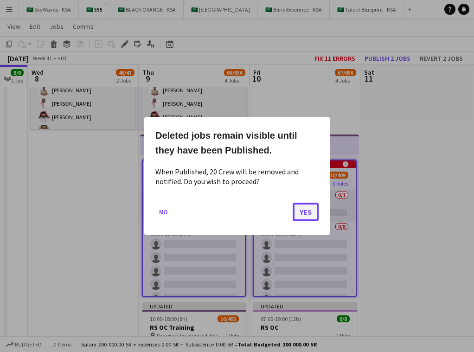
click at [298, 216] on button "Yes" at bounding box center [305, 211] width 26 height 19
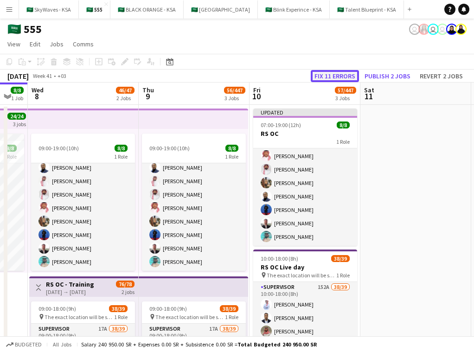
click at [327, 72] on button "Fix 11 errors" at bounding box center [334, 76] width 48 height 12
click at [343, 80] on button "Fix 11 errors" at bounding box center [334, 76] width 48 height 12
click at [379, 117] on app-date-cell at bounding box center [415, 352] width 111 height 495
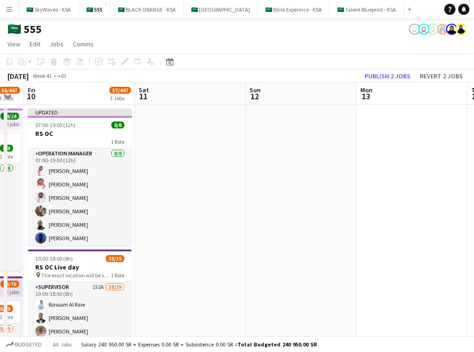
click at [430, 33] on app-user-avatar "user" at bounding box center [432, 29] width 11 height 11
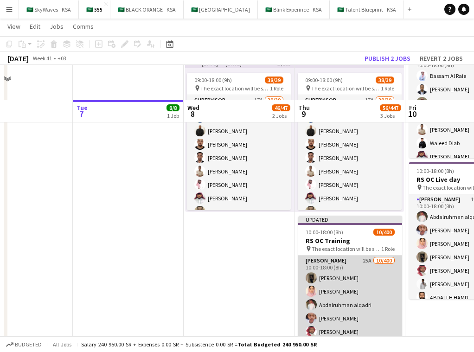
scroll to position [263, 0]
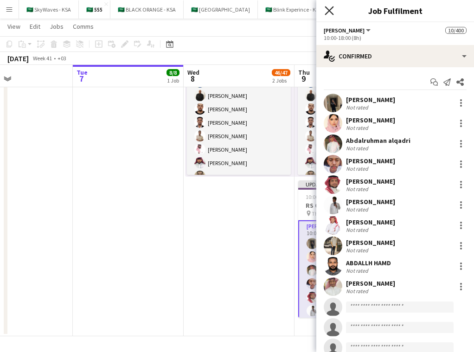
click at [327, 9] on icon at bounding box center [328, 10] width 9 height 9
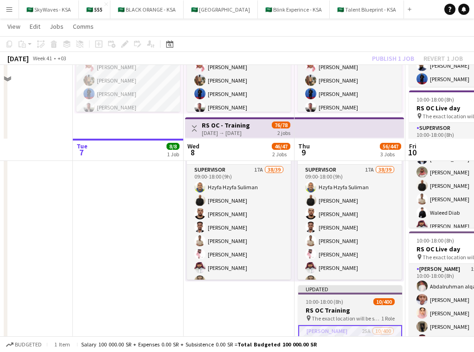
scroll to position [0, 0]
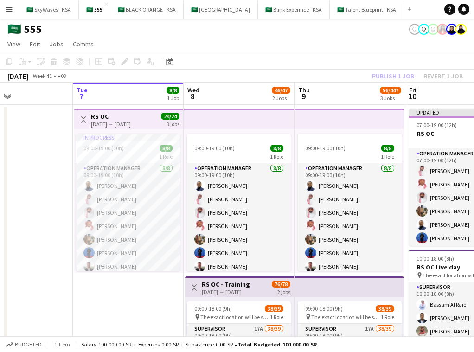
click at [432, 39] on app-page-menu "View Day view expanded Day view collapsed Month view Date picker Jump to [DATE]…" at bounding box center [237, 45] width 474 height 18
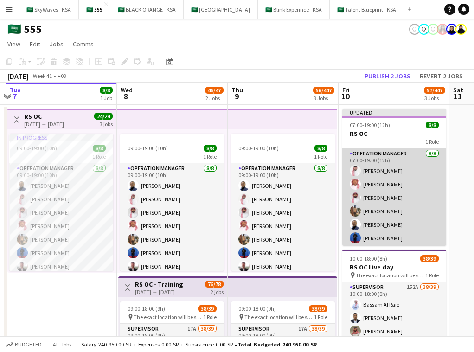
scroll to position [0, 354]
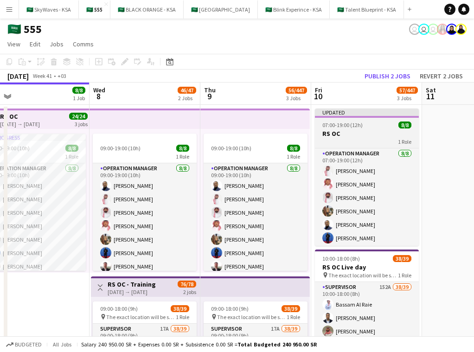
click at [376, 130] on h3 "RS OC" at bounding box center [367, 133] width 104 height 8
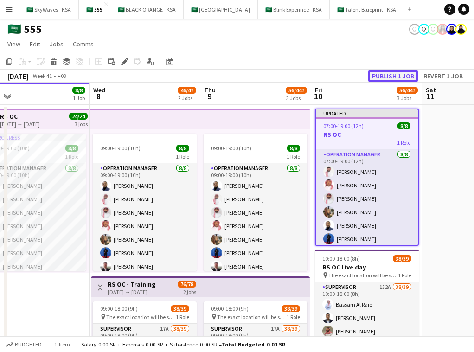
click at [409, 75] on button "Publish 1 job" at bounding box center [393, 76] width 50 height 12
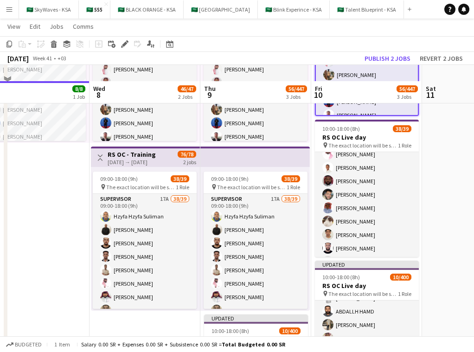
scroll to position [263, 0]
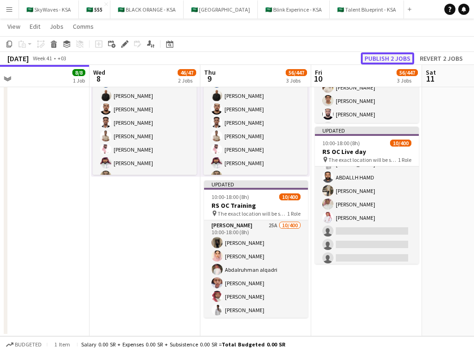
click at [391, 55] on button "Publish 2 jobs" at bounding box center [386, 58] width 53 height 12
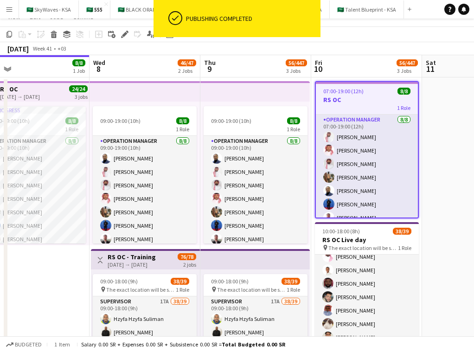
scroll to position [0, 0]
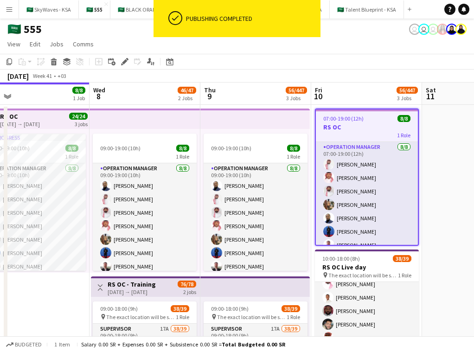
click at [442, 33] on app-user-avatar at bounding box center [441, 29] width 11 height 11
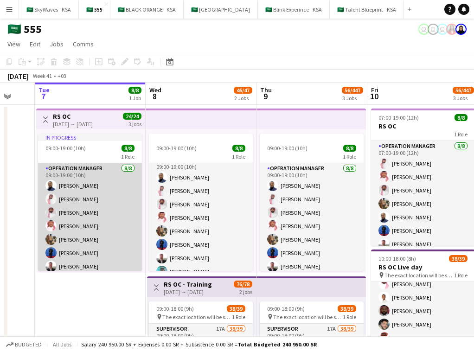
scroll to position [18, 0]
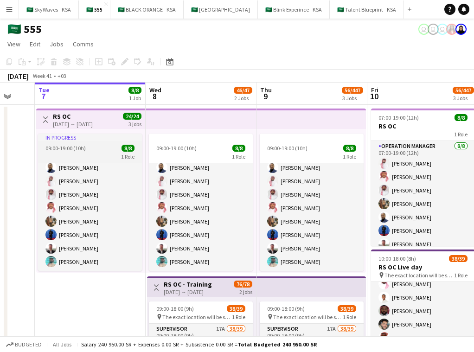
click at [106, 152] on div "1 Role" at bounding box center [90, 155] width 104 height 7
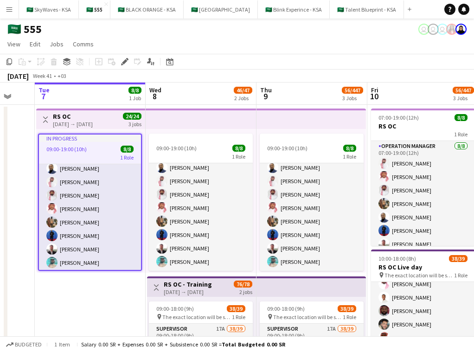
click at [14, 8] on button "Menu" at bounding box center [9, 9] width 19 height 19
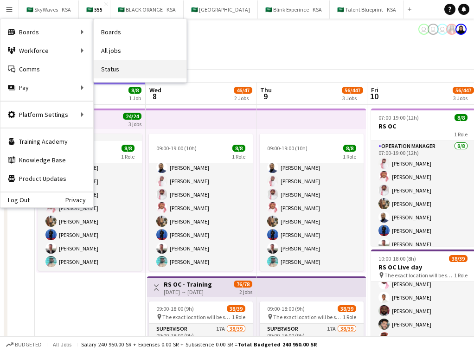
click at [133, 66] on link "Status" at bounding box center [140, 69] width 93 height 19
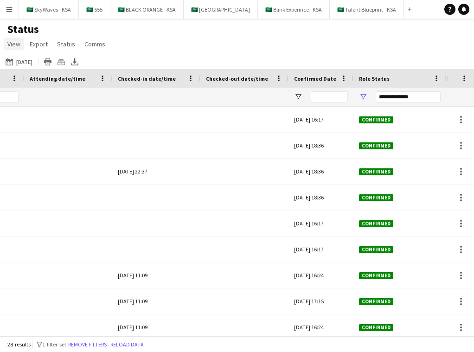
click at [15, 46] on span "View" at bounding box center [13, 44] width 13 height 8
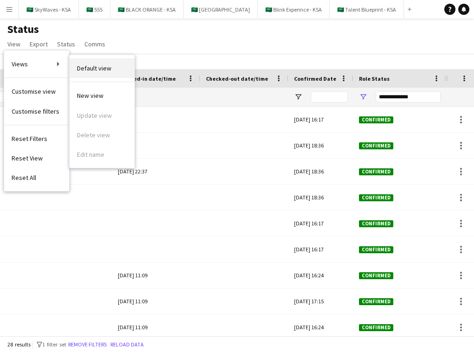
click at [95, 64] on span "Default view" at bounding box center [94, 68] width 34 height 8
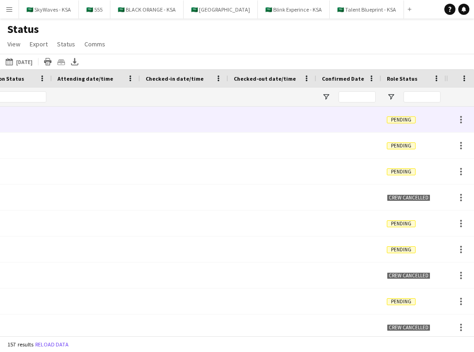
scroll to position [0, 299]
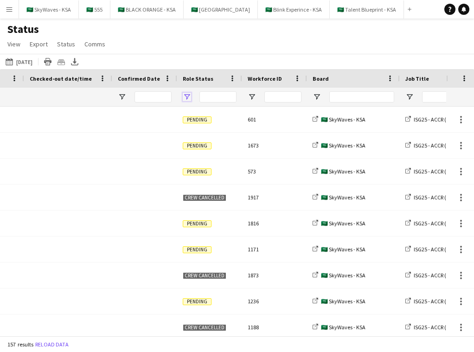
click at [188, 95] on span "Open Filter Menu" at bounding box center [187, 97] width 8 height 8
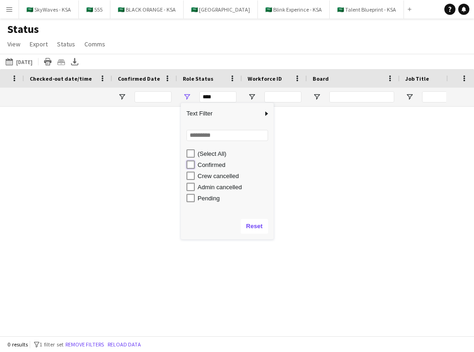
type input "**********"
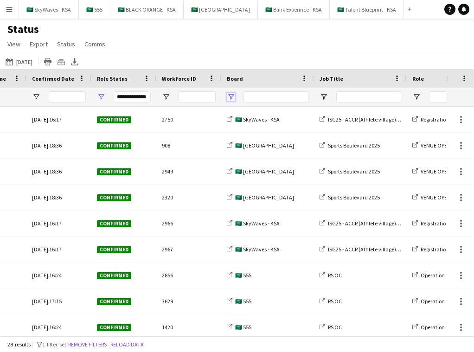
click at [229, 95] on span "Open Filter Menu" at bounding box center [231, 97] width 8 height 8
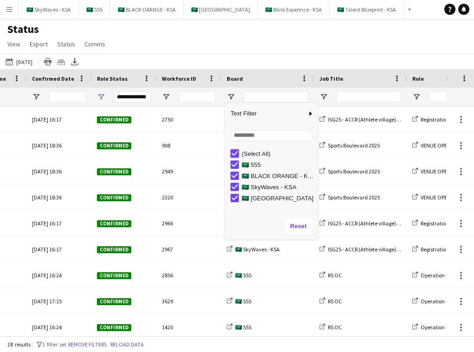
type input "***"
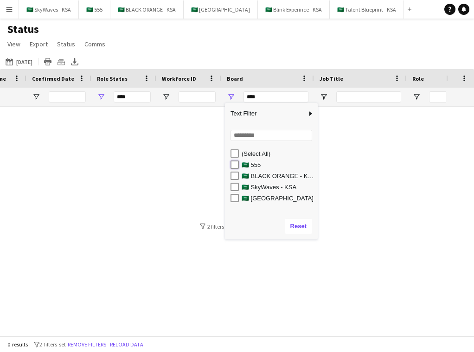
type input "**********"
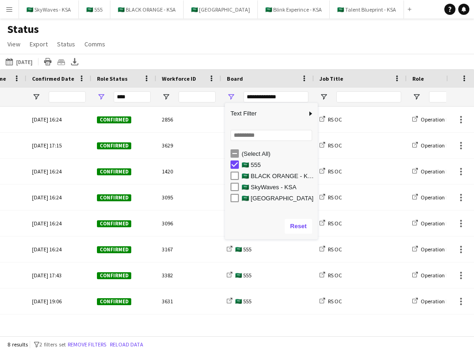
type input "**********"
click at [280, 61] on div "[DATE] to [DATE] [DATE] [DATE] This Week This Month [DATE] Last Week Last Month…" at bounding box center [237, 61] width 474 height 15
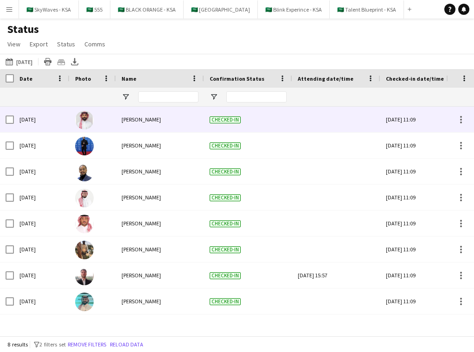
click at [457, 126] on div at bounding box center [460, 119] width 28 height 25
click at [459, 122] on div at bounding box center [460, 119] width 11 height 11
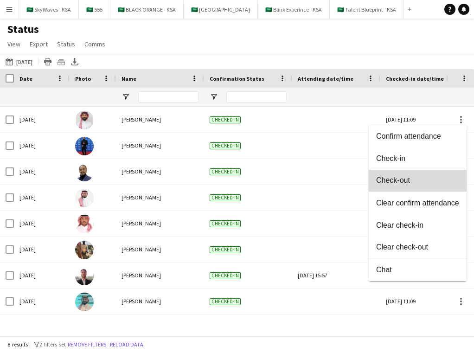
click at [411, 179] on span "Check-out" at bounding box center [417, 180] width 83 height 8
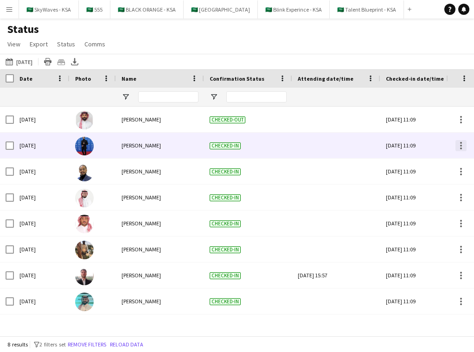
click at [461, 141] on div at bounding box center [460, 145] width 11 height 11
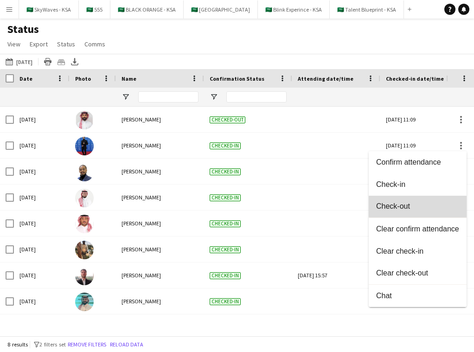
click at [418, 201] on button "Check-out" at bounding box center [417, 207] width 98 height 22
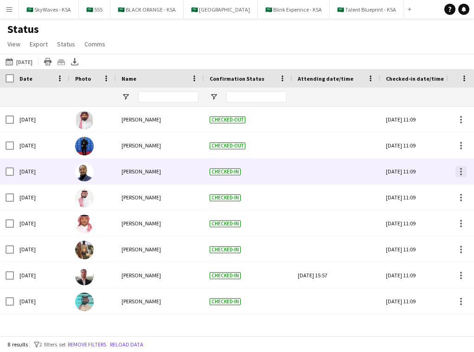
click at [460, 172] on div at bounding box center [460, 171] width 11 height 11
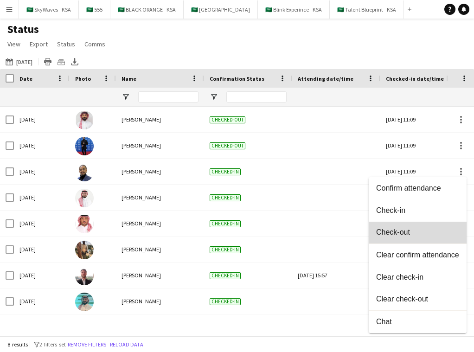
click at [433, 231] on span "Check-out" at bounding box center [417, 232] width 83 height 8
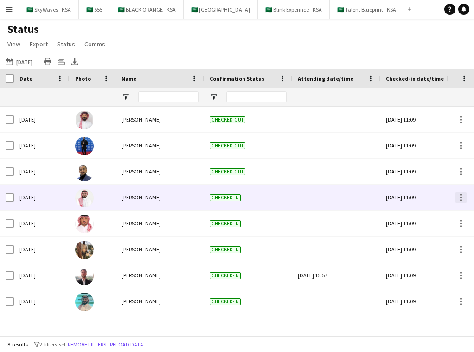
click at [461, 200] on div at bounding box center [460, 197] width 11 height 11
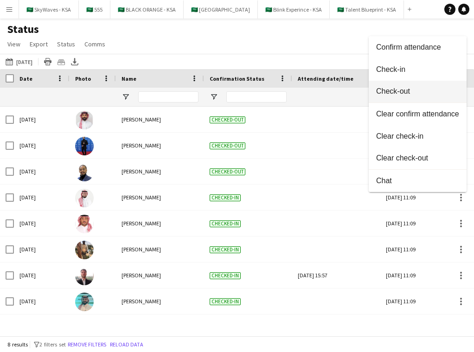
click at [418, 93] on span "Check-out" at bounding box center [417, 91] width 83 height 8
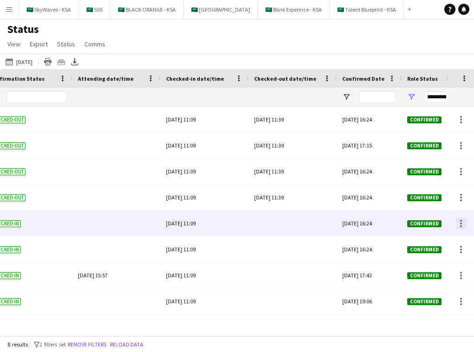
click at [465, 223] on div at bounding box center [460, 223] width 11 height 11
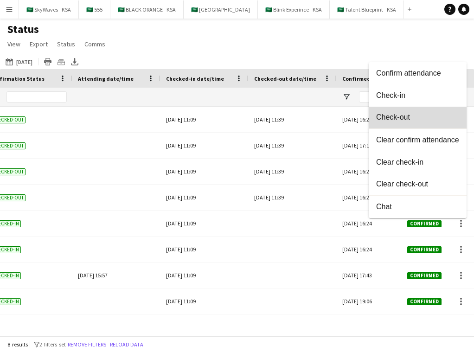
click at [429, 120] on span "Check-out" at bounding box center [417, 117] width 83 height 8
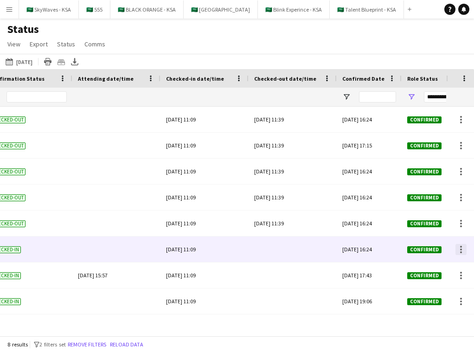
click at [460, 247] on div at bounding box center [460, 249] width 11 height 11
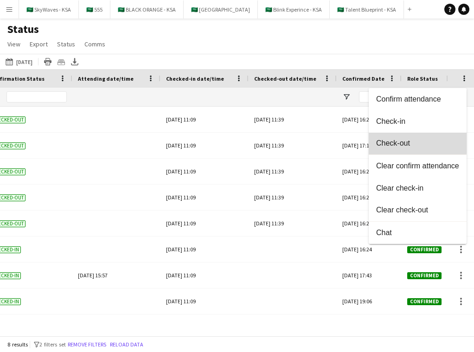
click at [416, 142] on span "Check-out" at bounding box center [417, 143] width 83 height 8
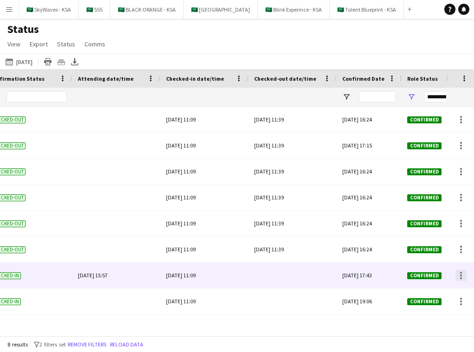
click at [461, 274] on div at bounding box center [460, 275] width 11 height 11
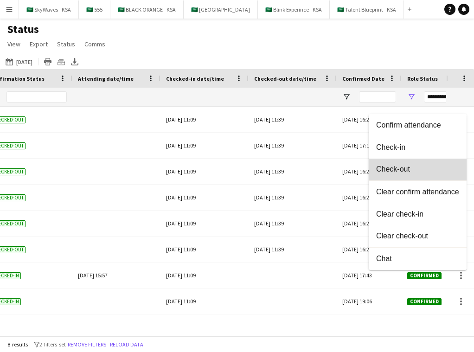
click at [435, 170] on span "Check-out" at bounding box center [417, 169] width 83 height 8
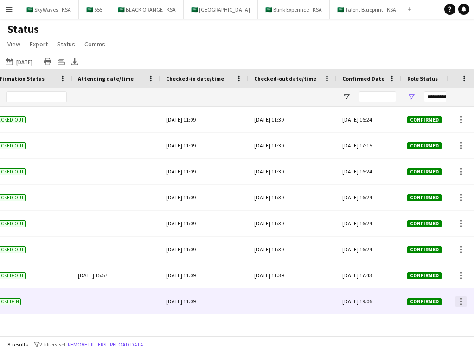
click at [459, 301] on div at bounding box center [460, 301] width 11 height 11
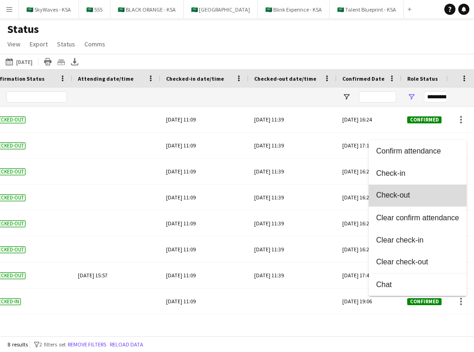
click at [423, 201] on button "Check-out" at bounding box center [417, 195] width 98 height 22
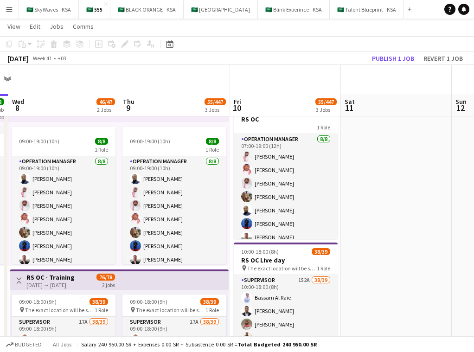
scroll to position [263, 0]
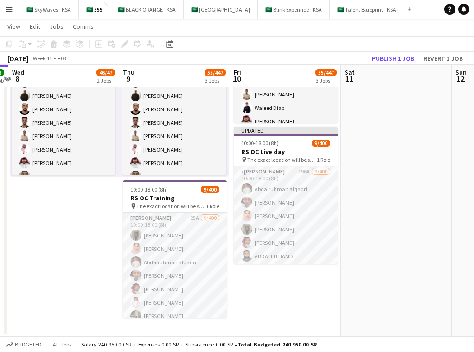
click at [213, 320] on app-date-cell "09:00-19:00 (10h) 8/8 1 Role Operation Manager [DATE] 09:00-19:00 (10h) [PERSON…" at bounding box center [174, 88] width 111 height 495
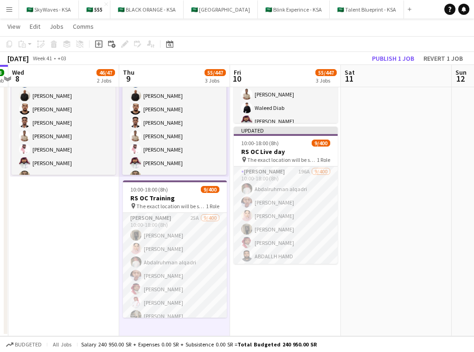
click at [213, 323] on app-date-cell "09:00-19:00 (10h) 8/8 1 Role Operation Manager [DATE] 09:00-19:00 (10h) [PERSON…" at bounding box center [174, 88] width 111 height 495
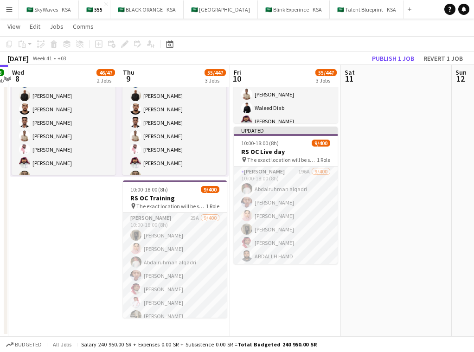
click at [214, 323] on app-date-cell "09:00-19:00 (10h) 8/8 1 Role Operation Manager [DATE] 09:00-19:00 (10h) [PERSON…" at bounding box center [174, 88] width 111 height 495
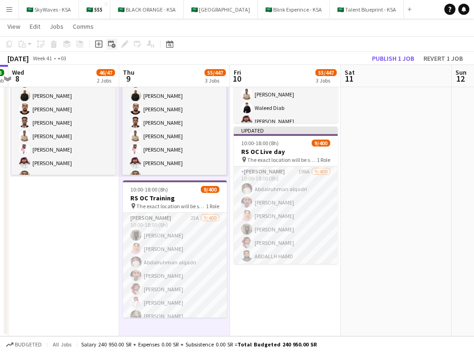
click at [115, 47] on icon "Add linked Job" at bounding box center [111, 43] width 7 height 7
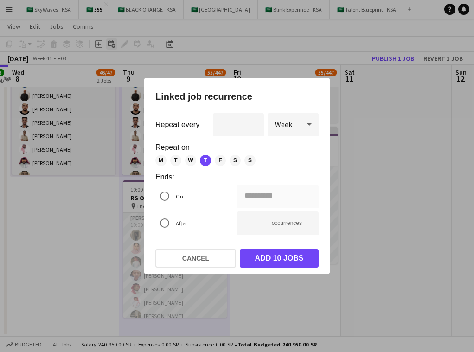
scroll to position [0, 0]
click at [218, 161] on span "F" at bounding box center [220, 160] width 11 height 11
click at [250, 197] on div "**********" at bounding box center [237, 176] width 474 height 352
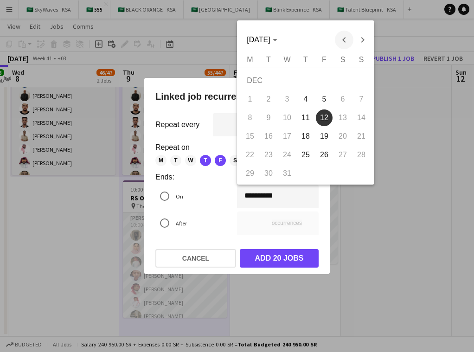
click at [343, 37] on span "Previous month" at bounding box center [344, 40] width 19 height 19
click at [327, 123] on span "10" at bounding box center [324, 117] width 17 height 17
type input "**********"
type input "*"
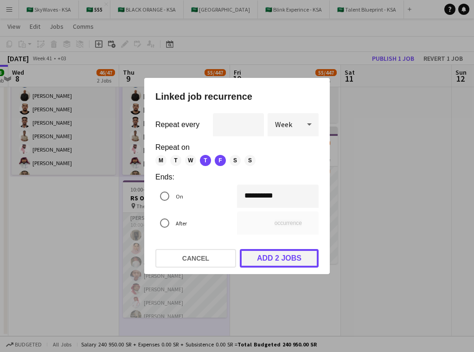
click at [292, 252] on button "Add 2 jobs" at bounding box center [279, 258] width 79 height 19
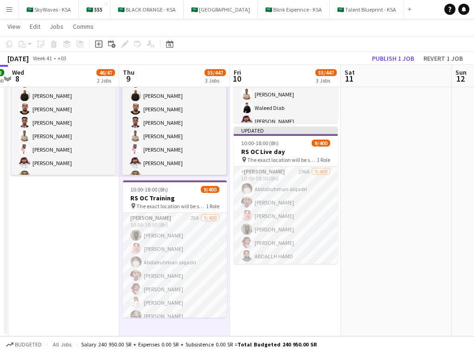
scroll to position [263, 0]
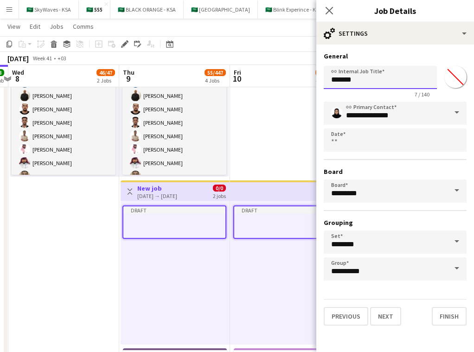
click at [374, 80] on input "*******" at bounding box center [379, 77] width 113 height 23
type input "*"
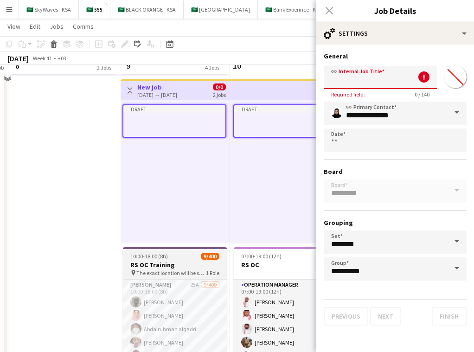
scroll to position [368, 0]
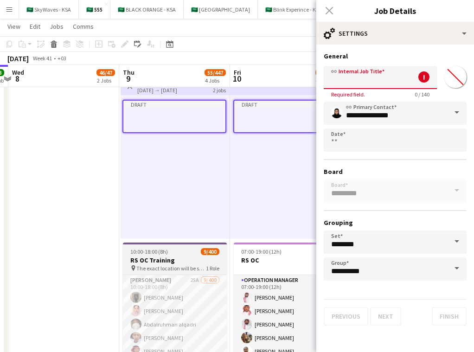
click at [195, 260] on h3 "RS OC Training" at bounding box center [175, 260] width 104 height 8
click at [191, 258] on h3 "RS OC Training" at bounding box center [175, 260] width 104 height 8
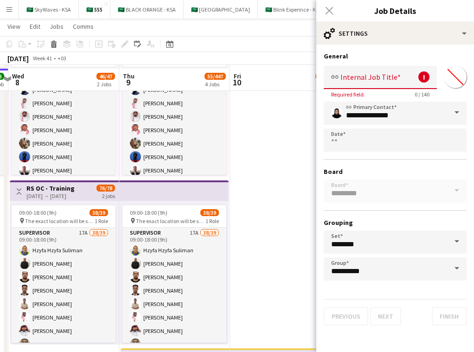
scroll to position [82, 0]
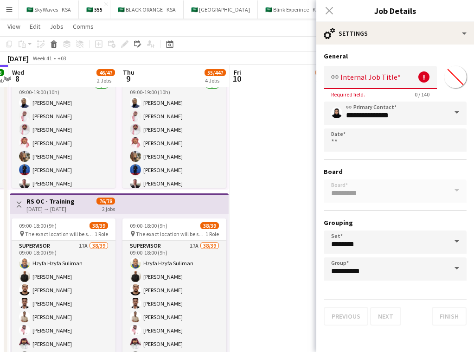
click at [171, 202] on app-top-bar at bounding box center [173, 203] width 109 height 20
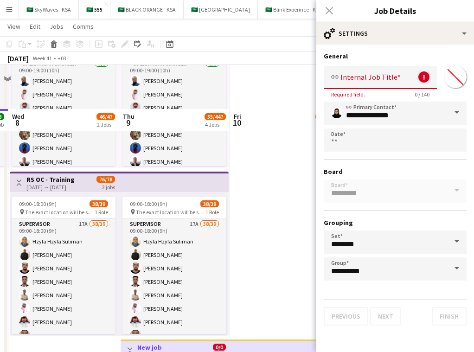
scroll to position [81, 0]
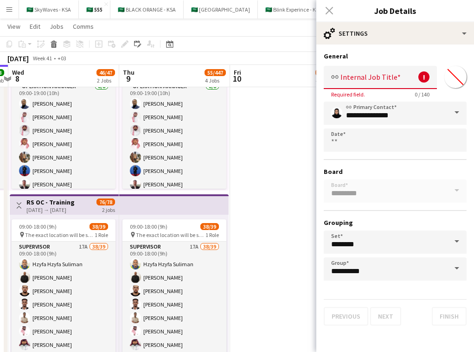
click at [65, 203] on h3 "RS OC - Training" at bounding box center [50, 202] width 48 height 8
click at [165, 207] on app-top-bar at bounding box center [173, 204] width 109 height 20
click at [328, 7] on div "Close pop-in" at bounding box center [329, 10] width 26 height 21
click at [394, 81] on input "link Internal Job Title" at bounding box center [379, 77] width 113 height 23
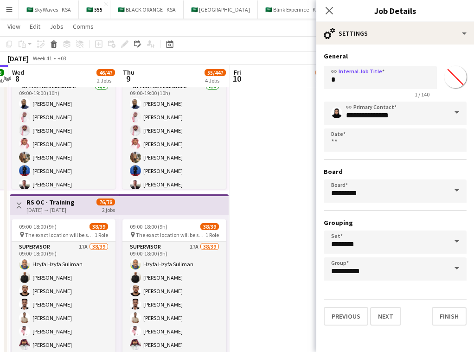
click at [173, 203] on app-top-bar at bounding box center [173, 204] width 109 height 20
type input "**********"
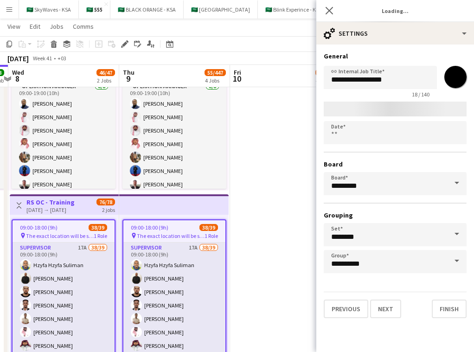
type input "*******"
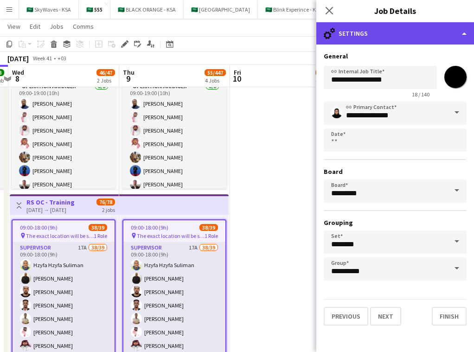
click at [405, 31] on div "cog-double-3 Settings" at bounding box center [395, 33] width 158 height 22
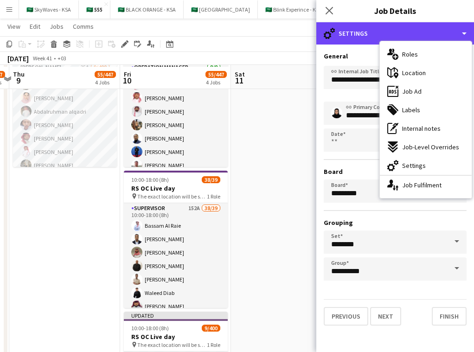
scroll to position [581, 0]
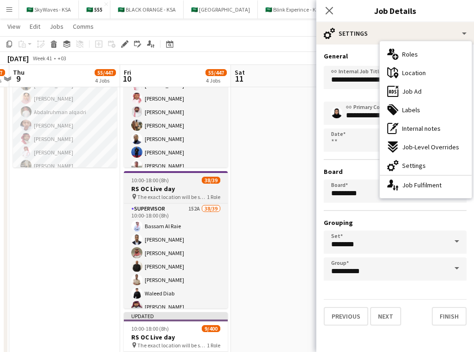
click at [192, 185] on h3 "RS OC Live day" at bounding box center [176, 188] width 104 height 8
type input "**********"
type input "*******"
type input "**********"
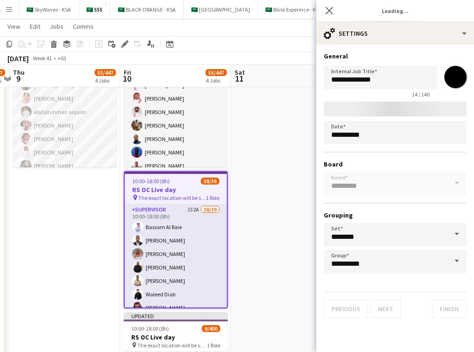
type input "*******"
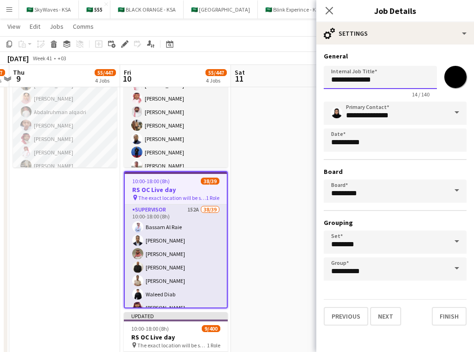
click at [398, 73] on input "**********" at bounding box center [379, 77] width 113 height 23
click at [349, 85] on input "**********" at bounding box center [379, 77] width 113 height 23
drag, startPoint x: 349, startPoint y: 81, endPoint x: 332, endPoint y: 82, distance: 17.2
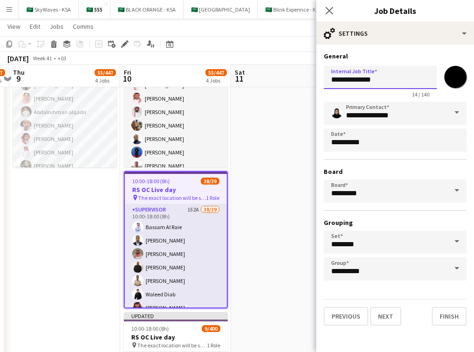
click at [332, 82] on input "**********" at bounding box center [379, 77] width 113 height 23
click at [326, 8] on icon at bounding box center [328, 10] width 9 height 9
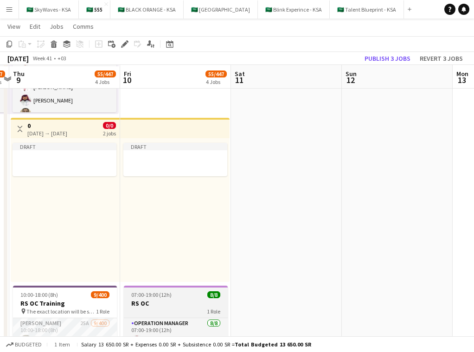
scroll to position [324, 0]
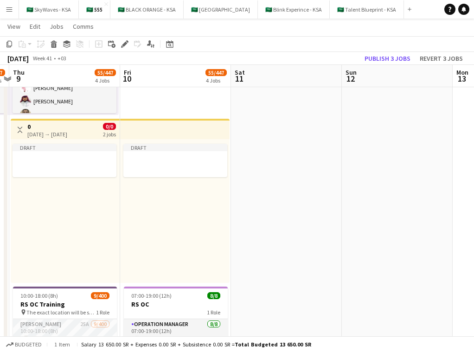
click at [179, 135] on app-top-bar at bounding box center [174, 129] width 109 height 20
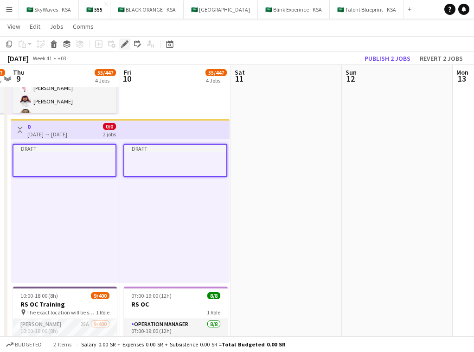
click at [124, 47] on icon "Edit" at bounding box center [124, 43] width 7 height 7
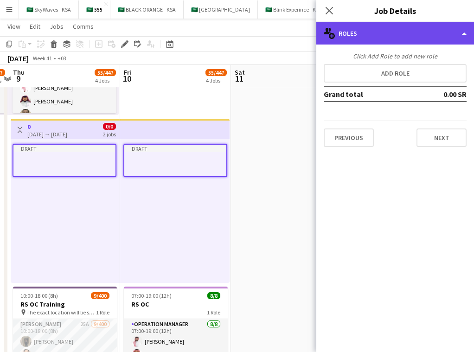
click at [368, 31] on div "multiple-users-add Roles" at bounding box center [395, 33] width 158 height 22
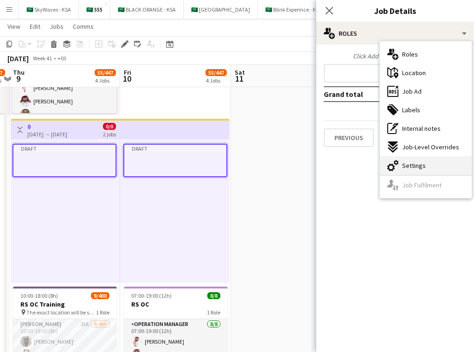
click at [425, 169] on div "cog-double-3 Settings" at bounding box center [425, 165] width 92 height 19
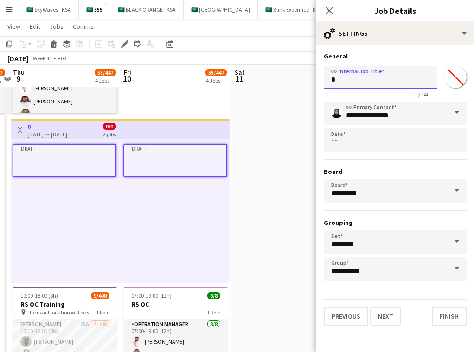
click at [390, 79] on input "*" at bounding box center [379, 77] width 113 height 23
paste input "****"
type input "*****"
click at [456, 78] on input "*******" at bounding box center [454, 76] width 33 height 33
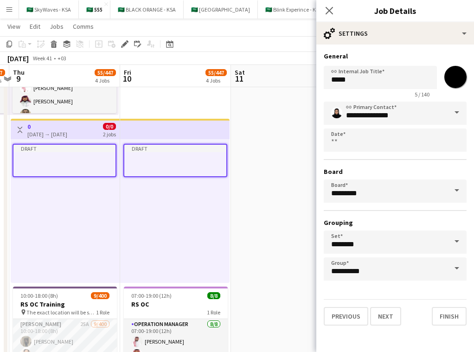
type input "*******"
click at [448, 49] on div "**********" at bounding box center [395, 188] width 158 height 288
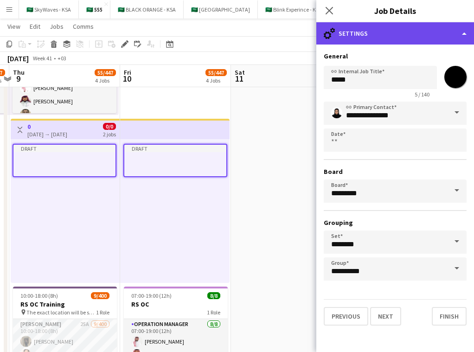
click at [370, 35] on div "cog-double-3 Settings" at bounding box center [395, 33] width 158 height 22
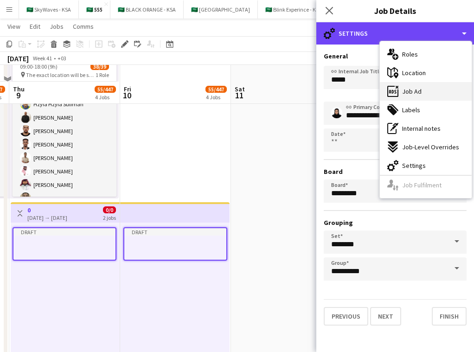
scroll to position [258, 0]
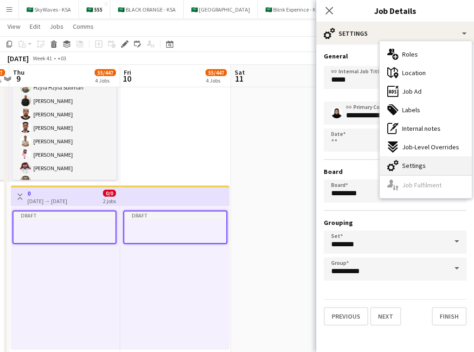
click at [427, 169] on div "cog-double-3 Settings" at bounding box center [425, 165] width 92 height 19
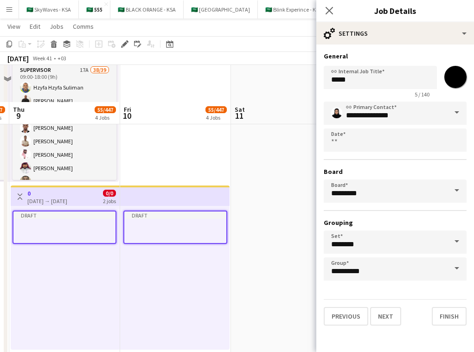
scroll to position [315, 0]
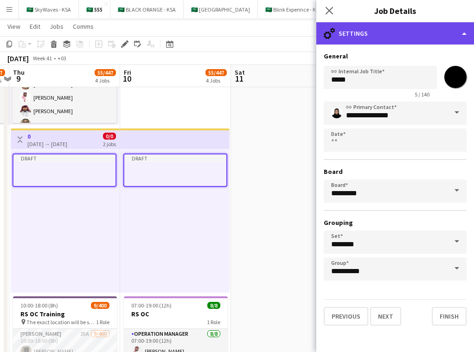
click at [415, 34] on div "cog-double-3 Settings" at bounding box center [395, 33] width 158 height 22
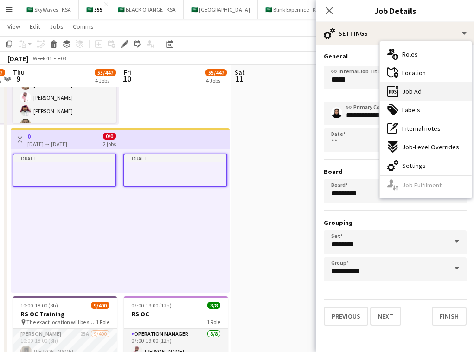
click at [423, 91] on div "ads-window Job Ad" at bounding box center [425, 91] width 92 height 19
type input "*****"
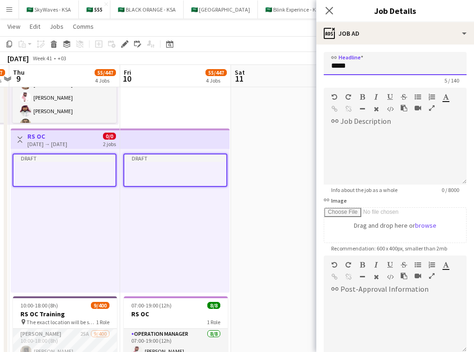
click at [415, 64] on input "*****" at bounding box center [394, 63] width 143 height 23
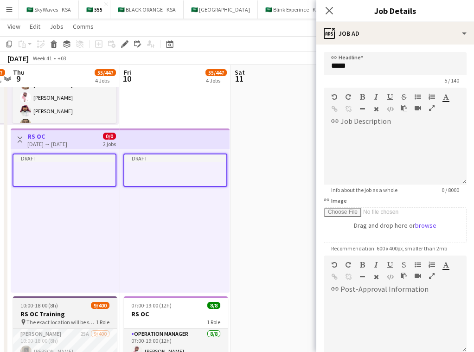
click at [97, 311] on h3 "RS OC Training" at bounding box center [65, 313] width 104 height 8
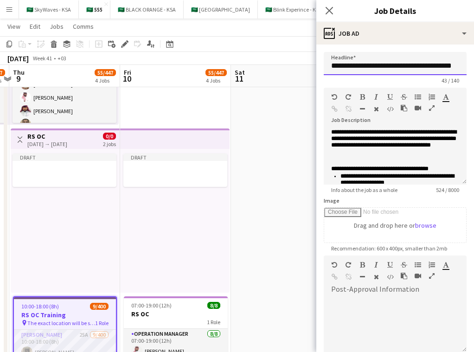
click at [386, 65] on input "**********" at bounding box center [394, 63] width 143 height 23
click at [184, 139] on app-top-bar at bounding box center [174, 138] width 109 height 20
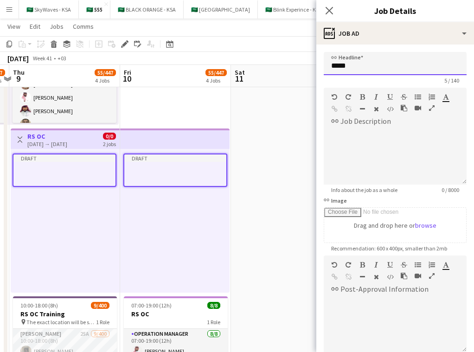
click at [405, 65] on input "*****" at bounding box center [394, 63] width 143 height 23
paste input "**********"
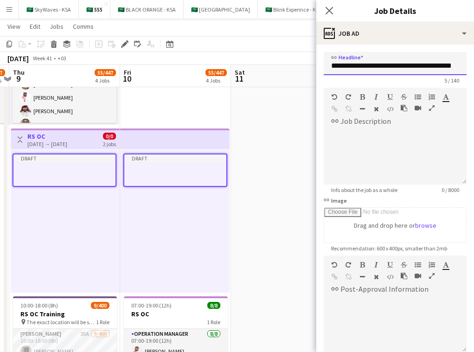
scroll to position [0, 5]
drag, startPoint x: 413, startPoint y: 66, endPoint x: 482, endPoint y: 66, distance: 69.0
click at [473, 66] on html "Menu Boards Boards Boards All jobs Status Workforce Workforce My Workforce Recr…" at bounding box center [237, 217] width 474 height 1064
click at [445, 52] on input "**********" at bounding box center [394, 63] width 143 height 23
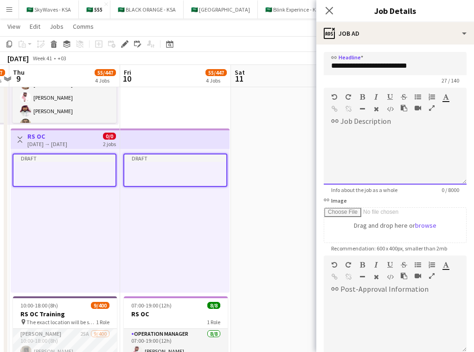
click at [405, 159] on div at bounding box center [394, 157] width 143 height 56
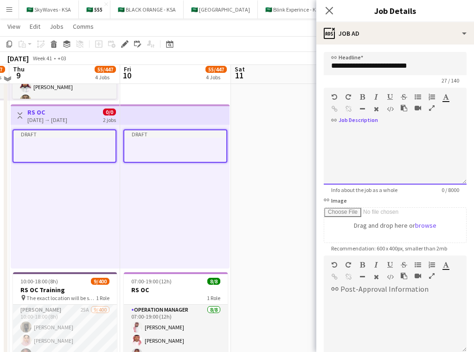
scroll to position [339, 0]
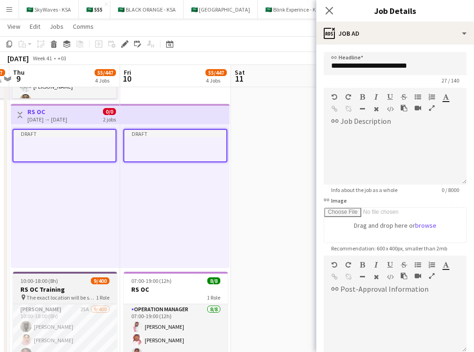
click at [94, 284] on span "9/400" at bounding box center [100, 280] width 19 height 7
type input "**********"
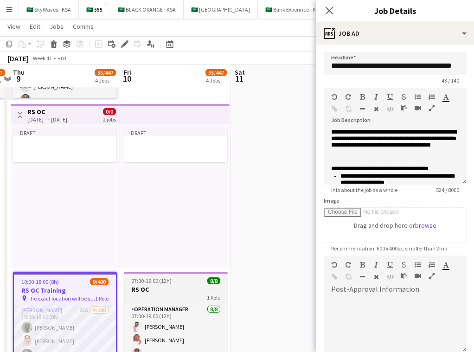
click at [194, 297] on div "1 Role" at bounding box center [176, 296] width 104 height 7
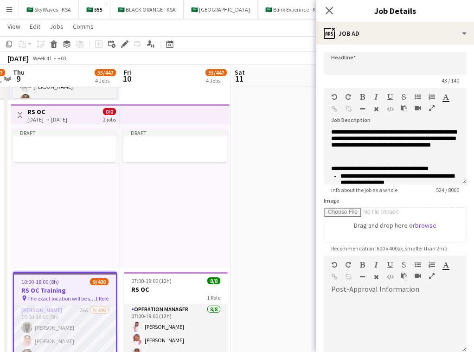
type input "**********"
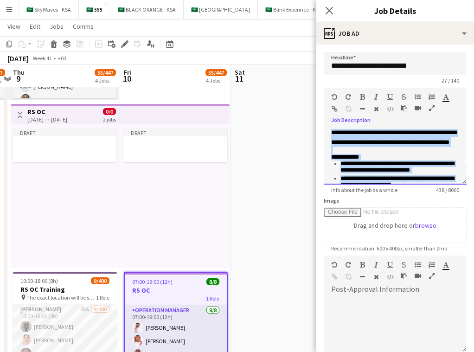
scroll to position [60, 0]
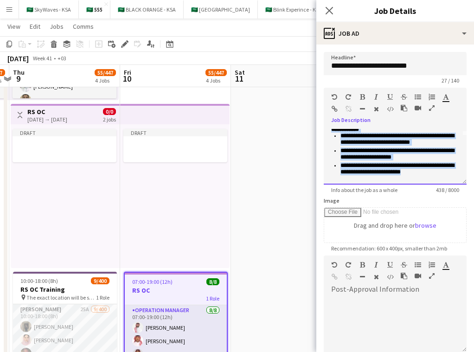
drag, startPoint x: 331, startPoint y: 133, endPoint x: 445, endPoint y: 183, distance: 124.1
click at [445, 183] on div "**********" at bounding box center [394, 157] width 143 height 56
copy div "**********"
click at [172, 115] on app-top-bar at bounding box center [174, 114] width 109 height 20
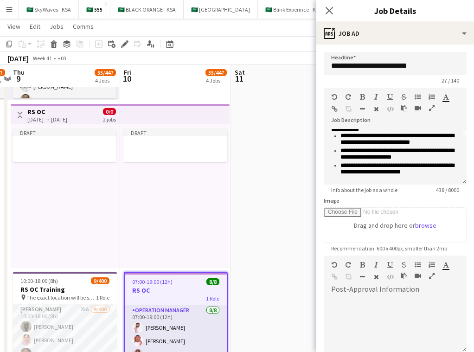
scroll to position [0, 0]
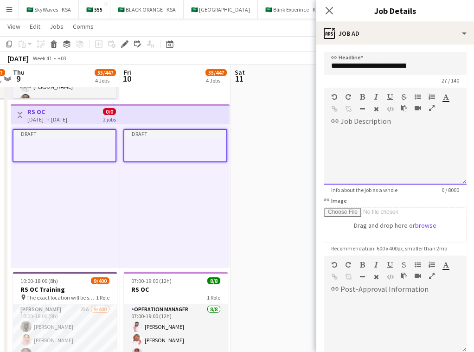
click at [351, 123] on div at bounding box center [394, 153] width 143 height 62
paste div
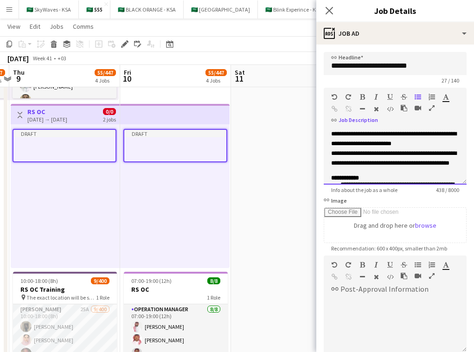
click at [356, 133] on span "**********" at bounding box center [348, 134] width 35 height 6
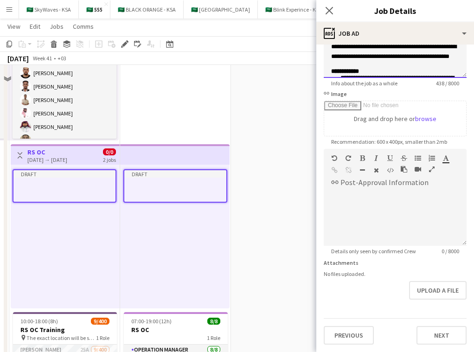
scroll to position [202, 0]
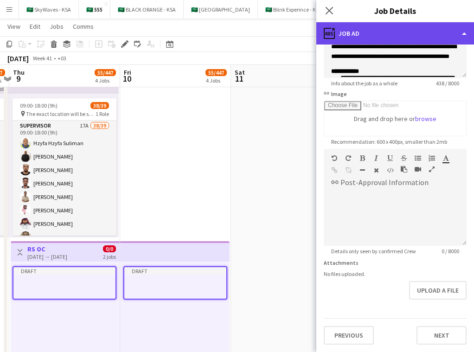
click at [428, 32] on div "ads-window Job Ad" at bounding box center [395, 33] width 158 height 22
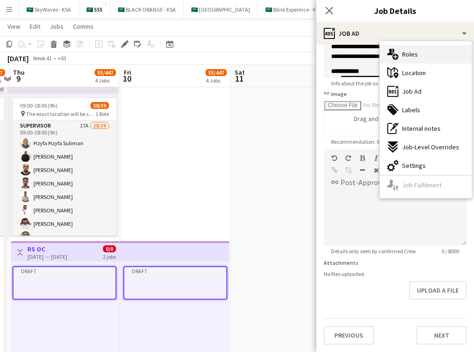
click at [439, 57] on div "multiple-users-add Roles" at bounding box center [425, 54] width 92 height 19
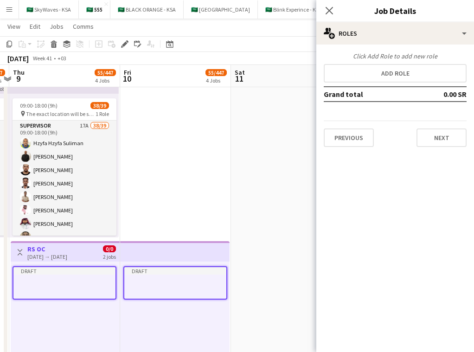
scroll to position [0, 0]
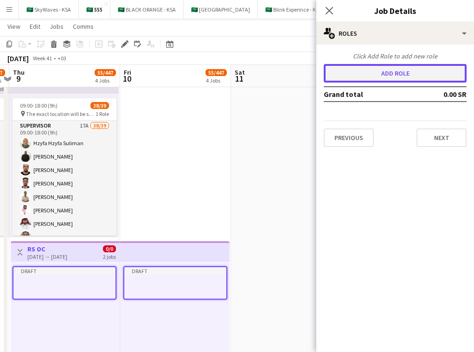
click at [429, 70] on button "Add role" at bounding box center [394, 73] width 143 height 19
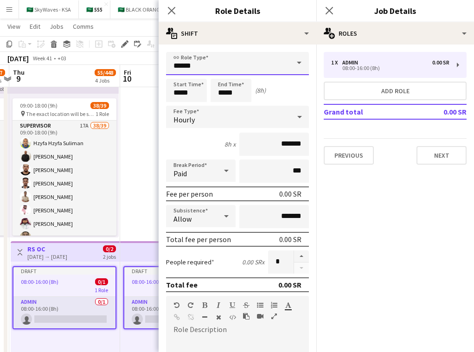
click at [288, 62] on input "*****" at bounding box center [237, 63] width 143 height 23
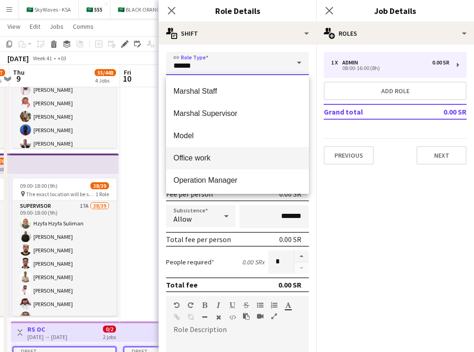
scroll to position [184, 0]
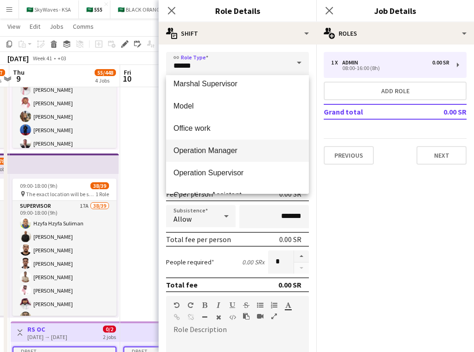
click at [265, 154] on span "Operation Manager" at bounding box center [237, 150] width 128 height 9
type input "**********"
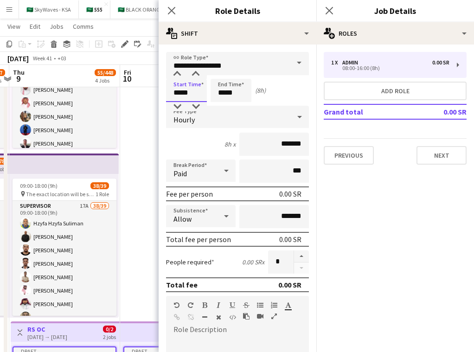
click at [178, 94] on input "*****" at bounding box center [186, 90] width 41 height 23
type input "*****"
click at [178, 72] on div at bounding box center [177, 73] width 19 height 9
click at [224, 95] on input "*****" at bounding box center [230, 90] width 41 height 23
click at [221, 73] on div at bounding box center [221, 73] width 19 height 9
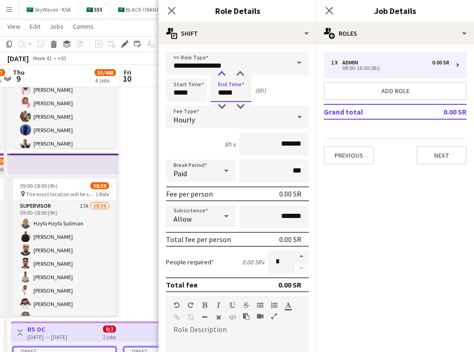
click at [221, 73] on div at bounding box center [221, 73] width 19 height 9
type input "*****"
click at [221, 73] on div at bounding box center [221, 73] width 19 height 9
click at [207, 120] on div "Hourly" at bounding box center [228, 117] width 124 height 22
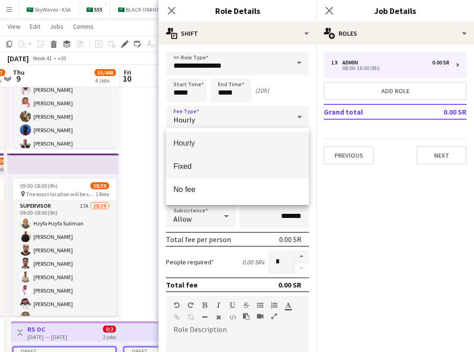
click at [213, 166] on span "Fixed" at bounding box center [237, 166] width 128 height 9
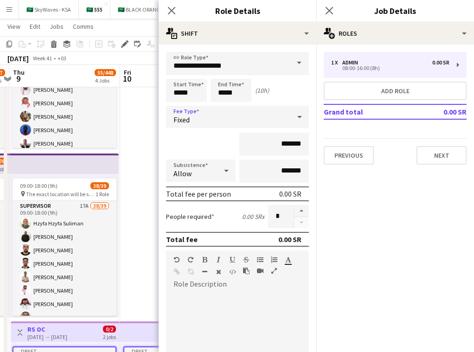
click at [222, 121] on div "Fixed" at bounding box center [228, 117] width 124 height 22
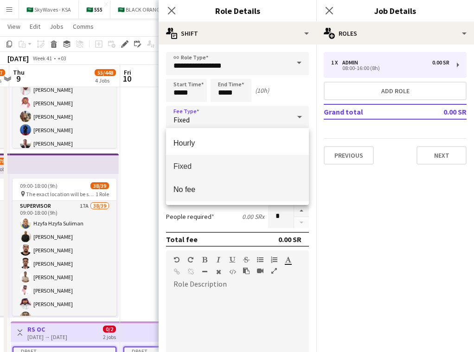
click at [222, 191] on span "No fee" at bounding box center [237, 189] width 128 height 9
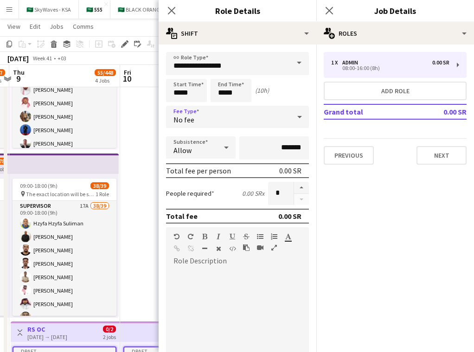
click at [225, 150] on icon at bounding box center [226, 147] width 11 height 19
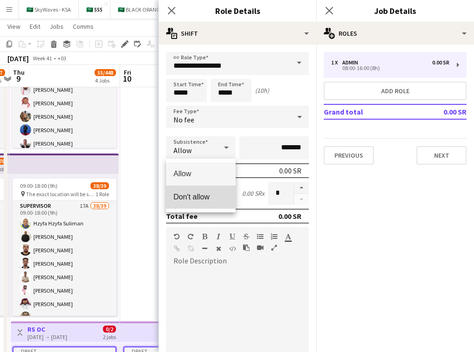
click at [227, 192] on mat-option "Don't allow" at bounding box center [200, 196] width 69 height 23
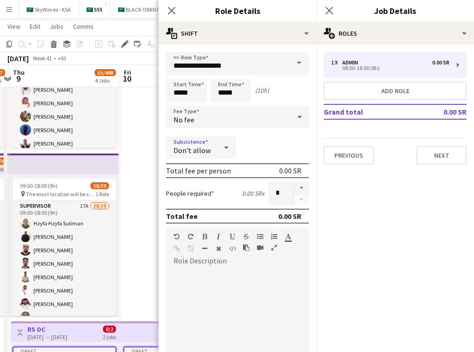
scroll to position [133, 0]
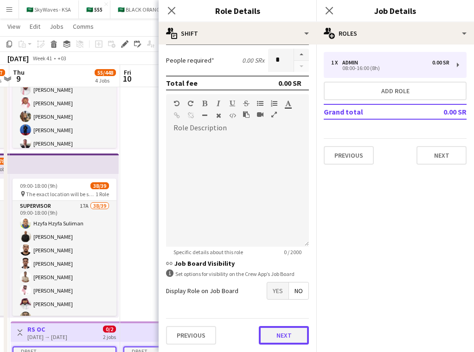
click at [293, 333] on button "Next" at bounding box center [284, 335] width 50 height 19
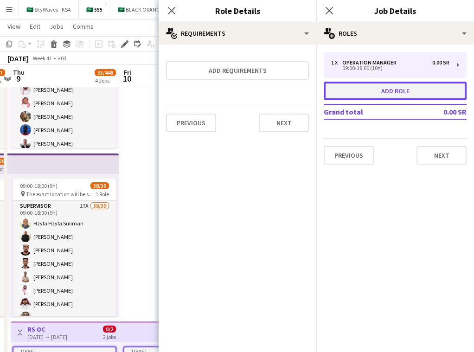
click at [362, 90] on button "Add role" at bounding box center [394, 91] width 143 height 19
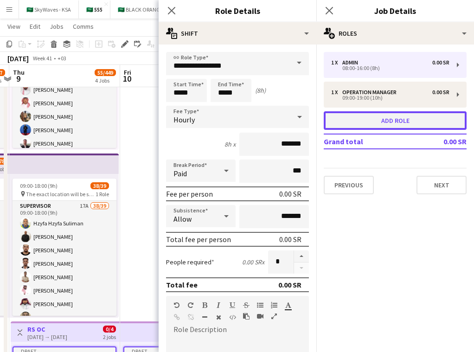
type input "*****"
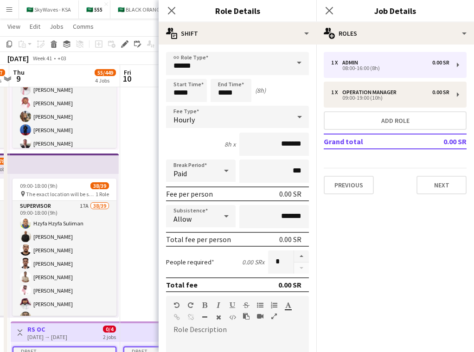
click at [298, 65] on span at bounding box center [298, 63] width 19 height 22
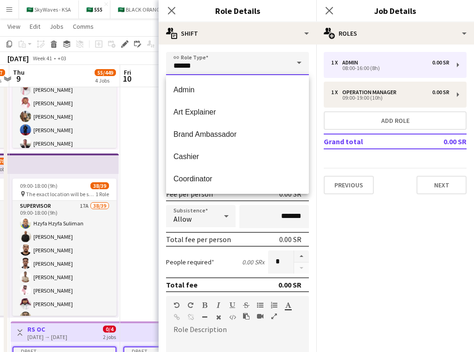
click at [239, 63] on input "*****" at bounding box center [237, 63] width 143 height 23
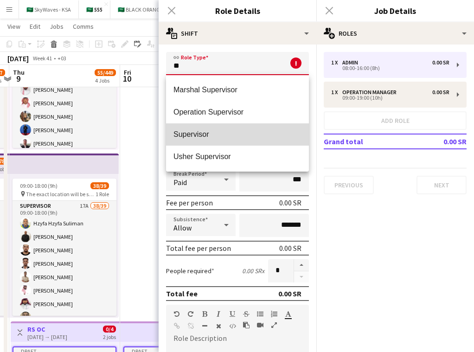
click at [228, 134] on span "Supervisor" at bounding box center [237, 134] width 128 height 9
type input "**********"
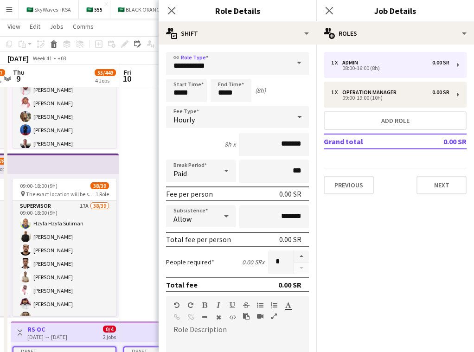
click at [231, 125] on div "Hourly" at bounding box center [228, 117] width 124 height 22
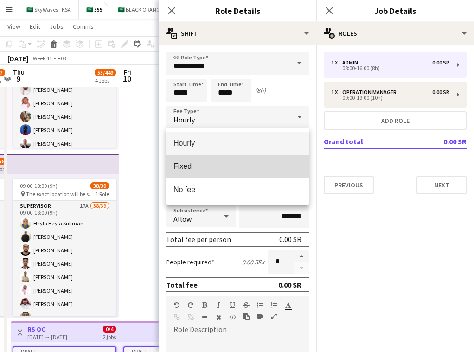
click at [237, 169] on span "Fixed" at bounding box center [237, 166] width 128 height 9
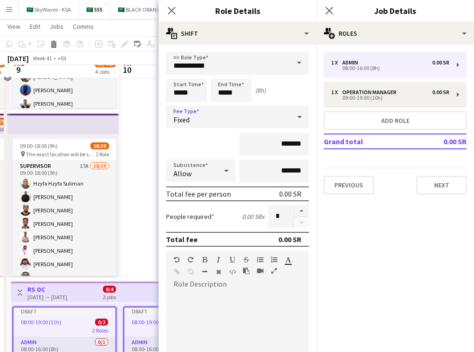
scroll to position [152, 0]
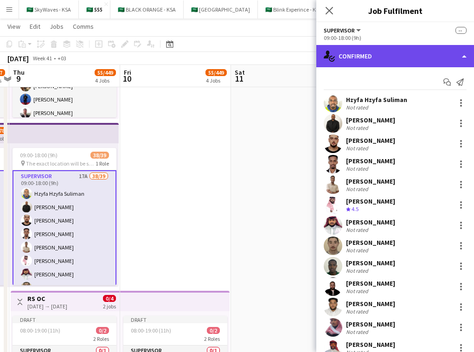
click at [365, 50] on div "single-neutral-actions-check-2 Confirmed" at bounding box center [395, 56] width 158 height 22
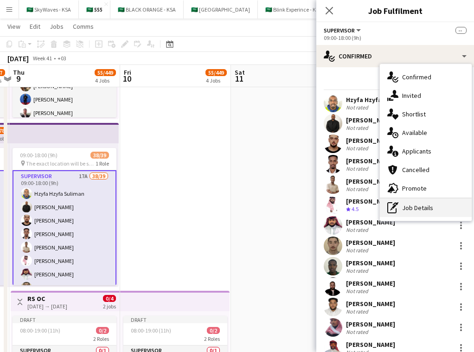
click at [406, 204] on div "pen-write Job Details" at bounding box center [425, 207] width 92 height 19
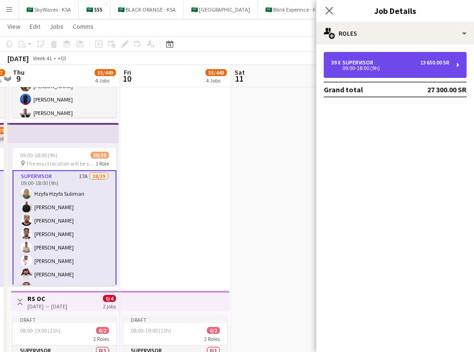
click at [405, 63] on div "39 x Supervisor 13 650.00 SR" at bounding box center [390, 62] width 118 height 6
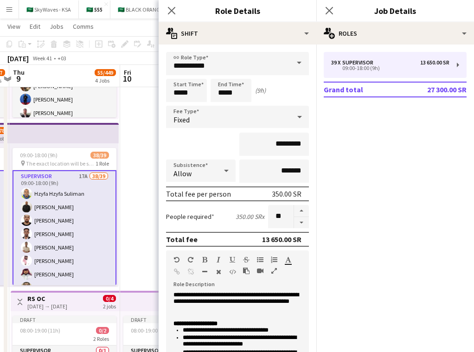
click at [114, 303] on div "2 jobs" at bounding box center [109, 306] width 13 height 8
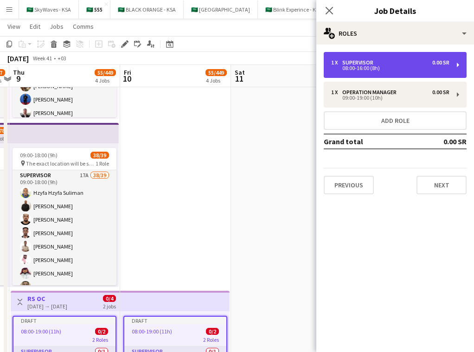
click at [420, 73] on div "1 x Supervisor 0.00 SR 08:00-16:00 (8h)" at bounding box center [394, 65] width 143 height 26
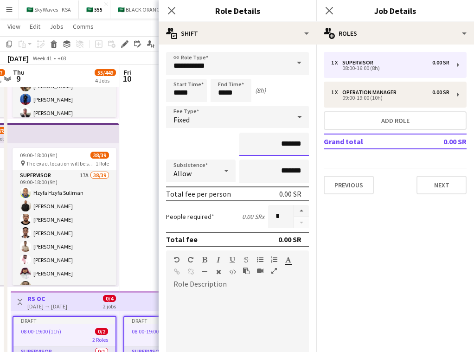
click at [266, 146] on input "*******" at bounding box center [273, 144] width 69 height 23
type input "*********"
click at [281, 113] on div "Fixed" at bounding box center [228, 117] width 124 height 22
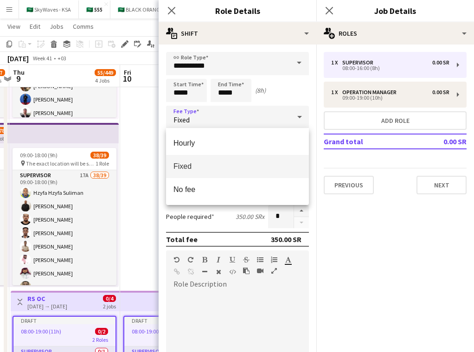
click at [273, 167] on span "Fixed" at bounding box center [237, 166] width 128 height 9
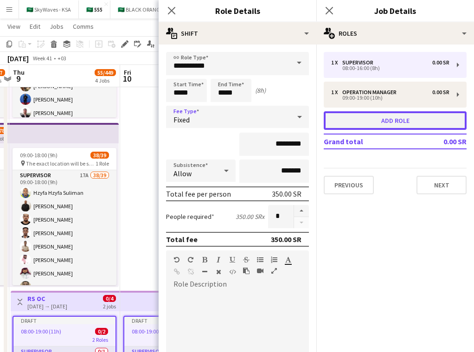
click at [392, 118] on button "Add role" at bounding box center [394, 120] width 143 height 19
type input "*****"
type input "*******"
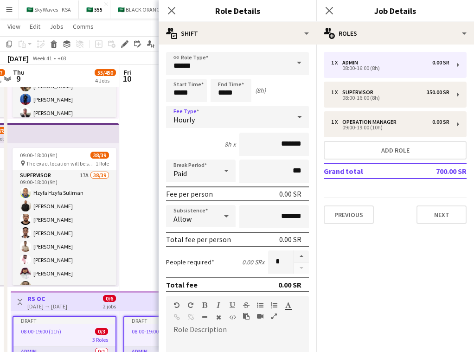
click at [259, 114] on div "Hourly" at bounding box center [228, 117] width 124 height 22
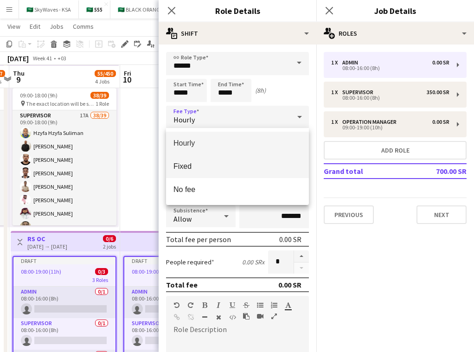
scroll to position [213, 0]
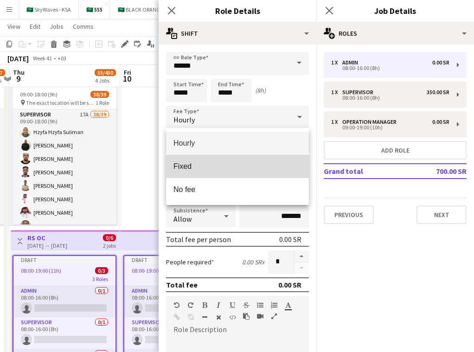
click at [252, 175] on mat-option "Fixed" at bounding box center [237, 166] width 143 height 23
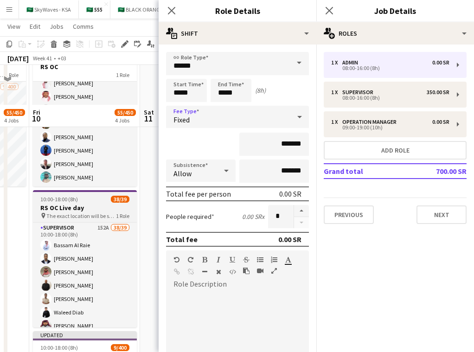
scroll to position [639, 0]
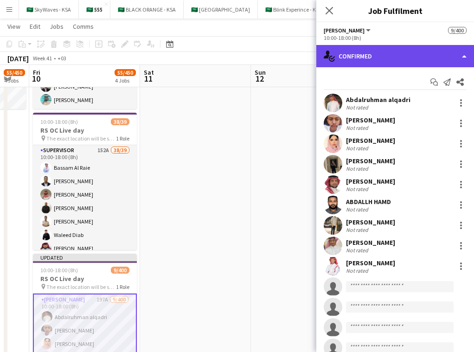
click at [414, 58] on div "single-neutral-actions-check-2 Confirmed" at bounding box center [395, 56] width 158 height 22
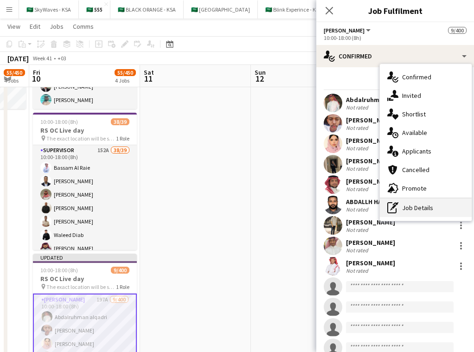
click at [443, 209] on div "pen-write Job Details" at bounding box center [425, 207] width 92 height 19
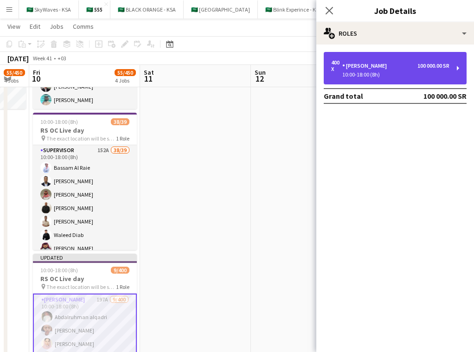
click at [440, 68] on div "100 000.00 SR" at bounding box center [433, 66] width 32 height 6
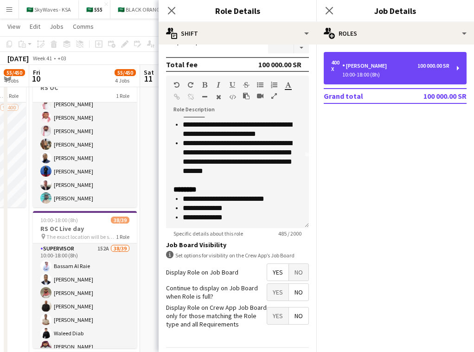
scroll to position [69, 0]
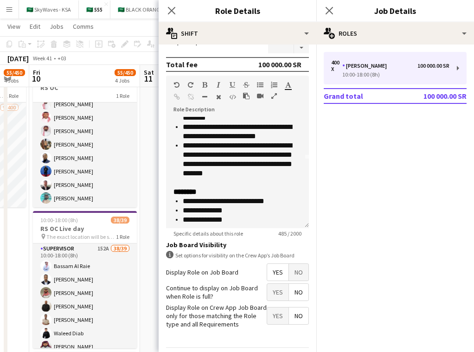
click at [299, 267] on span "No" at bounding box center [298, 272] width 19 height 17
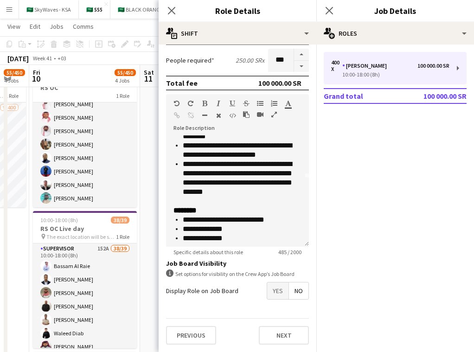
click at [285, 286] on span "Yes" at bounding box center [277, 290] width 21 height 17
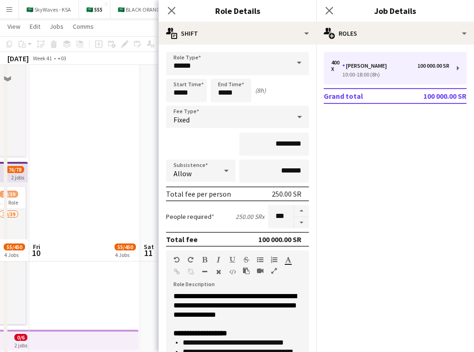
scroll to position [372, 0]
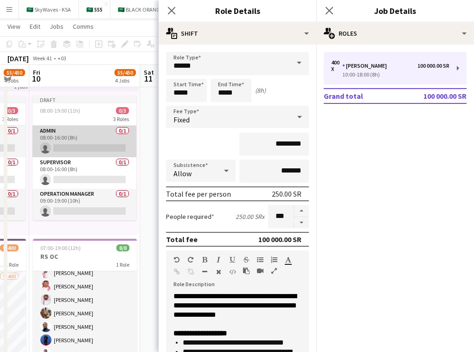
click at [98, 135] on app-card-role "Admin 0/1 08:00-16:00 (8h) single-neutral-actions" at bounding box center [84, 142] width 104 height 32
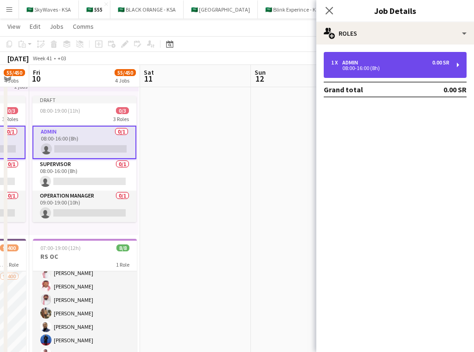
click at [360, 67] on div "08:00-16:00 (8h)" at bounding box center [390, 68] width 118 height 5
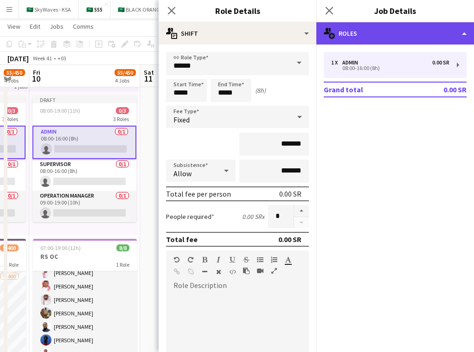
click at [413, 32] on div "multiple-users-add Roles" at bounding box center [395, 33] width 158 height 22
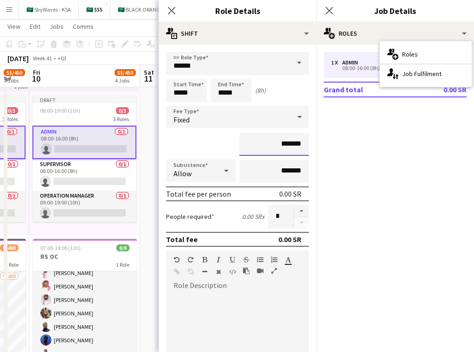
click at [273, 147] on input "*******" at bounding box center [273, 144] width 69 height 23
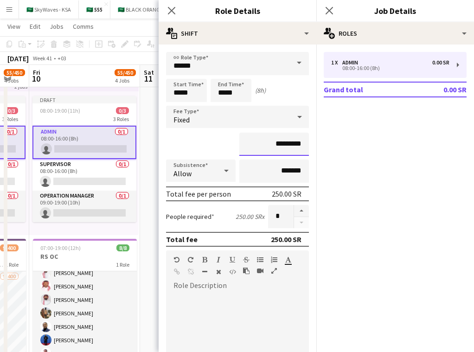
type input "*********"
click at [180, 95] on input "*****" at bounding box center [186, 90] width 41 height 23
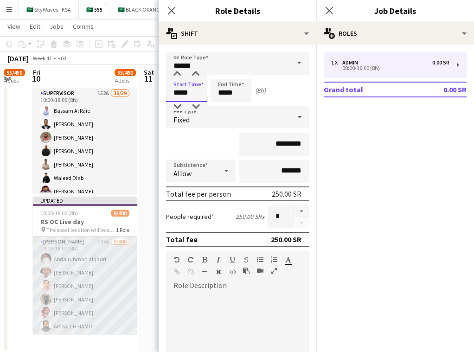
scroll to position [682, 0]
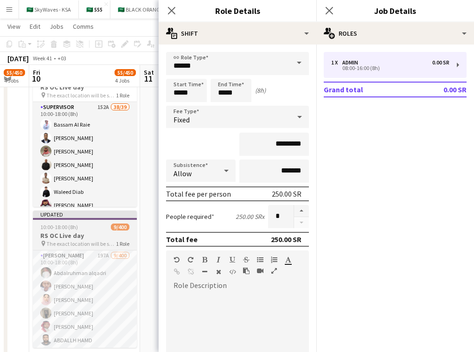
click at [112, 244] on span "The exact location will be shared later" at bounding box center [80, 243] width 69 height 7
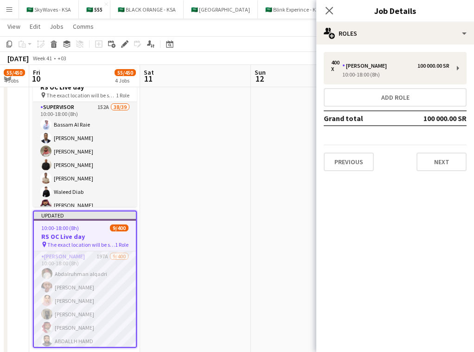
scroll to position [0, 0]
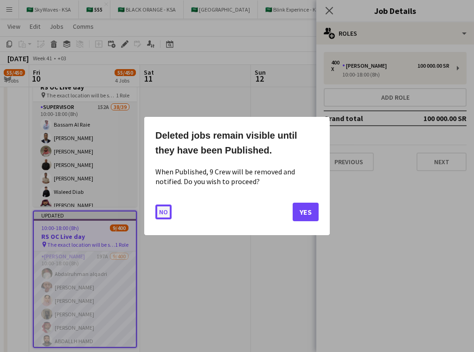
click at [167, 213] on button "No" at bounding box center [163, 211] width 16 height 15
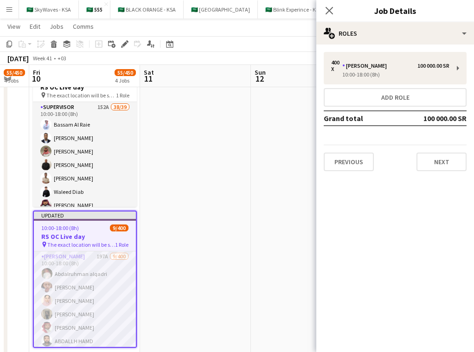
click at [99, 230] on div "10:00-18:00 (8h) 9/400" at bounding box center [85, 227] width 102 height 7
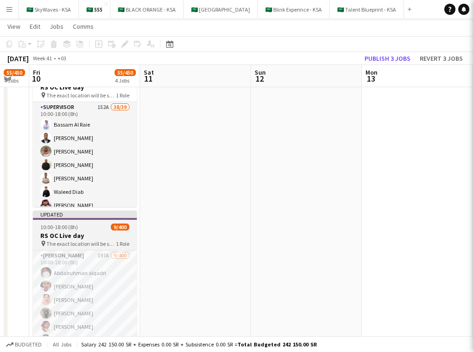
click at [99, 230] on div "10:00-18:00 (8h) 9/400" at bounding box center [85, 226] width 104 height 7
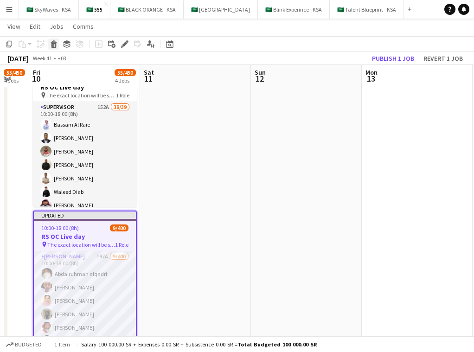
click at [53, 49] on div "Delete" at bounding box center [53, 43] width 11 height 11
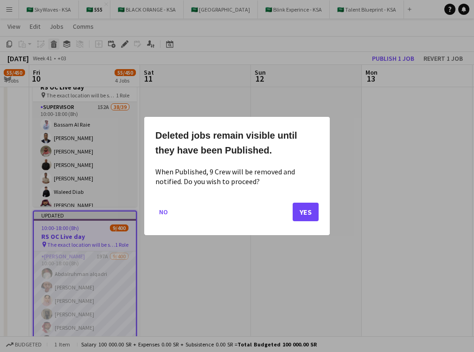
scroll to position [0, 0]
click at [305, 206] on button "Yes" at bounding box center [305, 211] width 26 height 19
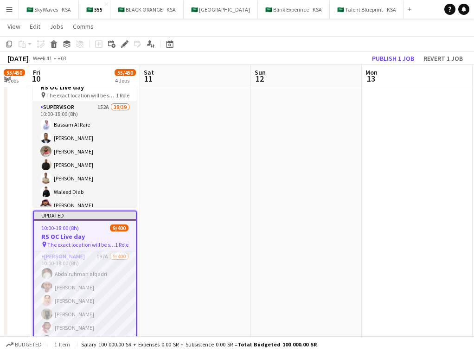
scroll to position [682, 0]
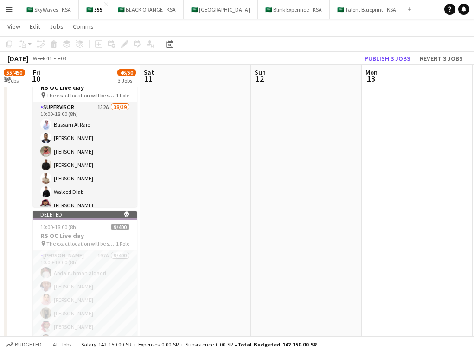
drag, startPoint x: 113, startPoint y: 248, endPoint x: 178, endPoint y: 216, distance: 72.5
click at [113, 248] on app-job-card "Deleted skull 10:00-18:00 (8h) 9/400 RS OC Live day pin The exact location will…" at bounding box center [85, 278] width 104 height 137
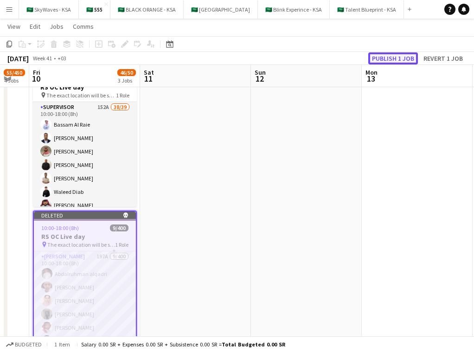
click at [402, 63] on button "Publish 1 job" at bounding box center [393, 58] width 50 height 12
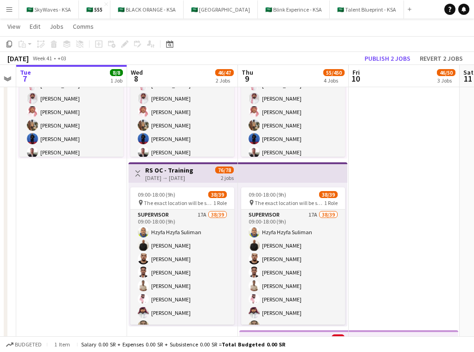
scroll to position [13, 0]
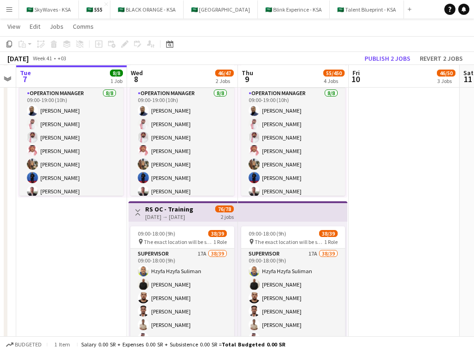
click at [293, 214] on app-top-bar at bounding box center [292, 211] width 109 height 20
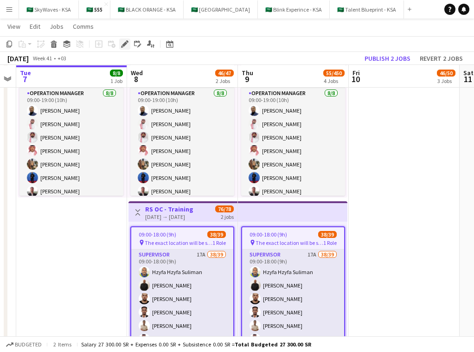
click at [127, 43] on icon at bounding box center [127, 41] width 2 height 2
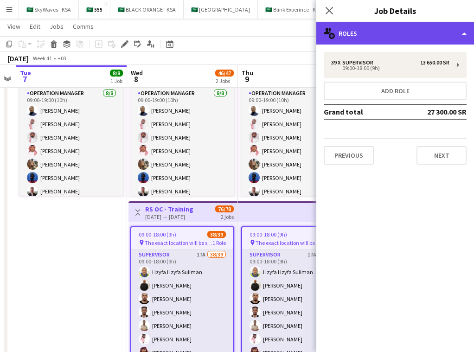
click at [423, 29] on div "multiple-users-add Roles" at bounding box center [395, 33] width 158 height 22
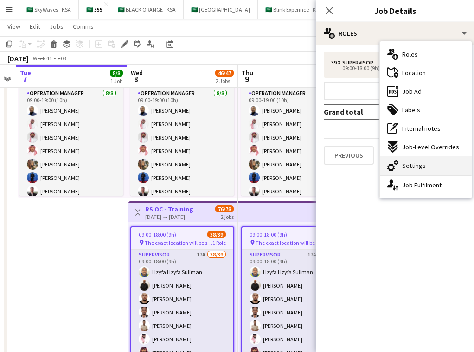
click at [440, 171] on div "cog-double-3 Settings" at bounding box center [425, 165] width 92 height 19
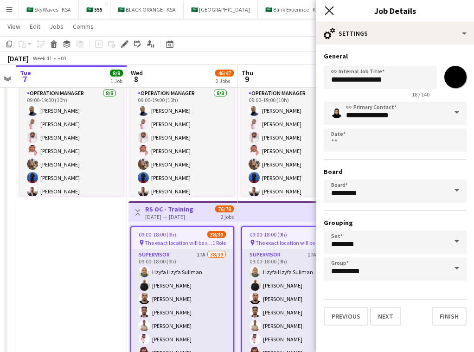
click at [328, 13] on icon "Close pop-in" at bounding box center [328, 10] width 9 height 9
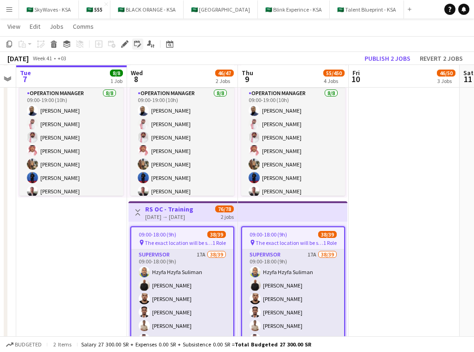
click at [135, 42] on icon at bounding box center [137, 43] width 7 height 7
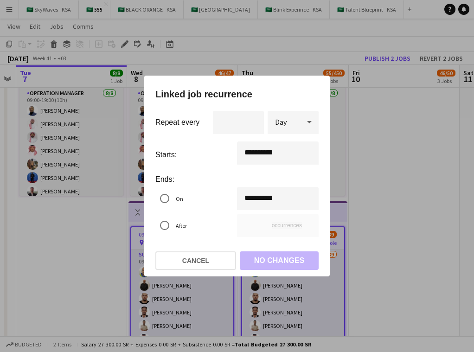
click at [249, 198] on div "**********" at bounding box center [237, 176] width 474 height 352
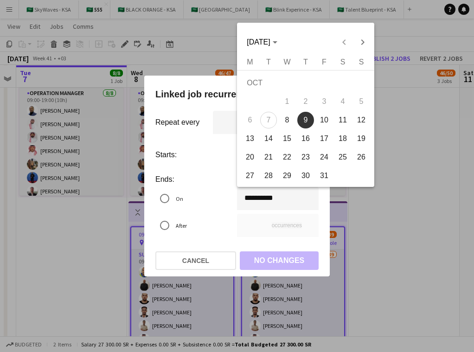
click at [288, 117] on span "8" at bounding box center [286, 120] width 17 height 17
type input "**********"
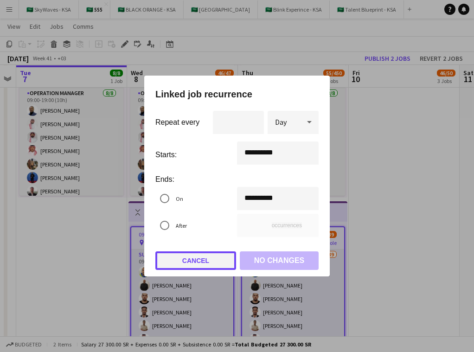
click at [223, 257] on button "Cancel" at bounding box center [195, 260] width 81 height 19
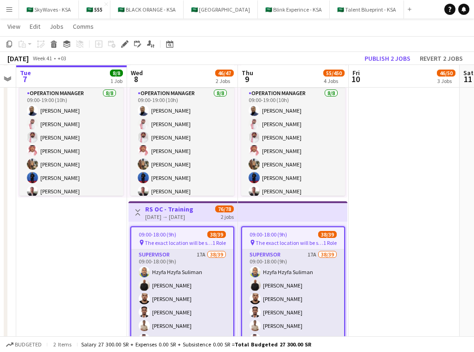
click at [193, 208] on h3 "RS OC - Training" at bounding box center [169, 209] width 48 height 8
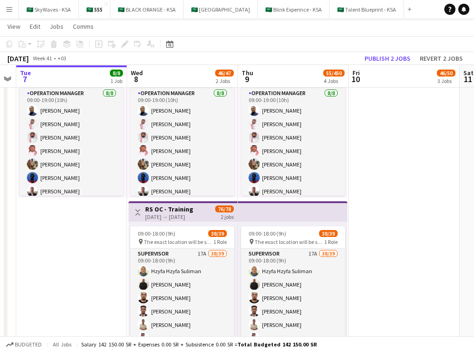
click at [180, 208] on h3 "RS OC - Training" at bounding box center [169, 209] width 48 height 8
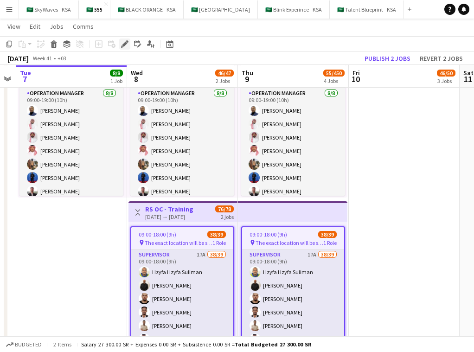
click at [126, 42] on icon "Edit" at bounding box center [124, 43] width 7 height 7
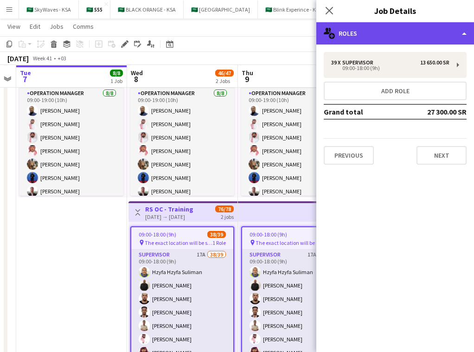
click at [387, 39] on div "multiple-users-add Roles" at bounding box center [395, 33] width 158 height 22
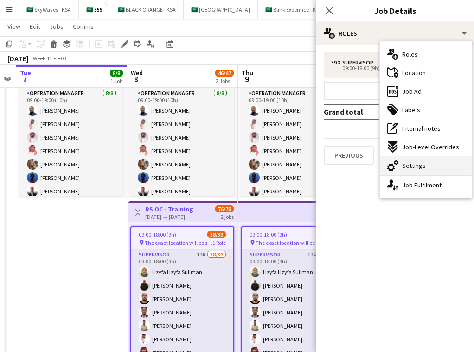
click at [416, 162] on span "Settings" at bounding box center [414, 165] width 24 height 8
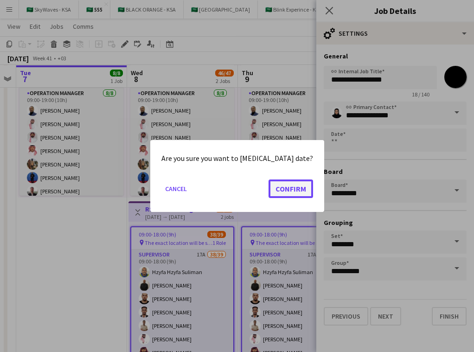
click at [279, 189] on button "Confirm" at bounding box center [290, 188] width 44 height 19
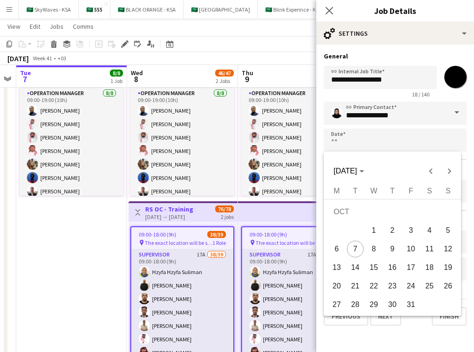
click at [371, 252] on span "8" at bounding box center [373, 248] width 17 height 17
type input "**********"
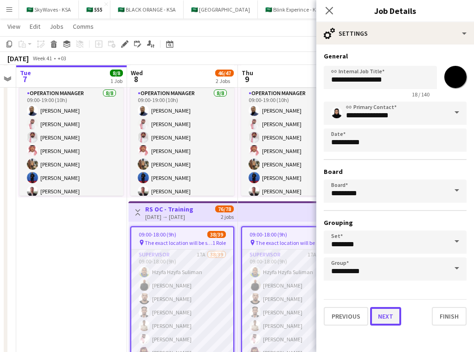
click at [390, 317] on button "Next" at bounding box center [385, 316] width 31 height 19
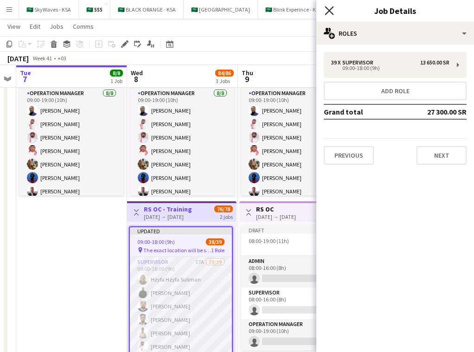
click at [328, 7] on icon "Close pop-in" at bounding box center [328, 10] width 9 height 9
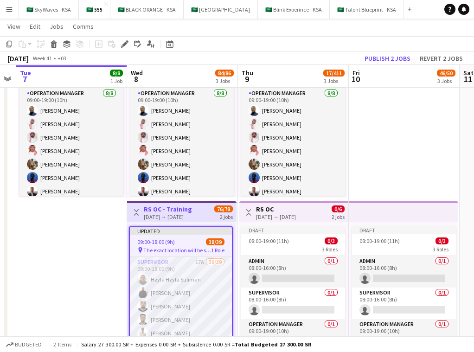
click at [210, 210] on div "Toggle View RS OC - Training [DATE] → [DATE] 76/78 2 jobs" at bounding box center [182, 212] width 102 height 16
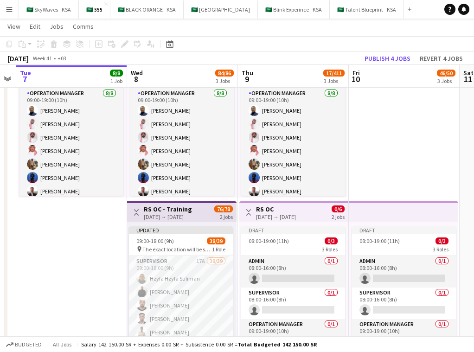
click at [210, 210] on div "Toggle View RS OC - Training [DATE] → [DATE] 76/78 2 jobs" at bounding box center [182, 212] width 102 height 16
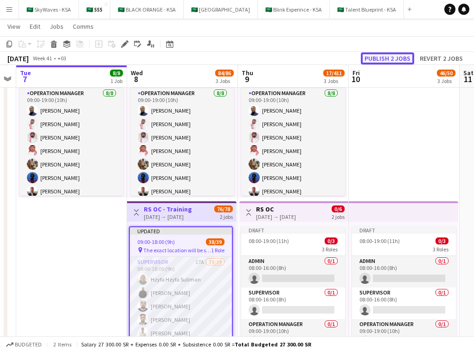
click at [399, 57] on button "Publish 2 jobs" at bounding box center [386, 58] width 53 height 12
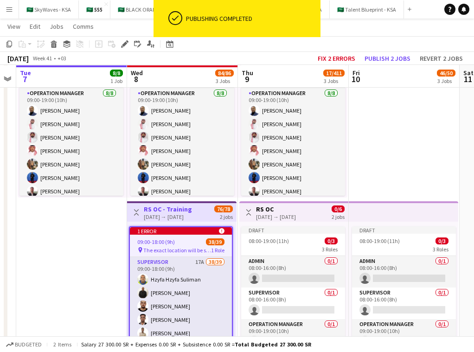
click at [203, 240] on div "09:00-18:00 (9h) 38/39" at bounding box center [181, 241] width 102 height 7
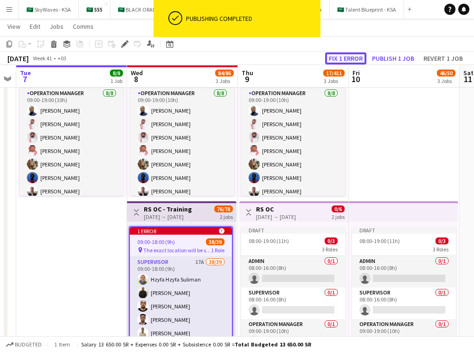
click at [348, 63] on button "Fix 1 error" at bounding box center [345, 58] width 41 height 12
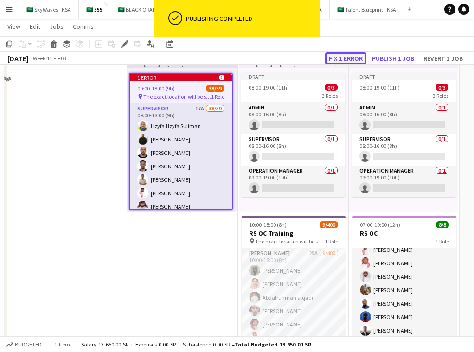
scroll to position [0, 319]
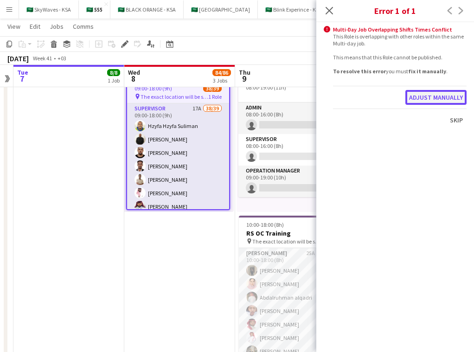
click at [414, 97] on button "Adjust manually" at bounding box center [435, 97] width 61 height 15
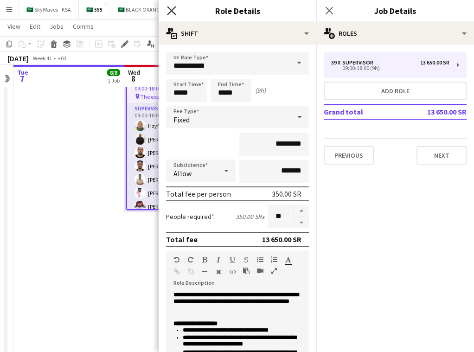
click at [171, 12] on icon at bounding box center [171, 10] width 9 height 9
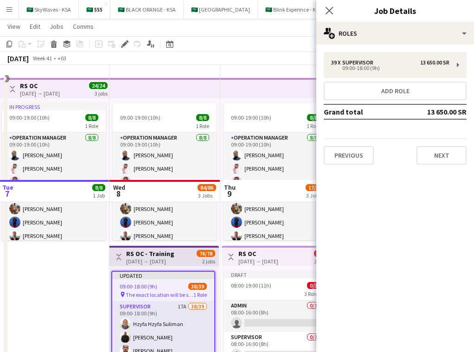
scroll to position [0, 0]
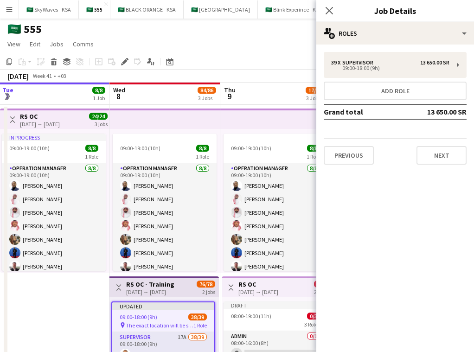
click at [188, 283] on div "Toggle View RS OC - Training [DATE] → [DATE] 76/78 2 jobs" at bounding box center [164, 287] width 102 height 16
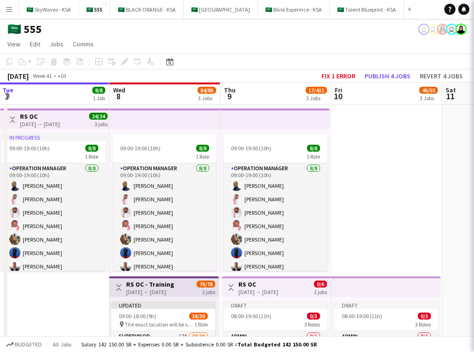
click at [188, 283] on div "Toggle View RS OC - Training [DATE] → [DATE] 76/78 2 jobs" at bounding box center [164, 287] width 102 height 16
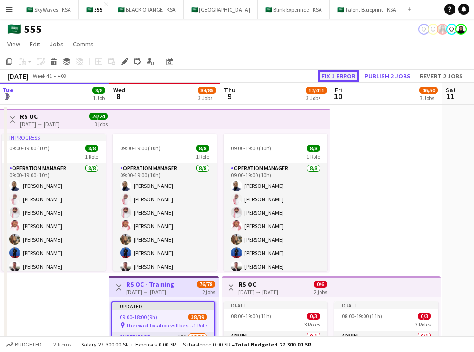
click at [342, 76] on button "Fix 1 error" at bounding box center [337, 76] width 41 height 12
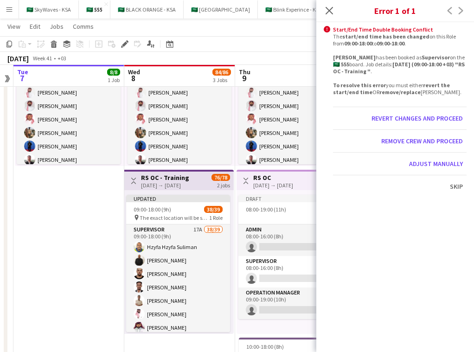
scroll to position [105, 0]
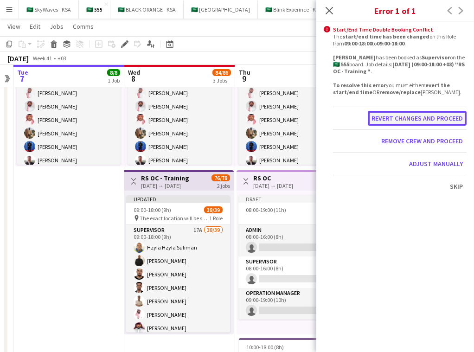
click at [409, 116] on button "Revert changes and proceed" at bounding box center [416, 118] width 99 height 15
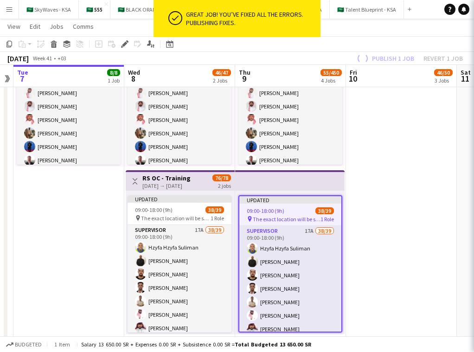
scroll to position [128, 0]
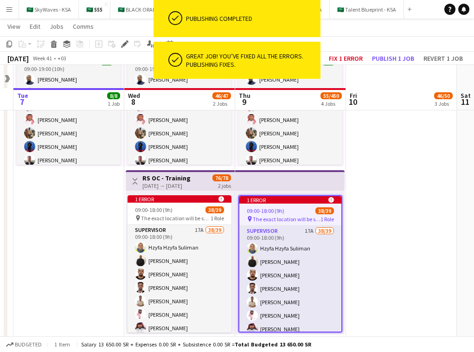
click at [293, 182] on app-top-bar at bounding box center [289, 180] width 109 height 20
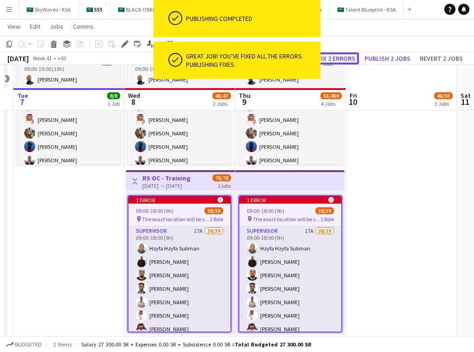
click at [340, 60] on button "Fix 2 errors" at bounding box center [336, 58] width 45 height 12
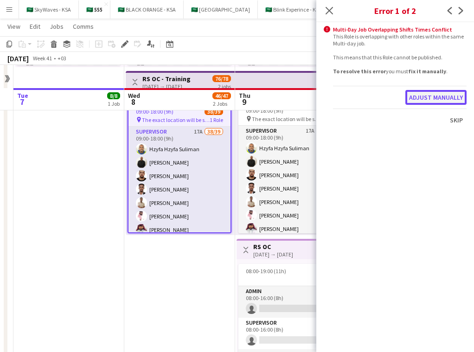
click at [429, 99] on button "Adjust manually" at bounding box center [435, 97] width 61 height 15
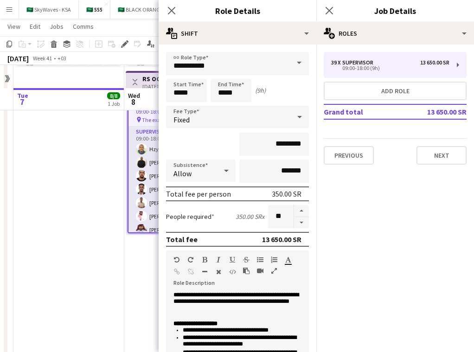
scroll to position [156, 0]
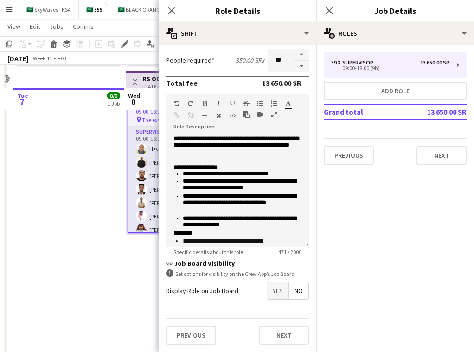
drag, startPoint x: 168, startPoint y: 11, endPoint x: 185, endPoint y: 11, distance: 17.1
click at [168, 11] on icon "Close pop-in" at bounding box center [171, 10] width 7 height 7
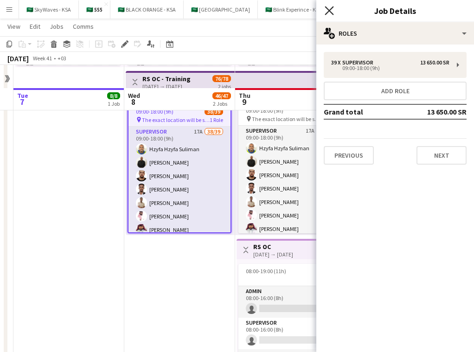
click at [328, 11] on icon at bounding box center [328, 10] width 9 height 9
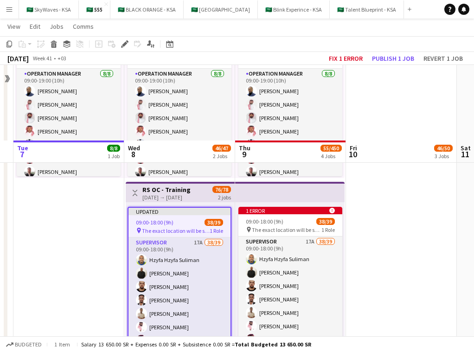
scroll to position [170, 0]
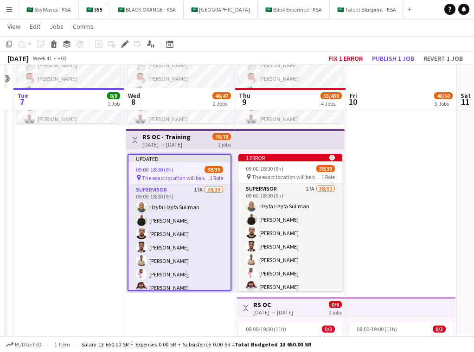
click at [194, 170] on div "09:00-18:00 (9h) 38/39" at bounding box center [179, 169] width 102 height 7
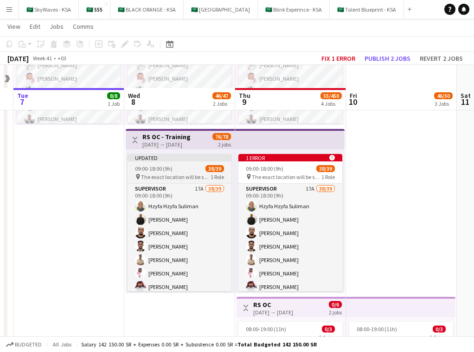
click at [194, 170] on div "09:00-18:00 (9h) 38/39" at bounding box center [179, 168] width 104 height 7
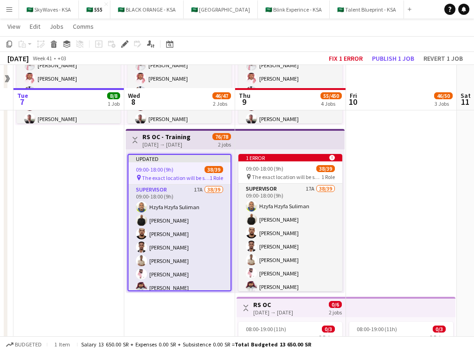
click at [224, 135] on span "76/78" at bounding box center [221, 136] width 19 height 7
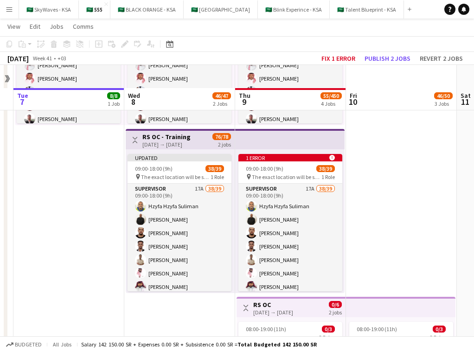
click at [210, 141] on div "Toggle View RS OC - Training [DATE] → [DATE] 76/78 2 jobs" at bounding box center [179, 140] width 101 height 16
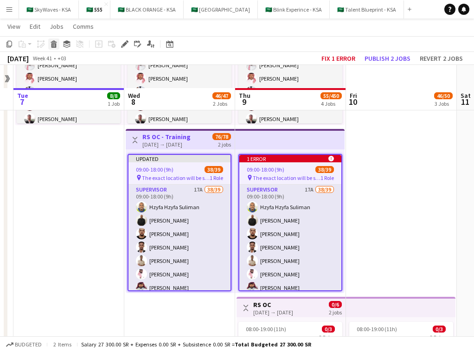
click at [54, 46] on icon "Delete" at bounding box center [53, 43] width 7 height 7
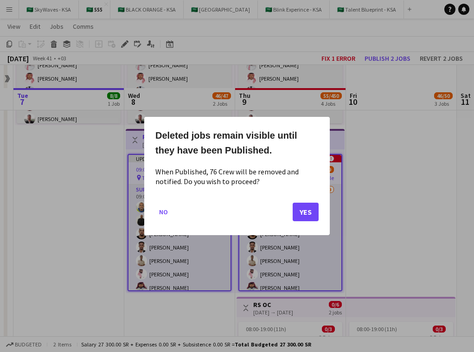
click at [195, 314] on div at bounding box center [237, 176] width 474 height 352
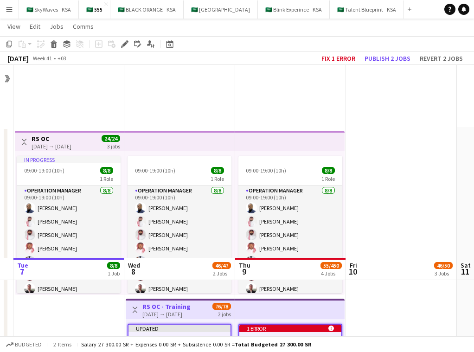
scroll to position [170, 0]
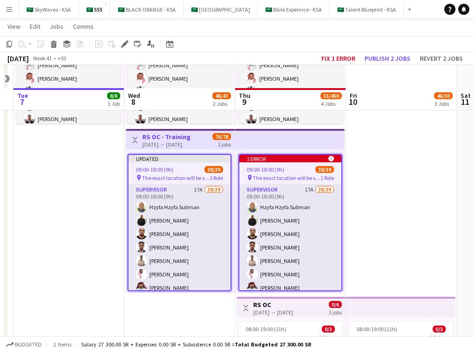
click at [198, 311] on app-date-cell "09:00-19:00 (10h) 8/8 1 Role Operation Manager [DATE] 09:00-19:00 (10h) [PERSON…" at bounding box center [179, 358] width 111 height 803
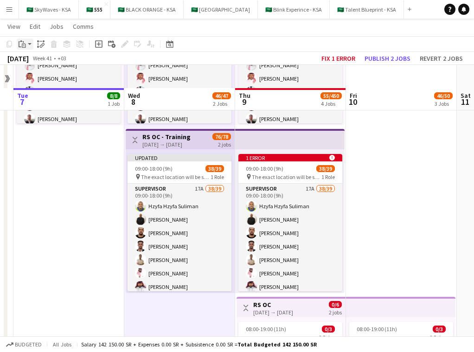
click at [25, 44] on icon at bounding box center [24, 46] width 4 height 4
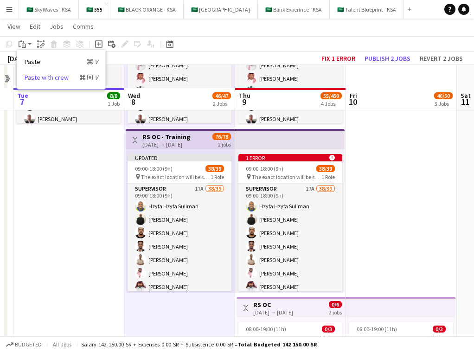
click at [58, 79] on link "Paste with crew Command Shift V" at bounding box center [61, 77] width 73 height 8
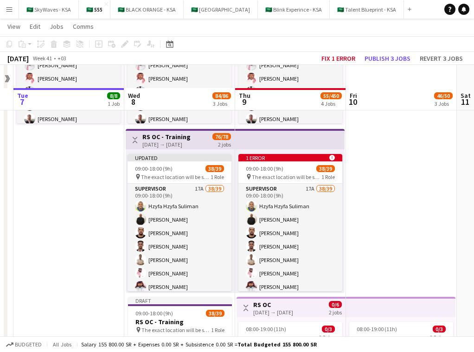
click at [173, 134] on h3 "RS OC - Training" at bounding box center [166, 137] width 48 height 8
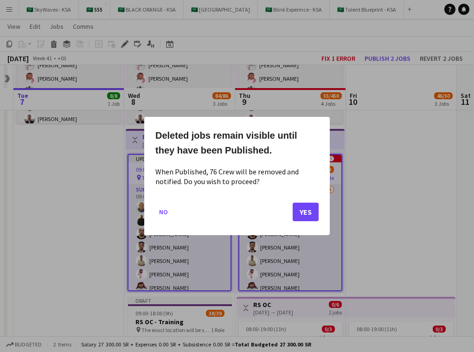
scroll to position [0, 0]
click at [310, 209] on button "Yes" at bounding box center [305, 211] width 26 height 19
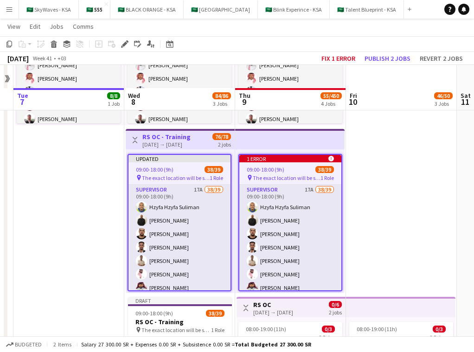
scroll to position [170, 0]
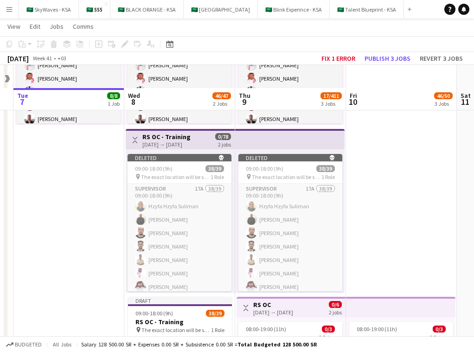
click at [215, 136] on span "0/78" at bounding box center [223, 136] width 16 height 7
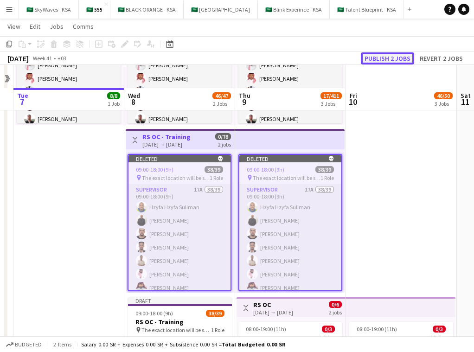
click at [383, 57] on button "Publish 2 jobs" at bounding box center [386, 58] width 53 height 12
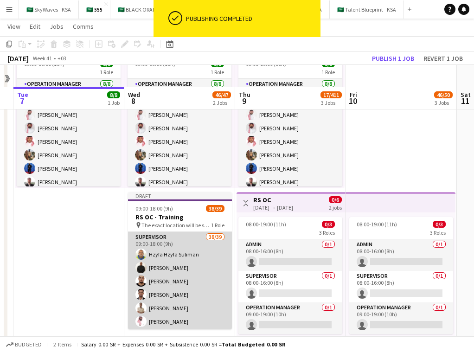
scroll to position [85, 0]
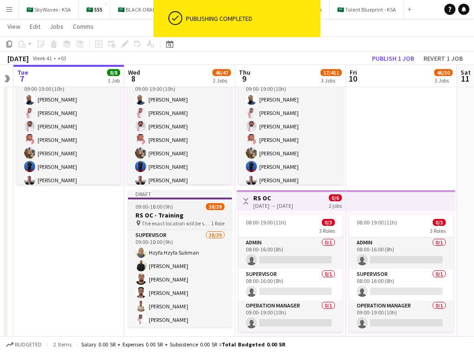
click at [202, 212] on h3 "RS OC - Training" at bounding box center [180, 215] width 104 height 8
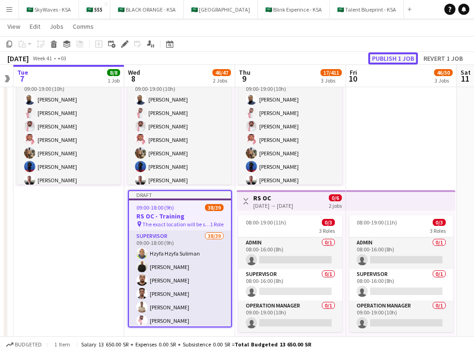
click at [387, 58] on button "Publish 1 job" at bounding box center [393, 58] width 50 height 12
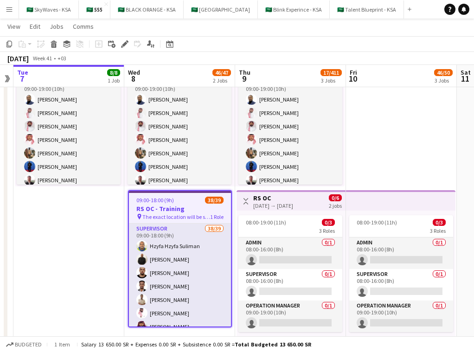
click at [192, 213] on span "The exact location will be shared later" at bounding box center [176, 216] width 68 height 7
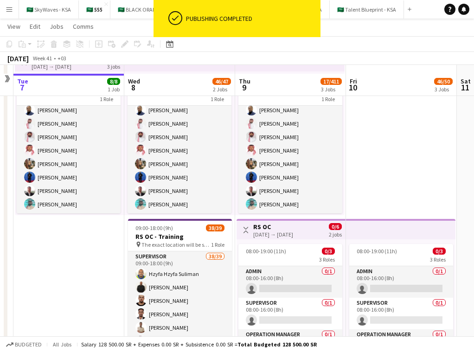
scroll to position [55, 0]
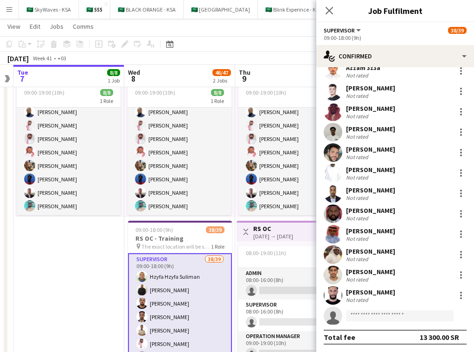
scroll to position [289, 0]
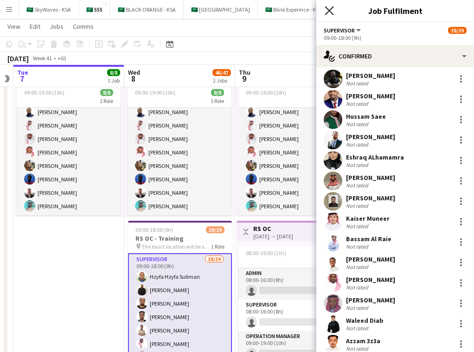
click at [329, 15] on icon "Close pop-in" at bounding box center [328, 10] width 9 height 9
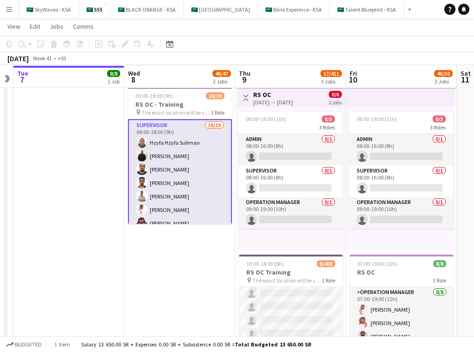
scroll to position [189, 0]
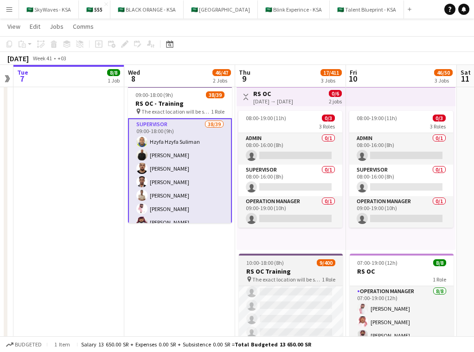
click at [305, 272] on h3 "RS OC Training" at bounding box center [291, 271] width 104 height 8
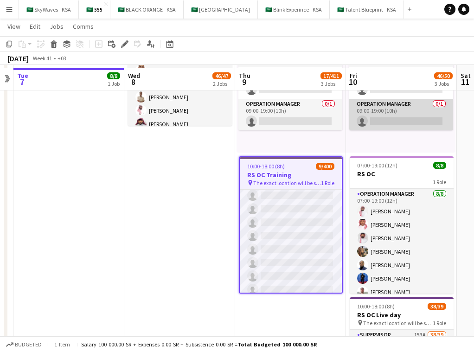
scroll to position [303, 0]
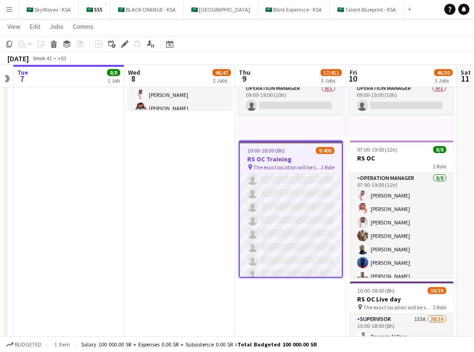
click at [306, 155] on h3 "RS OC Training" at bounding box center [291, 159] width 102 height 8
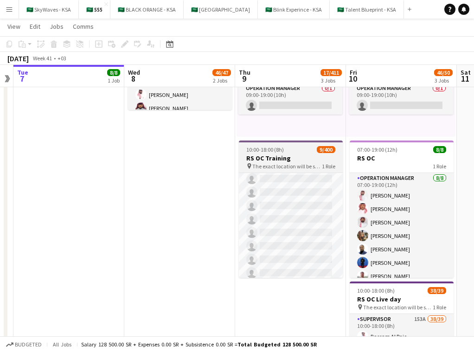
click at [306, 155] on h3 "RS OC Training" at bounding box center [291, 158] width 104 height 8
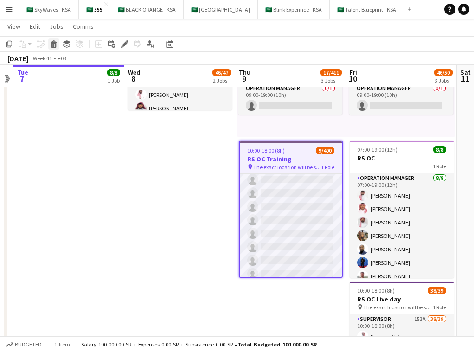
click at [55, 45] on icon at bounding box center [53, 45] width 5 height 5
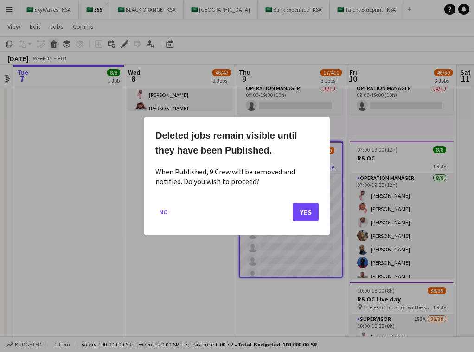
scroll to position [0, 0]
click at [305, 213] on button "Yes" at bounding box center [305, 211] width 26 height 19
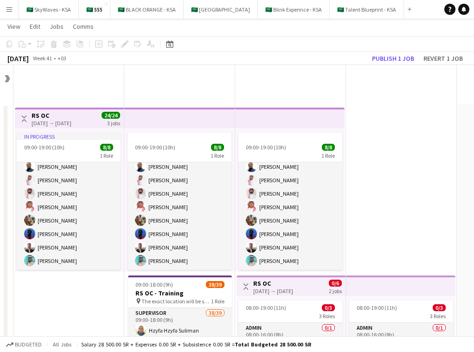
scroll to position [303, 0]
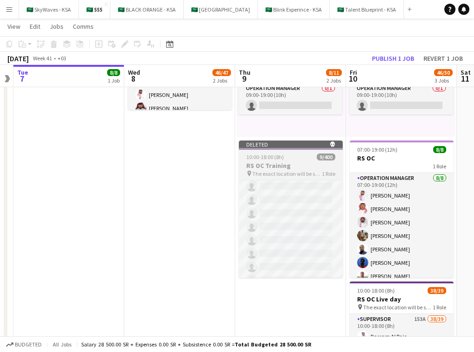
click at [322, 153] on span "9/400" at bounding box center [325, 156] width 19 height 7
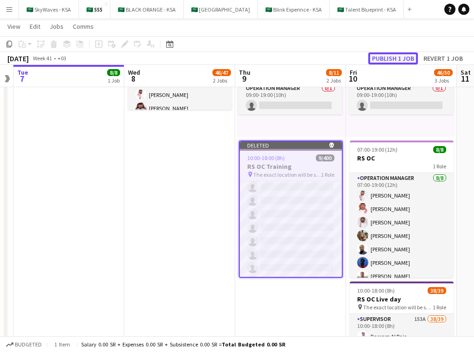
click at [401, 55] on button "Publish 1 job" at bounding box center [393, 58] width 50 height 12
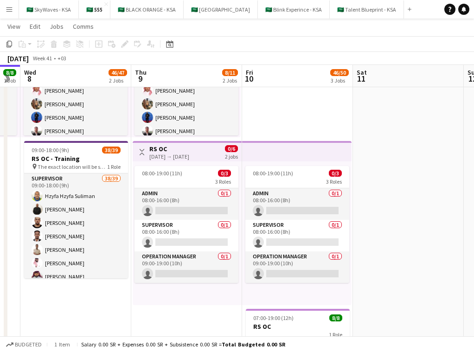
click at [209, 158] on div "Toggle View RS OC [DATE] → [DATE] 0/6 2 jobs" at bounding box center [186, 152] width 101 height 16
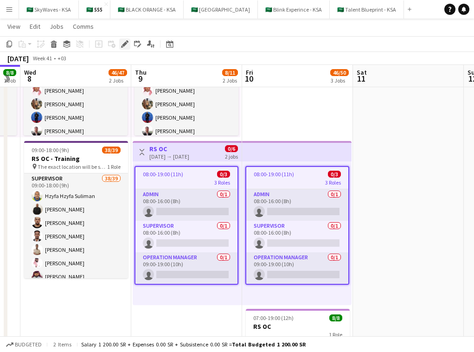
click at [123, 42] on icon "Edit" at bounding box center [124, 43] width 7 height 7
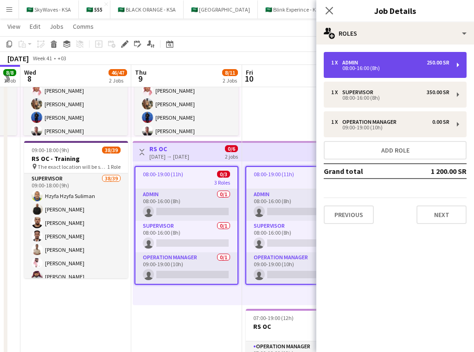
click at [414, 67] on div "08:00-16:00 (8h)" at bounding box center [390, 68] width 118 height 5
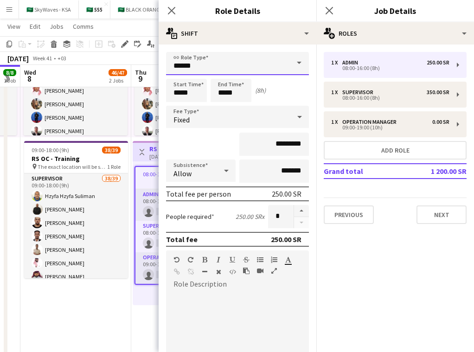
click at [262, 65] on input "*****" at bounding box center [237, 63] width 143 height 23
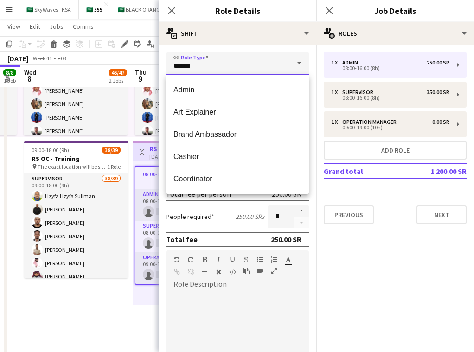
click at [262, 65] on input "*****" at bounding box center [237, 63] width 143 height 23
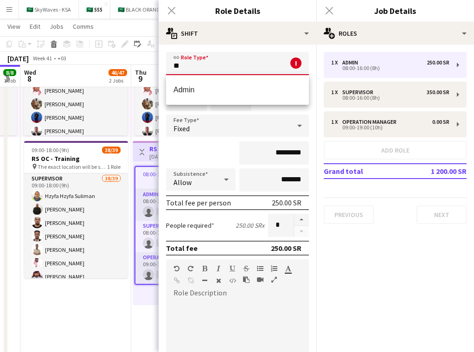
type input "*"
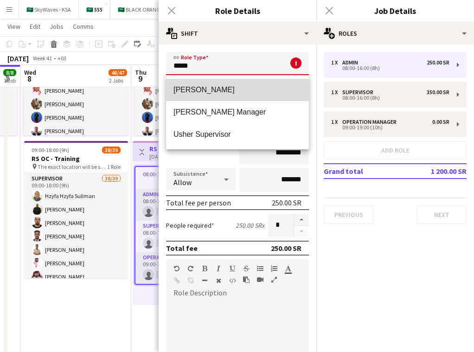
click at [234, 95] on mat-option "[PERSON_NAME]" at bounding box center [237, 90] width 143 height 22
type input "*****"
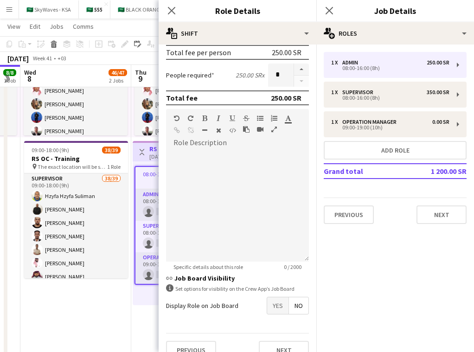
scroll to position [156, 0]
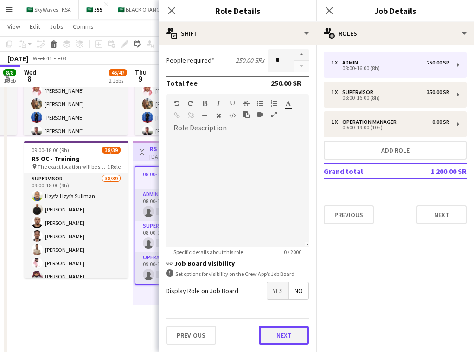
click at [291, 338] on button "Next" at bounding box center [284, 335] width 50 height 19
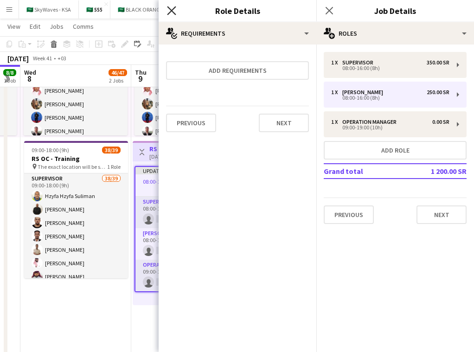
click at [169, 10] on icon "Close pop-in" at bounding box center [171, 10] width 9 height 9
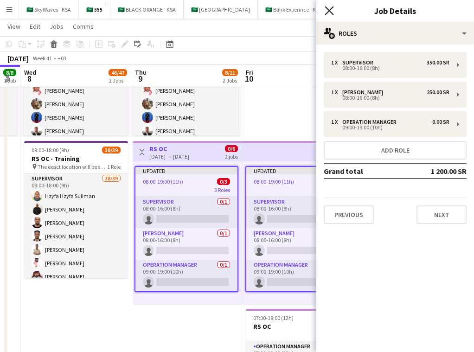
click at [328, 10] on icon at bounding box center [328, 10] width 9 height 9
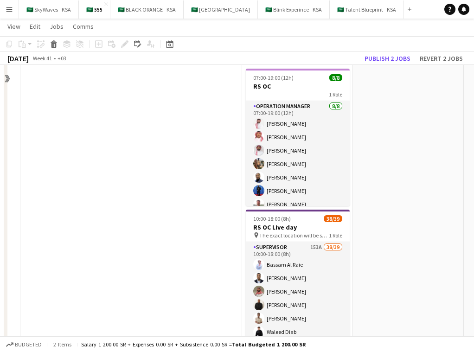
scroll to position [404, 0]
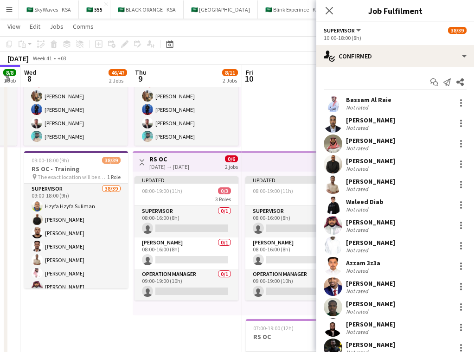
scroll to position [106, 0]
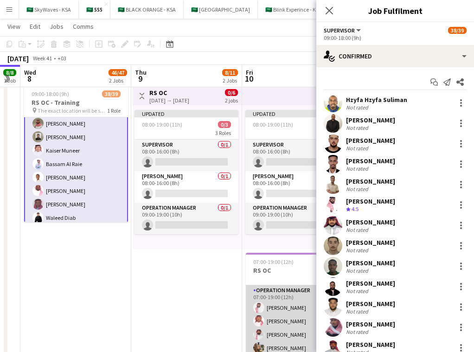
scroll to position [21, 0]
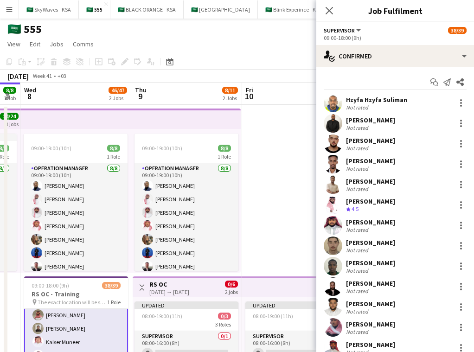
click at [184, 114] on app-top-bar at bounding box center [185, 118] width 109 height 20
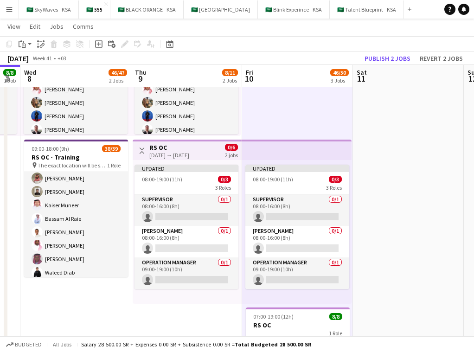
click at [268, 149] on app-top-bar at bounding box center [296, 149] width 109 height 20
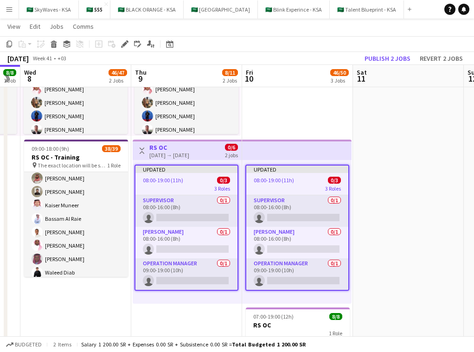
click at [180, 154] on div "[DATE] → [DATE]" at bounding box center [169, 155] width 40 height 7
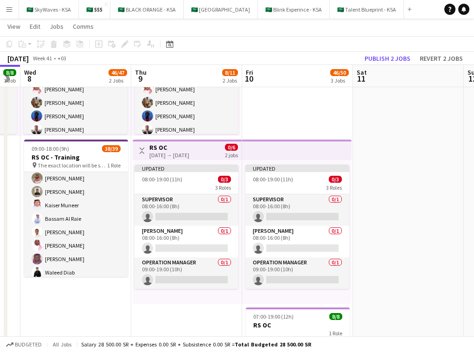
click at [181, 152] on div "[DATE] → [DATE]" at bounding box center [169, 155] width 40 height 7
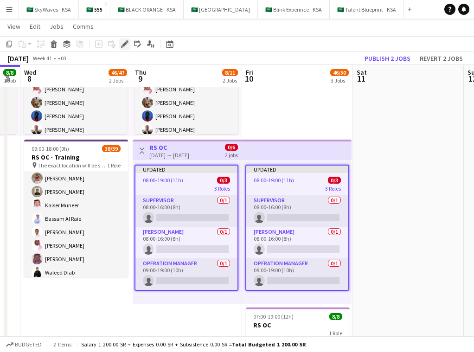
click at [126, 45] on icon "Edit" at bounding box center [124, 43] width 7 height 7
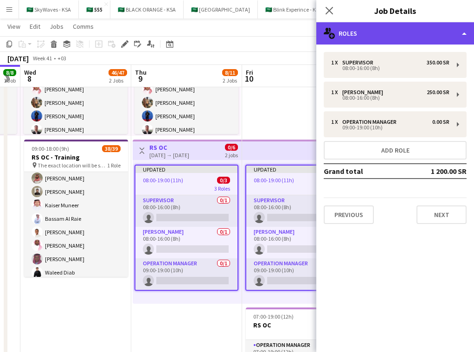
click at [374, 32] on div "multiple-users-add Roles" at bounding box center [395, 33] width 158 height 22
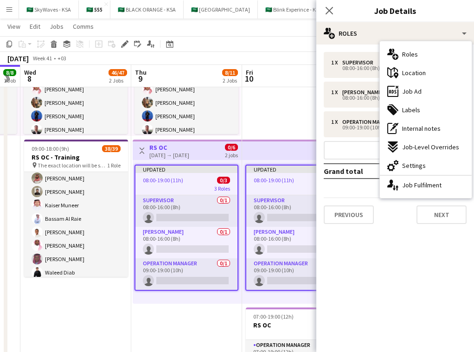
click at [207, 308] on app-date-cell "09:00-19:00 (10h) 8/8 1 Role Operation Manager [DATE] 09:00-19:00 (10h) [PERSON…" at bounding box center [186, 286] width 111 height 636
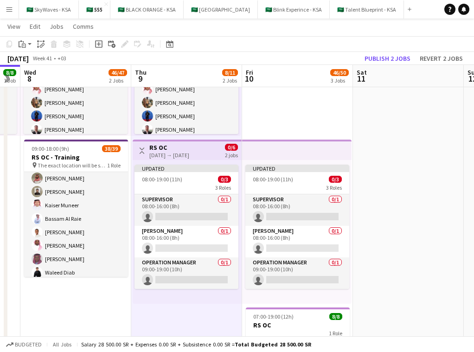
click at [287, 60] on div "[DATE] Week 41 • +03 Publish 2 jobs Revert 2 jobs" at bounding box center [237, 58] width 474 height 13
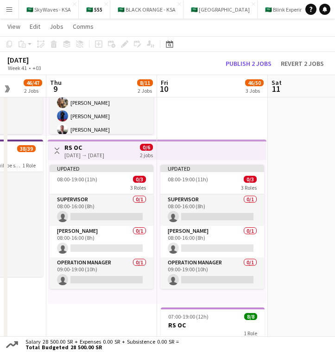
scroll to position [0, 397]
click at [215, 152] on app-top-bar at bounding box center [211, 149] width 109 height 20
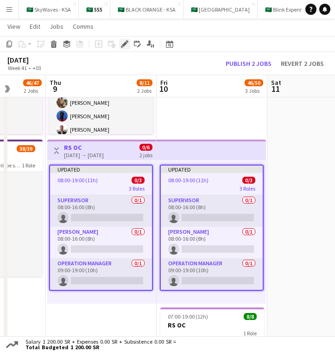
click at [123, 46] on icon "Edit" at bounding box center [124, 43] width 7 height 7
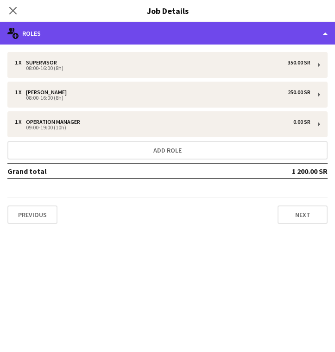
click at [172, 34] on div "multiple-users-add Roles" at bounding box center [167, 33] width 335 height 22
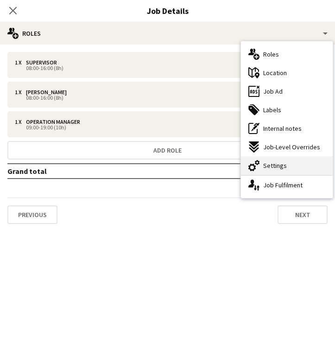
click at [280, 170] on div "cog-double-3 Settings" at bounding box center [287, 165] width 92 height 19
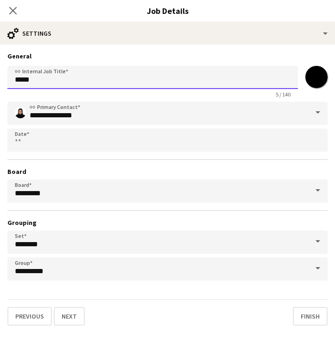
click at [207, 80] on input "*****" at bounding box center [152, 77] width 291 height 23
click at [60, 79] on input "**********" at bounding box center [152, 77] width 291 height 23
type input "**********"
click at [188, 69] on input "**********" at bounding box center [152, 77] width 291 height 23
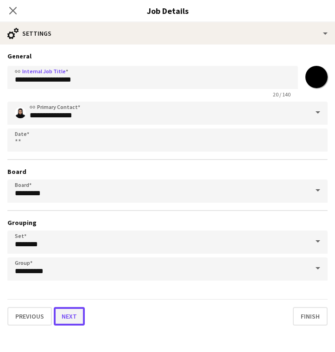
click at [71, 312] on button "Next" at bounding box center [69, 316] width 31 height 19
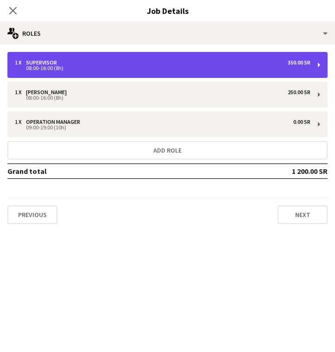
click at [209, 70] on div "1 x Supervisor 350.00 SR 08:00-16:00 (8h)" at bounding box center [167, 65] width 320 height 26
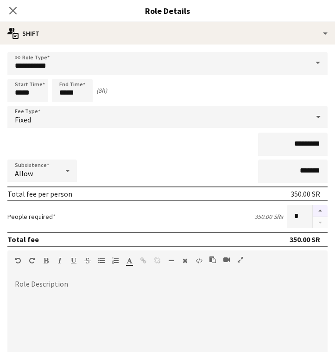
click at [316, 211] on button "button" at bounding box center [320, 211] width 15 height 12
type input "*"
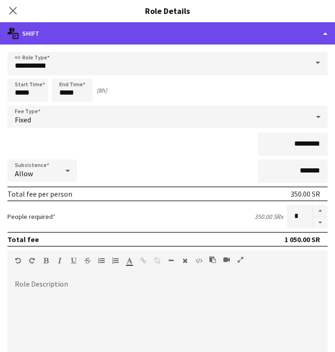
click at [290, 38] on div "multiple-actions-text Shift" at bounding box center [167, 33] width 335 height 22
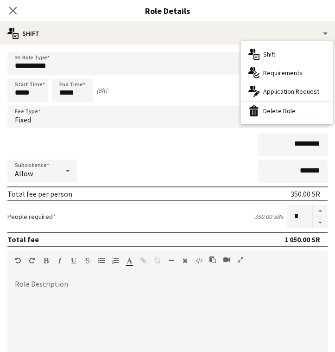
click at [197, 170] on div "Subsistence Allow *******" at bounding box center [167, 170] width 320 height 23
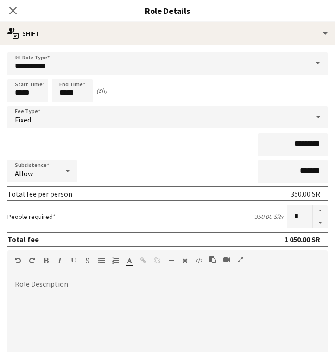
scroll to position [145, 0]
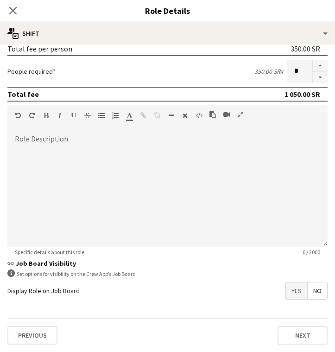
click at [313, 345] on div "Previous Next" at bounding box center [167, 335] width 320 height 34
click at [313, 339] on button "Next" at bounding box center [303, 335] width 50 height 19
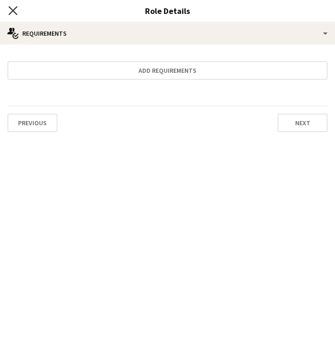
click at [13, 10] on icon at bounding box center [12, 10] width 9 height 9
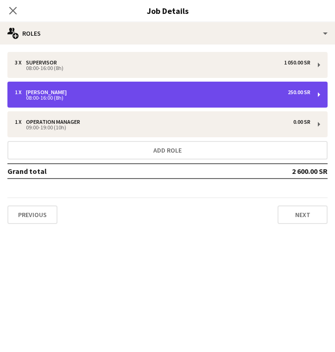
click at [131, 97] on div "08:00-16:00 (8h)" at bounding box center [163, 97] width 296 height 5
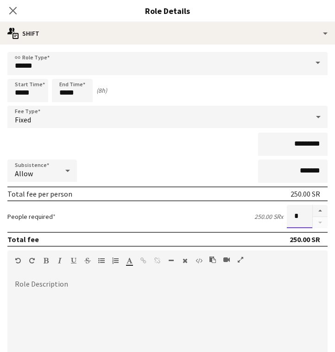
click at [302, 218] on input "*" at bounding box center [299, 216] width 25 height 23
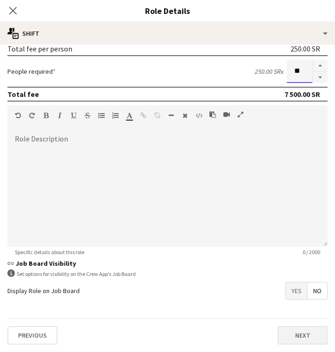
type input "**"
click at [301, 331] on button "Next" at bounding box center [303, 335] width 50 height 19
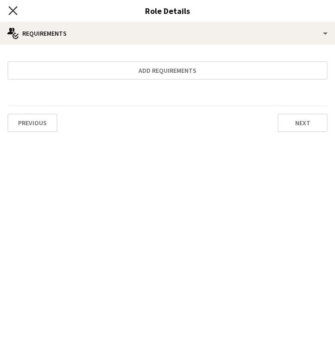
click at [12, 8] on icon "Close pop-in" at bounding box center [12, 10] width 9 height 9
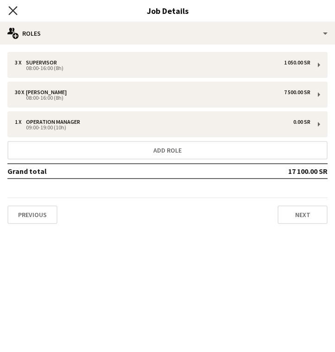
click at [15, 10] on icon "Close pop-in" at bounding box center [12, 10] width 9 height 9
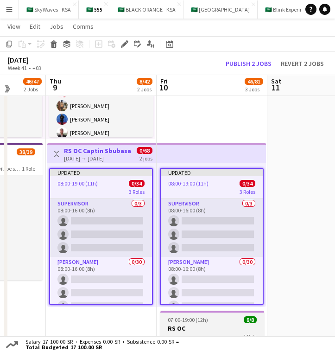
scroll to position [131, 0]
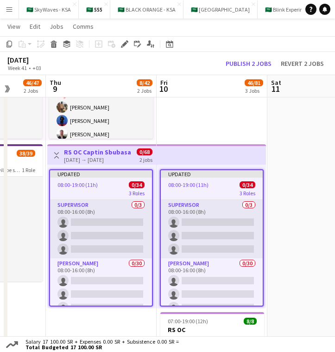
click at [184, 150] on app-top-bar at bounding box center [211, 154] width 109 height 20
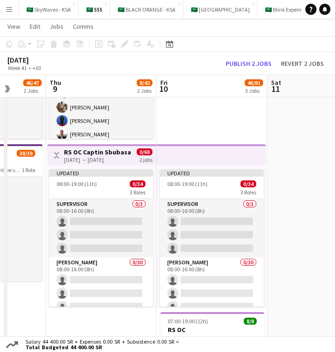
click at [127, 152] on div "Toggle View RS OC Captin Sbubasa [DATE] → [DATE] 0/68 2 jobs" at bounding box center [101, 155] width 101 height 16
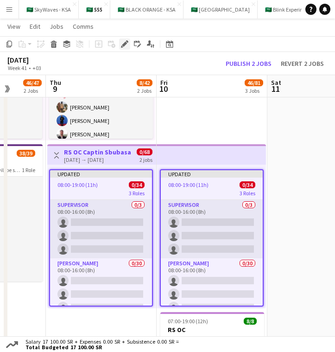
click at [124, 45] on icon at bounding box center [124, 44] width 5 height 5
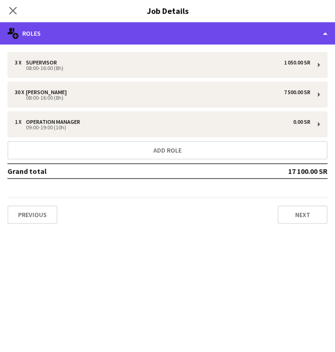
click at [133, 38] on div "multiple-users-add Roles" at bounding box center [167, 33] width 335 height 22
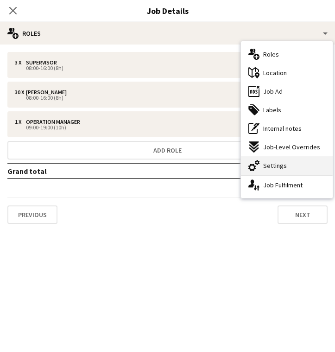
click at [266, 171] on div "cog-double-3 Settings" at bounding box center [287, 165] width 92 height 19
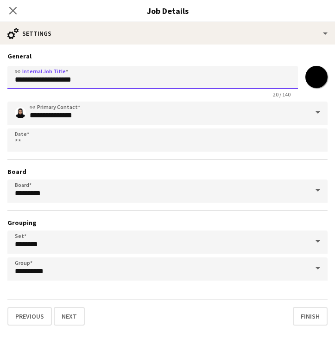
drag, startPoint x: 108, startPoint y: 78, endPoint x: 36, endPoint y: 82, distance: 72.4
click at [36, 82] on input "**********" at bounding box center [152, 77] width 291 height 23
type input "*****"
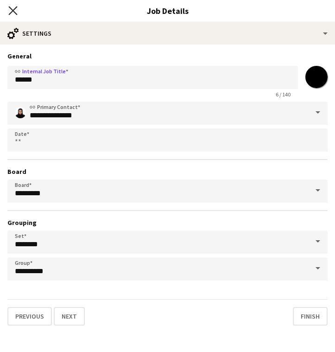
click at [10, 12] on icon "Close pop-in" at bounding box center [12, 10] width 9 height 9
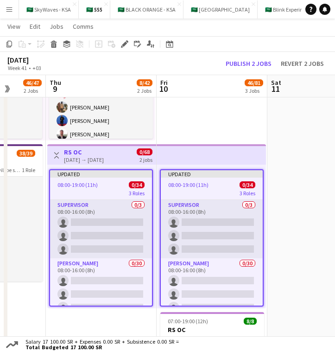
click at [284, 217] on app-date-cell at bounding box center [322, 291] width 111 height 636
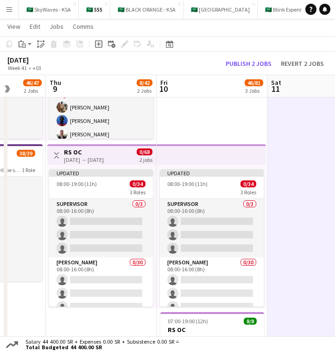
click at [209, 155] on app-top-bar at bounding box center [211, 154] width 109 height 20
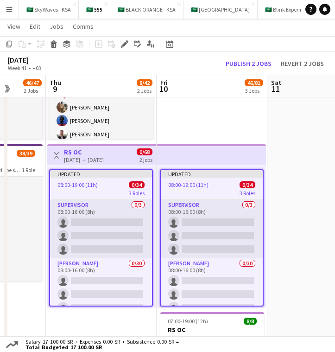
click at [209, 155] on app-top-bar at bounding box center [211, 154] width 109 height 20
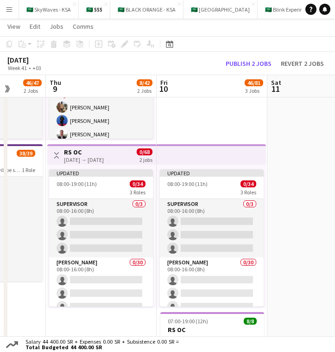
click at [209, 155] on app-top-bar at bounding box center [211, 154] width 109 height 20
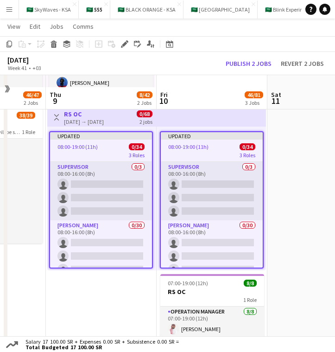
scroll to position [181, 0]
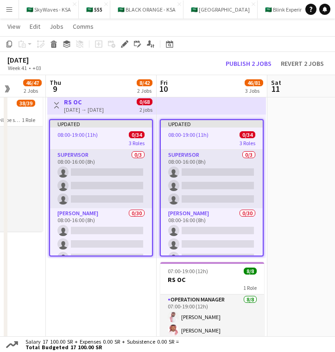
click at [117, 286] on app-date-cell "09:00-19:00 (10h) 8/8 1 Role Operation Manager [DATE] 09:00-19:00 (10h) [PERSON…" at bounding box center [101, 241] width 111 height 636
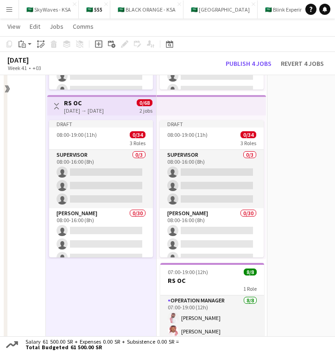
scroll to position [487, 0]
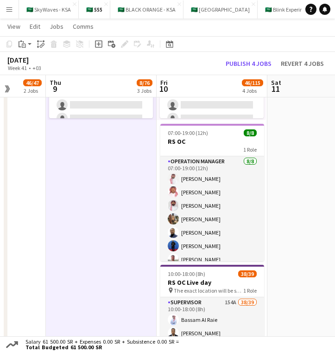
click at [110, 237] on app-date-cell "09:00-19:00 (10h) 8/8 1 Role Operation Manager [DATE] 09:00-19:00 (10h) [PERSON…" at bounding box center [101, 18] width 111 height 803
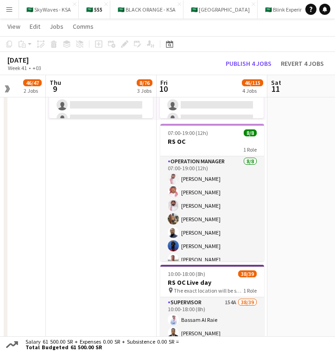
click at [110, 237] on app-date-cell "09:00-19:00 (10h) 8/8 1 Role Operation Manager [DATE] 09:00-19:00 (10h) [PERSON…" at bounding box center [101, 18] width 111 height 803
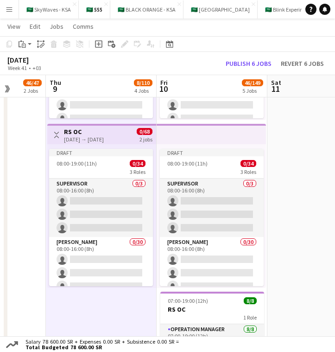
click at [111, 329] on app-date-cell "09:00-19:00 (10h) 8/8 1 Role Operation Manager [DATE] 09:00-19:00 (10h) [PERSON…" at bounding box center [101, 102] width 111 height 971
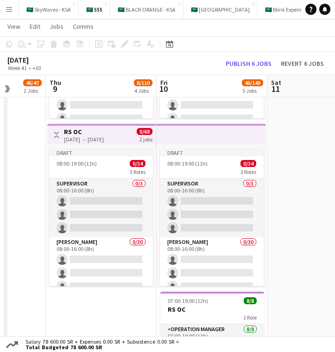
click at [113, 322] on app-date-cell "09:00-19:00 (10h) 8/8 1 Role Operation Manager [DATE] 09:00-19:00 (10h) [PERSON…" at bounding box center [101, 102] width 111 height 971
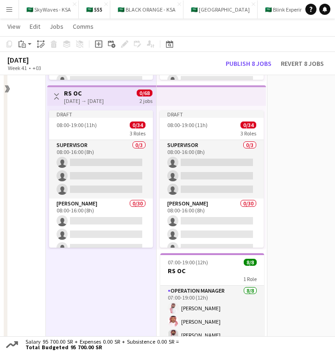
scroll to position [728, 0]
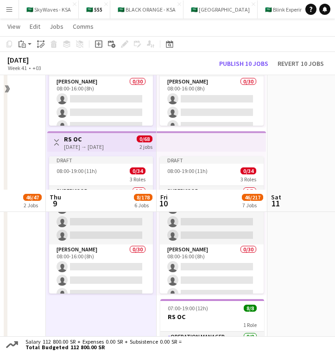
scroll to position [953, 0]
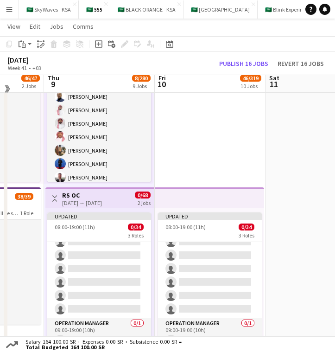
scroll to position [93, 0]
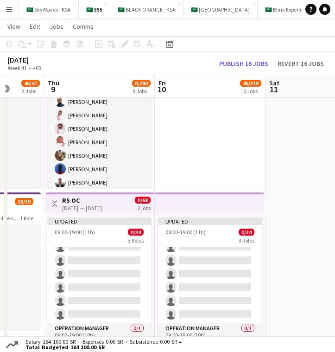
click at [252, 47] on app-toolbar "Copy Paste Paste Command V Paste with crew Command Shift V Paste linked Job [GE…" at bounding box center [167, 44] width 335 height 16
